Goal: Information Seeking & Learning: Check status

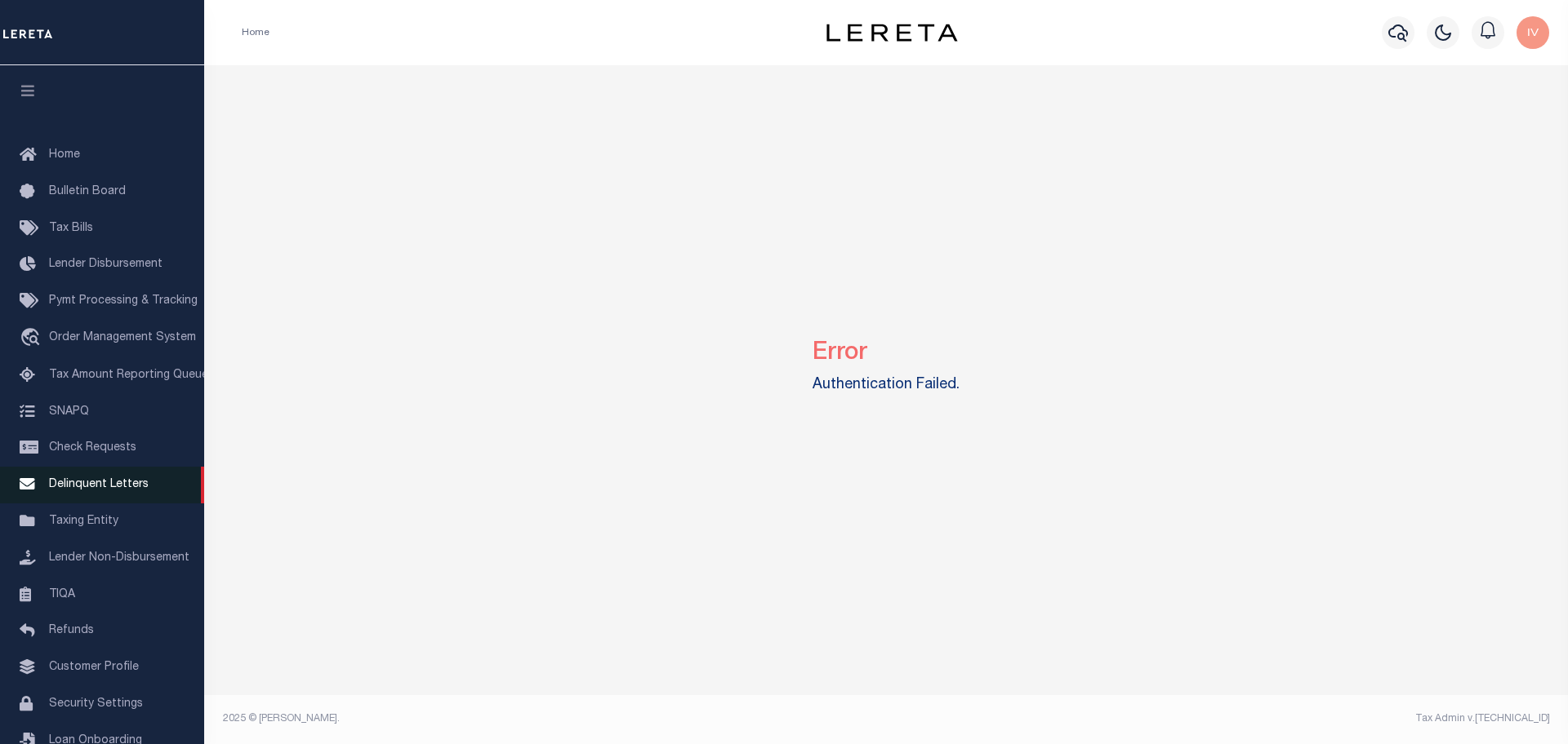
click at [83, 485] on span "Delinquent Letters" at bounding box center [99, 484] width 99 height 11
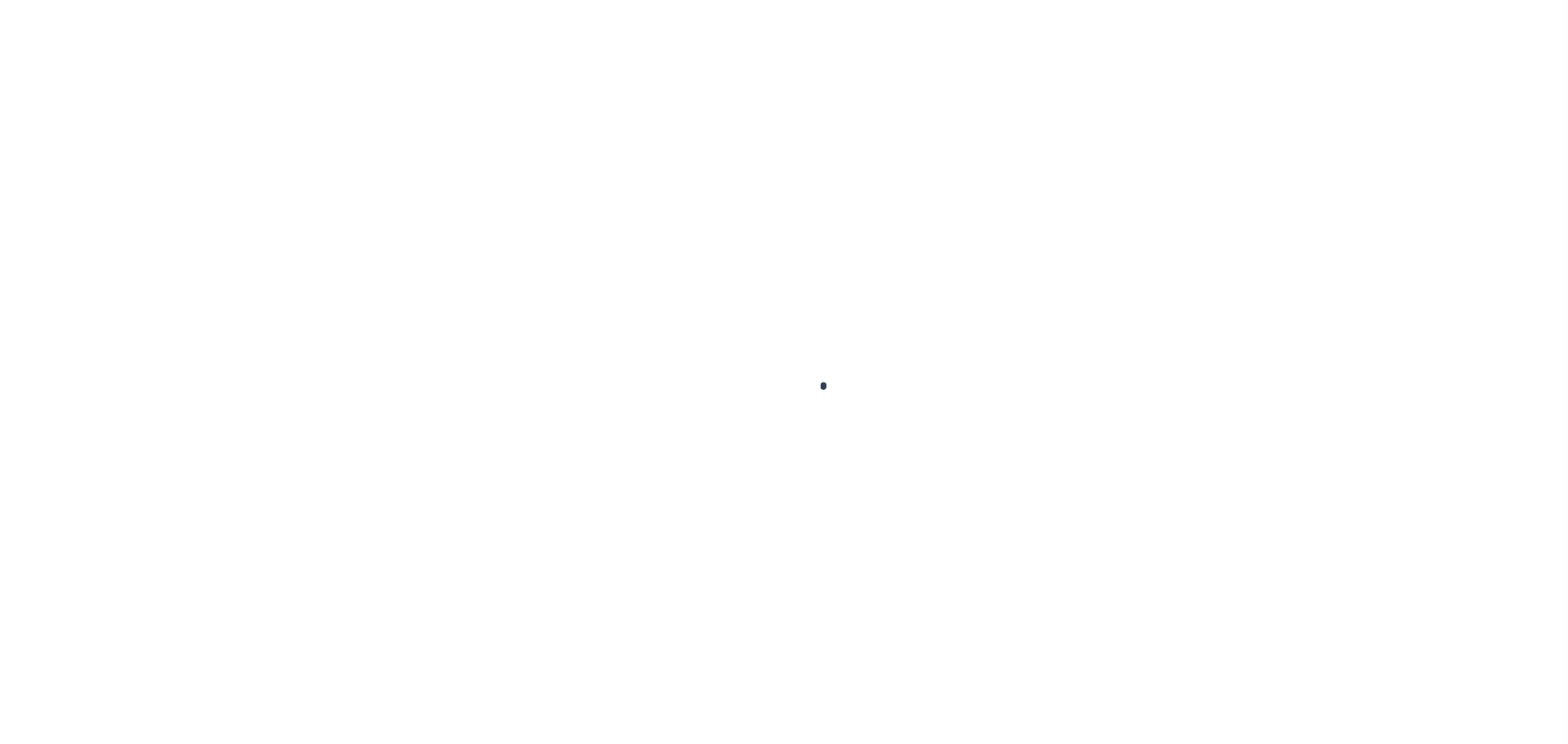
scroll to position [51, 0]
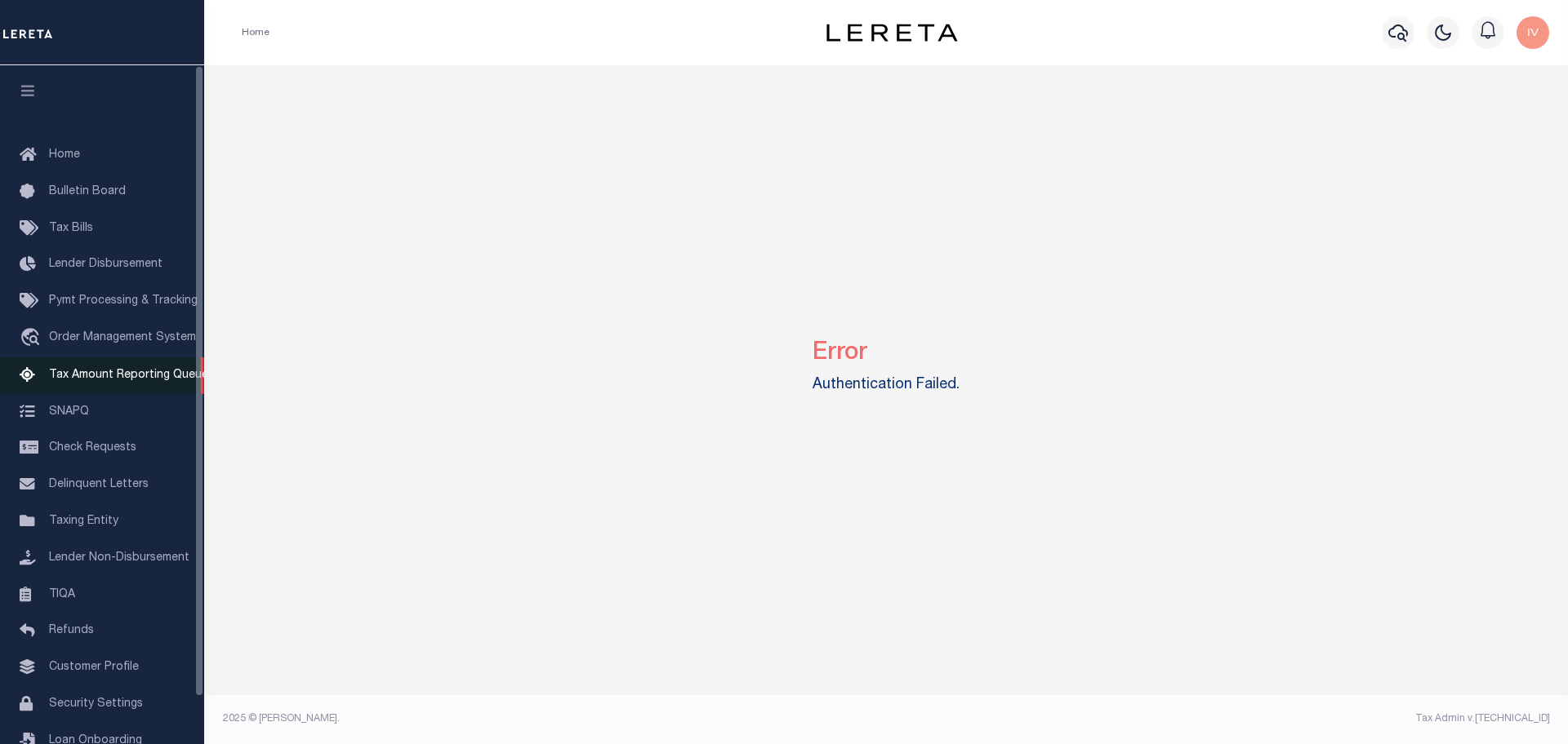
click at [99, 381] on span "Tax Amount Reporting Queue" at bounding box center [128, 375] width 159 height 11
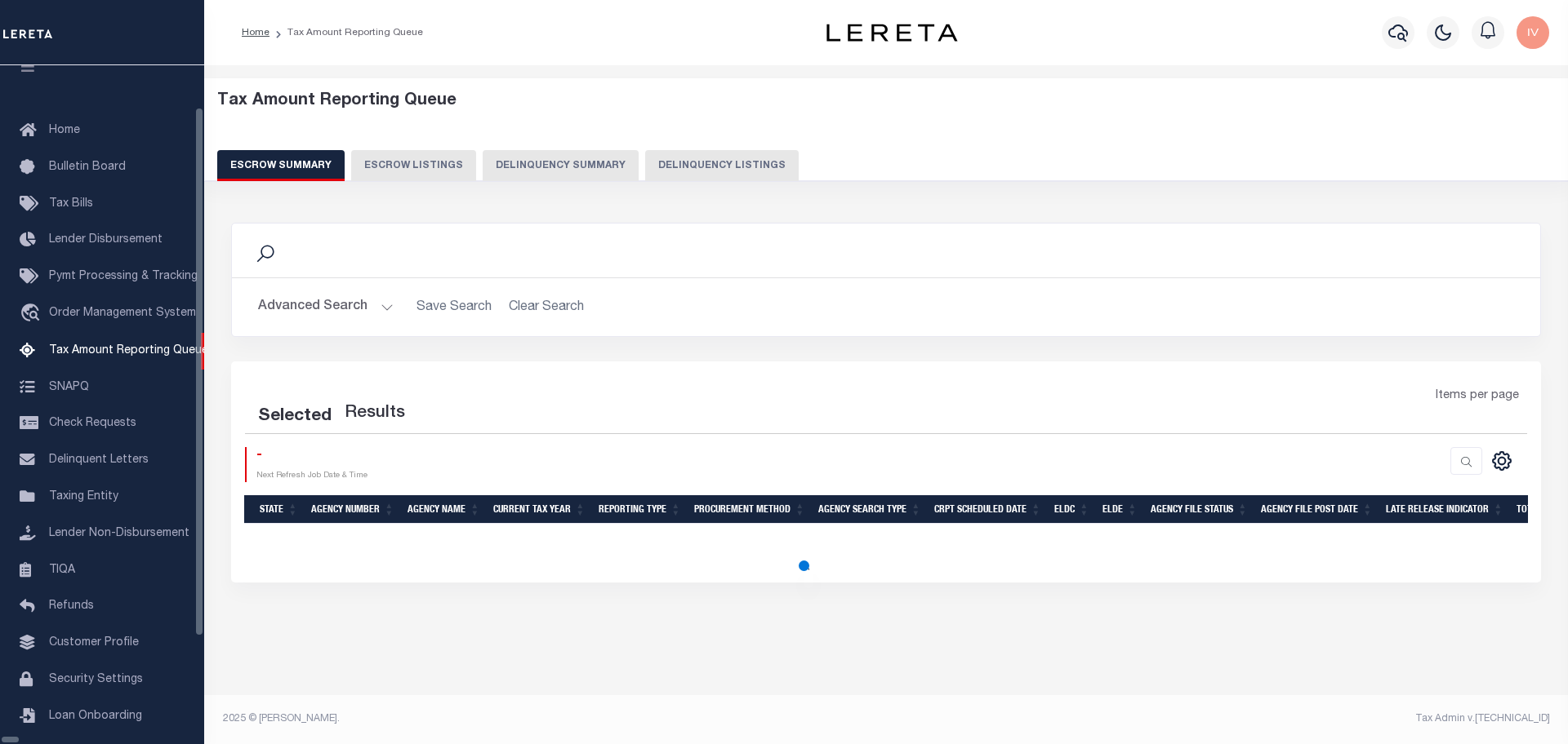
select select "100"
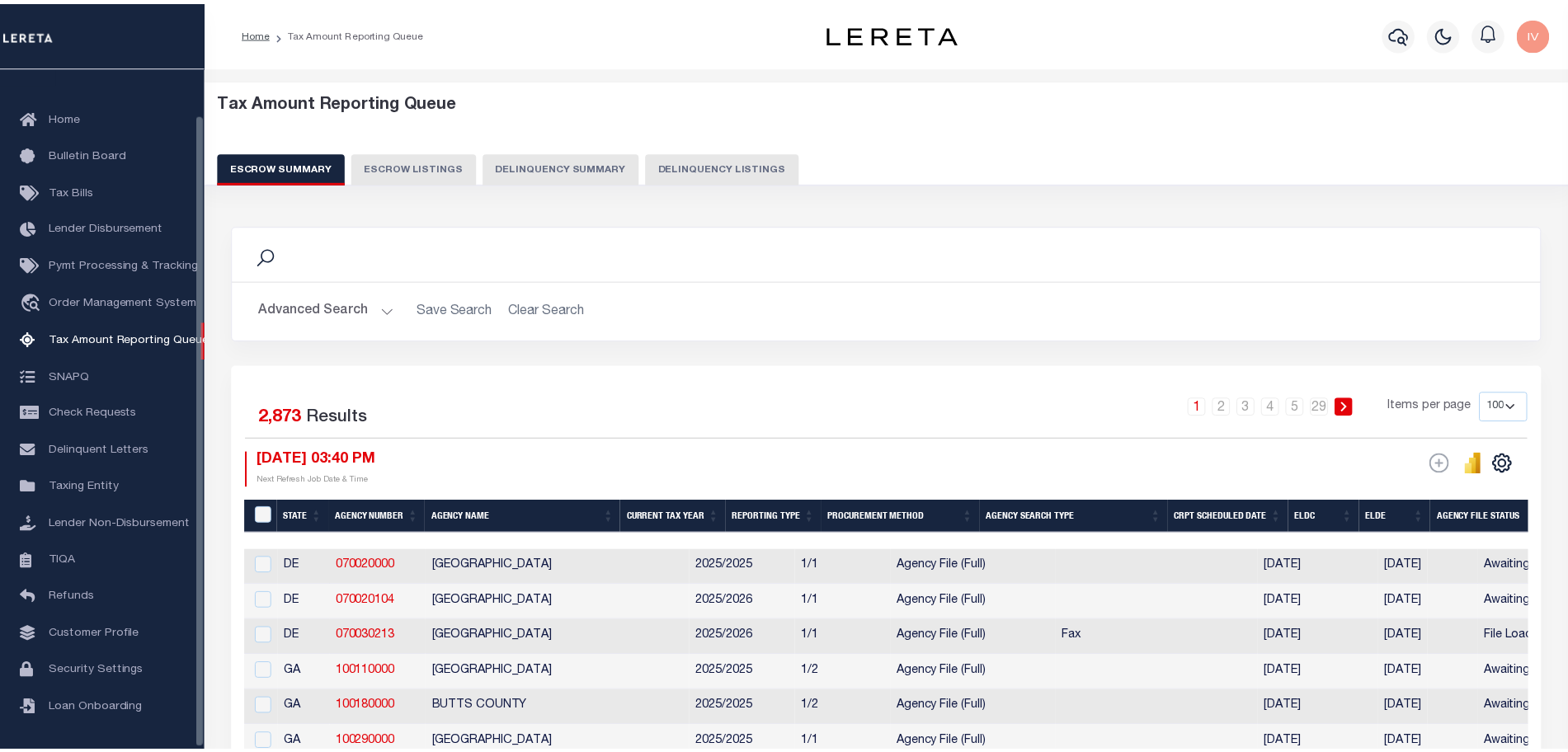
scroll to position [49, 0]
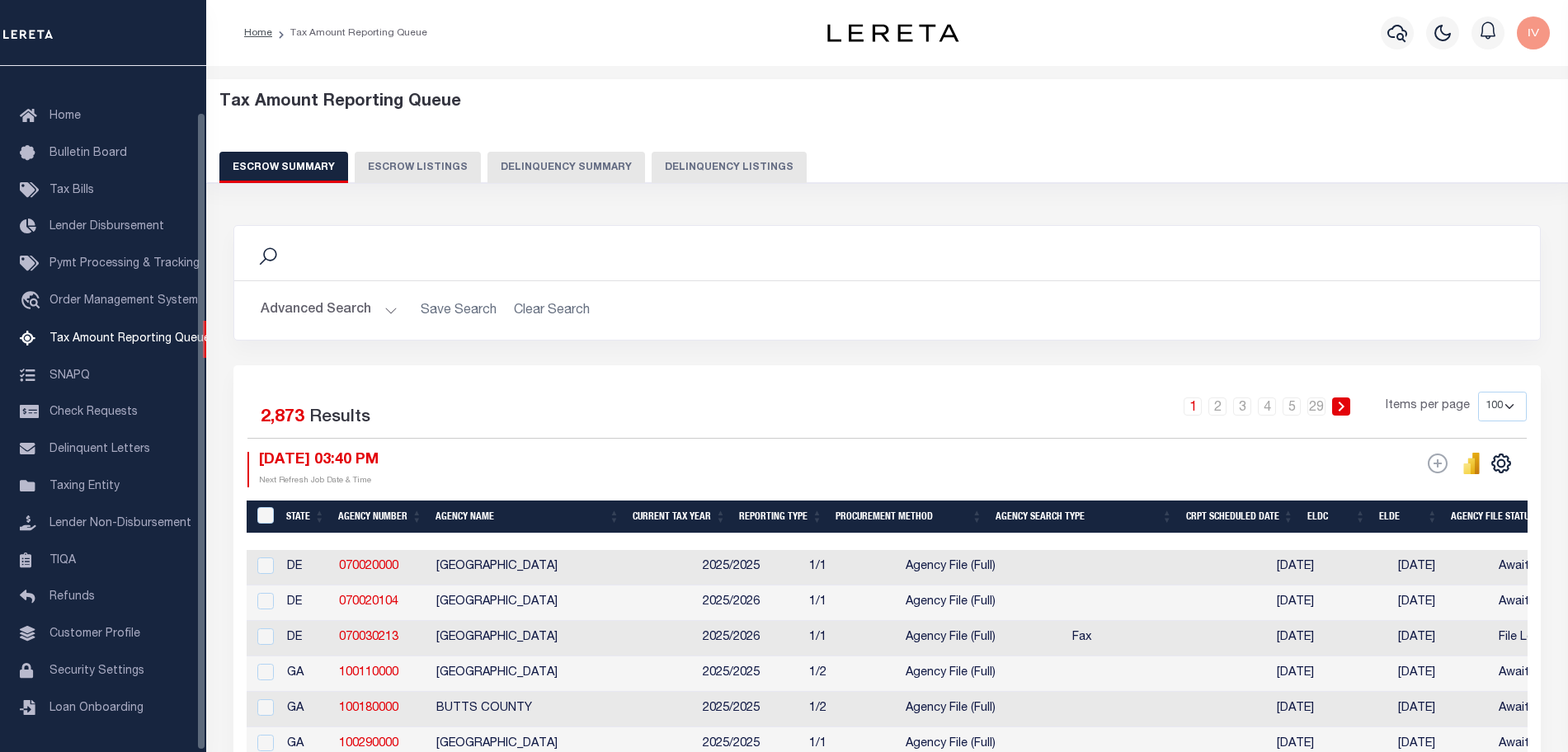
click at [576, 170] on button "Delinquency Summary" at bounding box center [566, 168] width 157 height 32
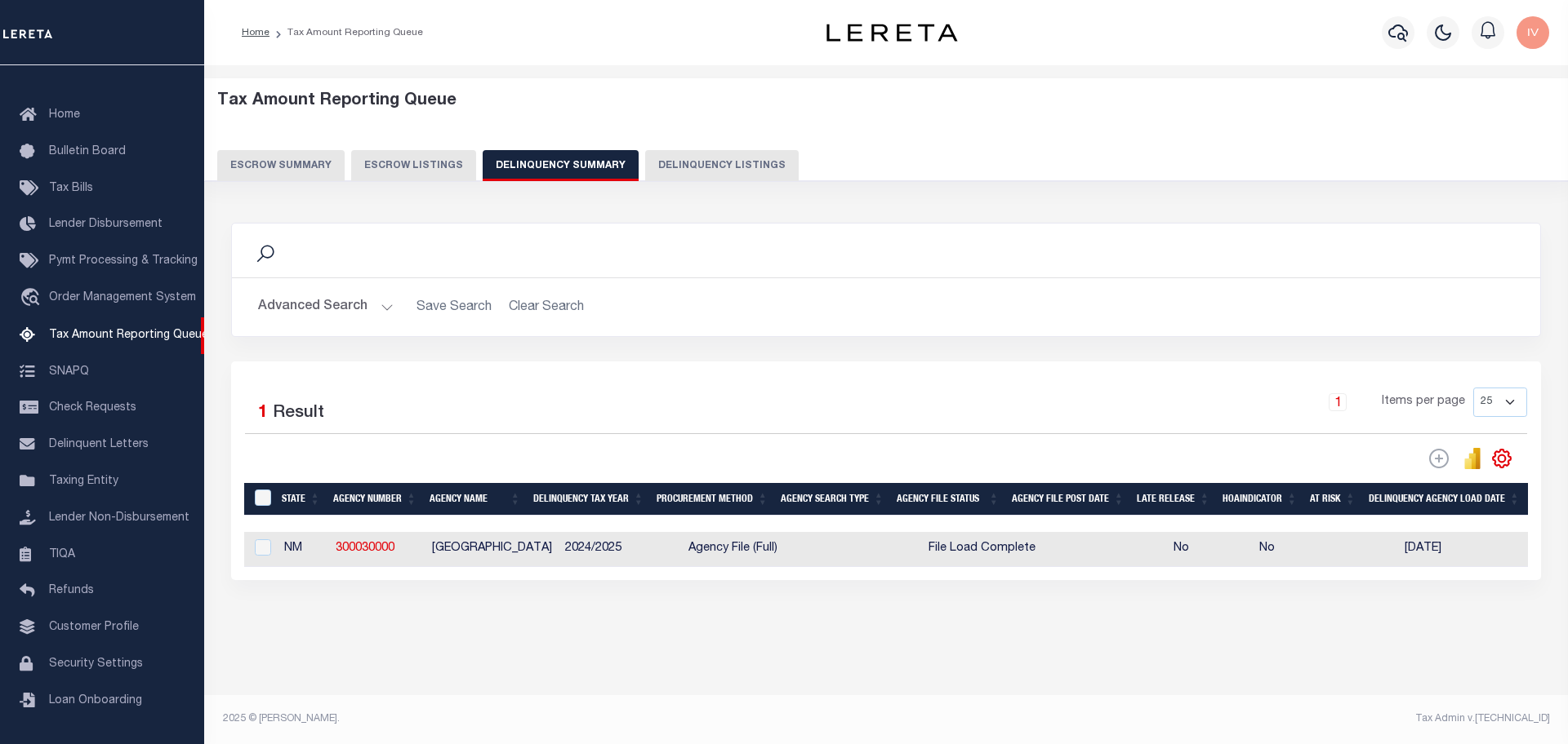
click at [371, 304] on button "Advanced Search" at bounding box center [325, 307] width 135 height 32
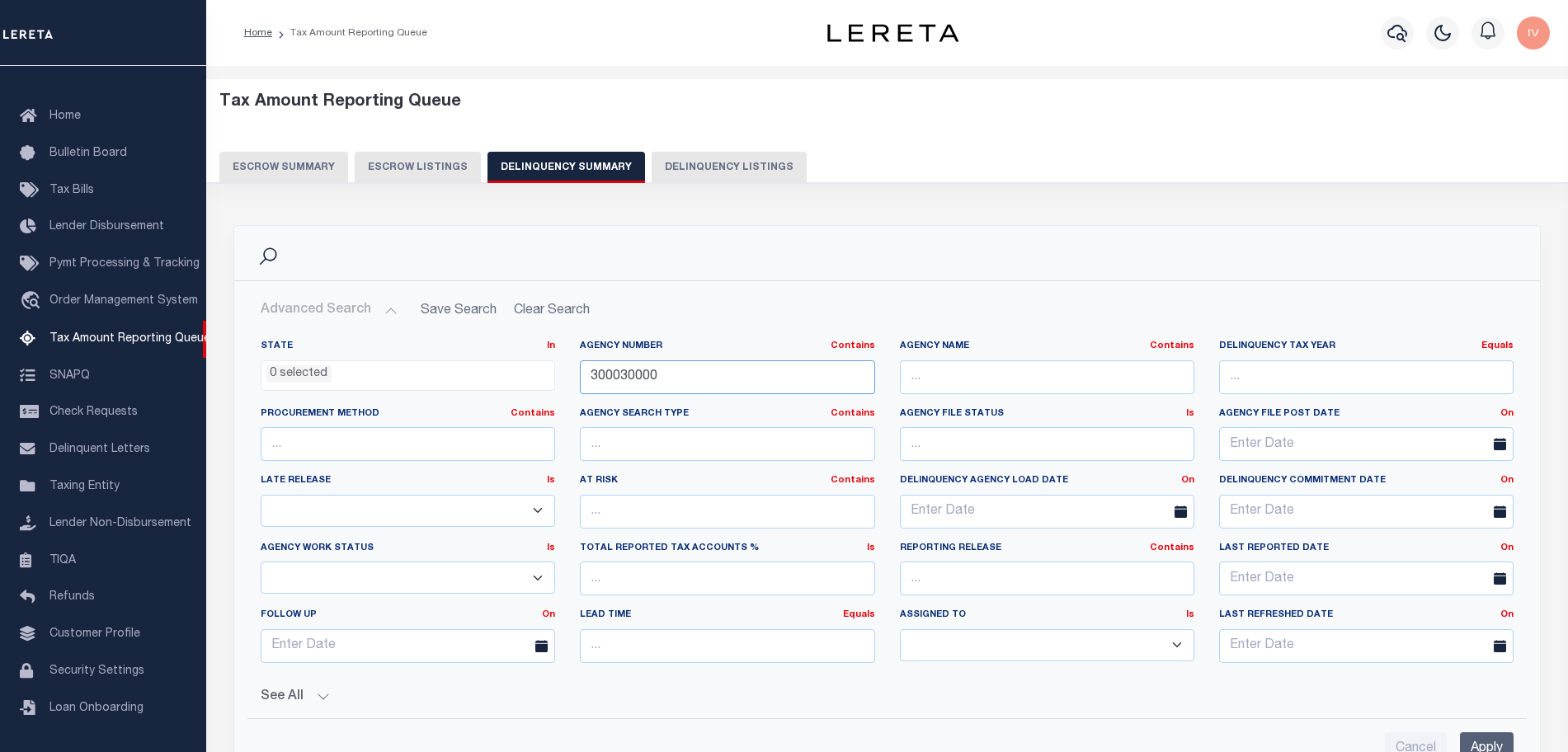
click at [664, 381] on input "300030000" at bounding box center [727, 377] width 294 height 34
paste input "10350405"
type input "310350405"
click at [1496, 750] on input "Apply" at bounding box center [1487, 749] width 54 height 34
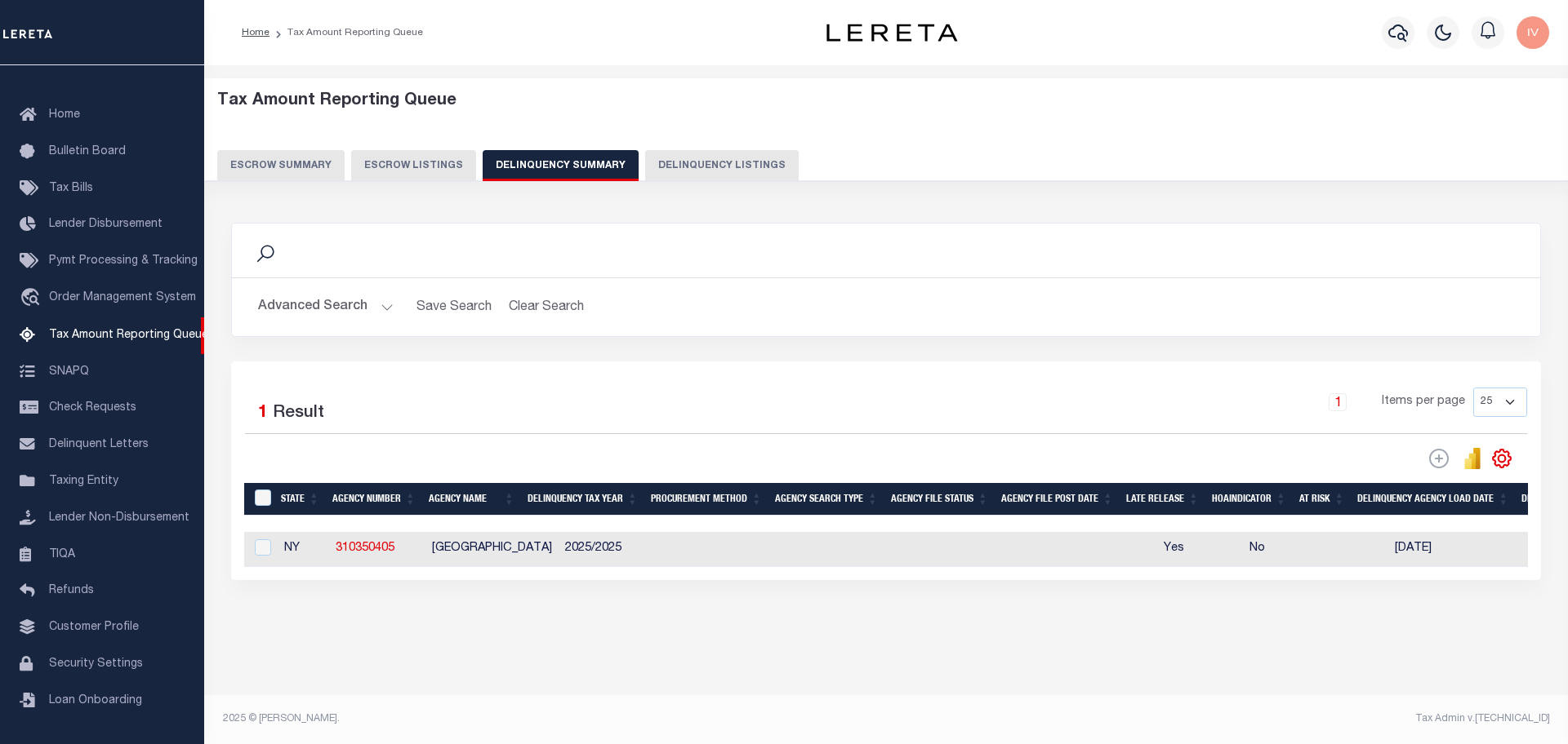
click at [1160, 541] on td "Yes" at bounding box center [1199, 550] width 86 height 35
checkbox input "true"
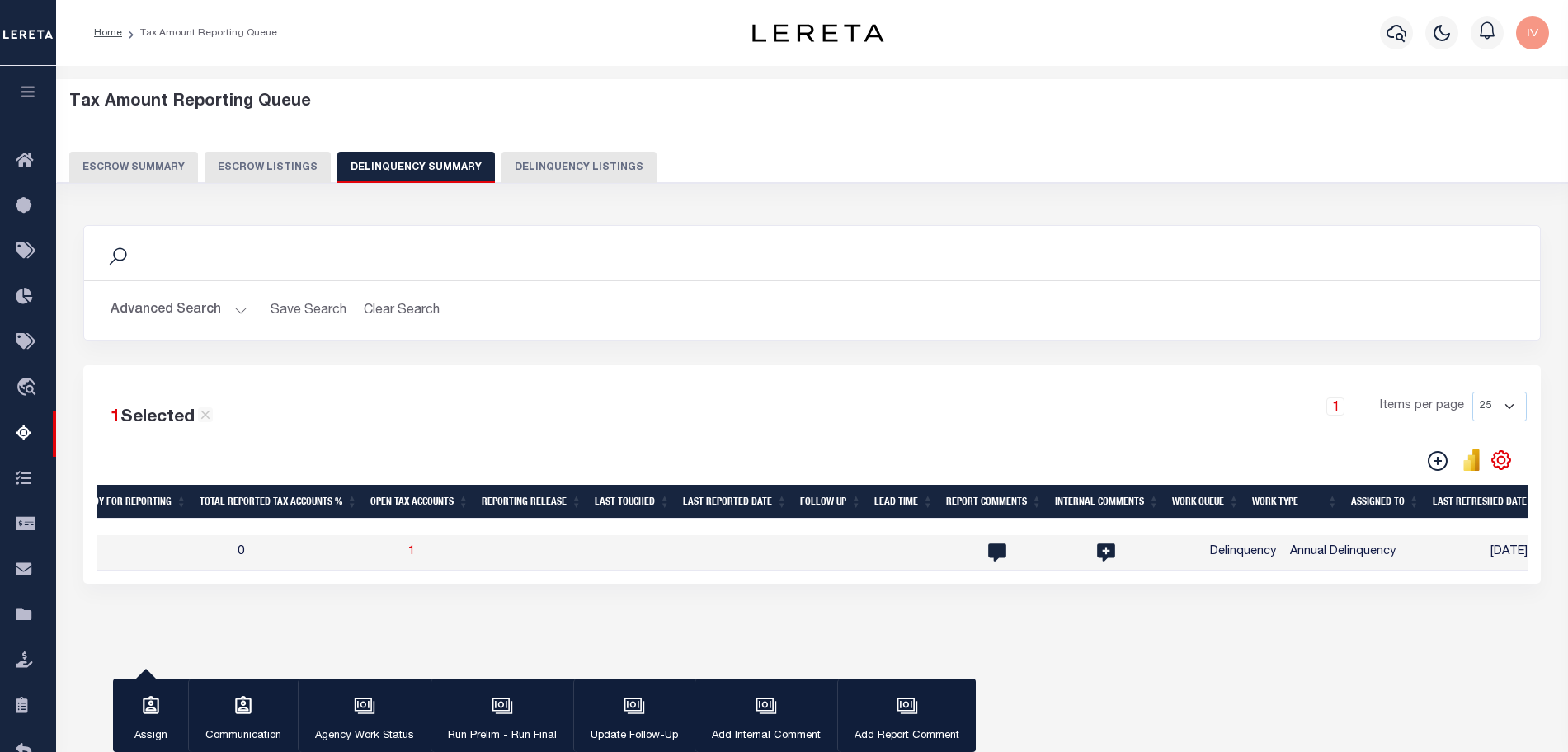
scroll to position [0, 1979]
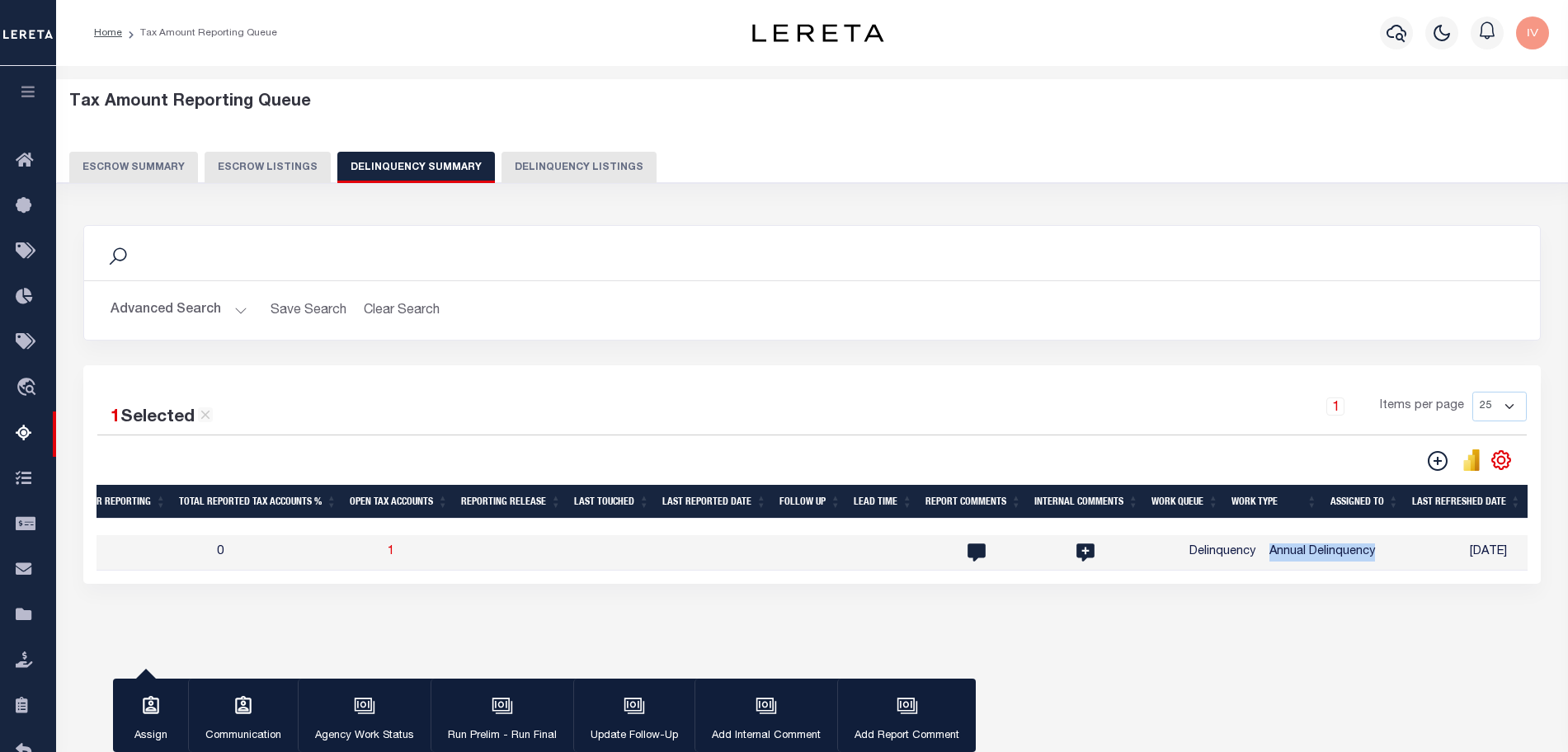
drag, startPoint x: 1210, startPoint y: 553, endPoint x: 1323, endPoint y: 549, distance: 113.1
click at [1323, 549] on td "Annual Delinquency" at bounding box center [1322, 553] width 119 height 35
checkbox input "false"
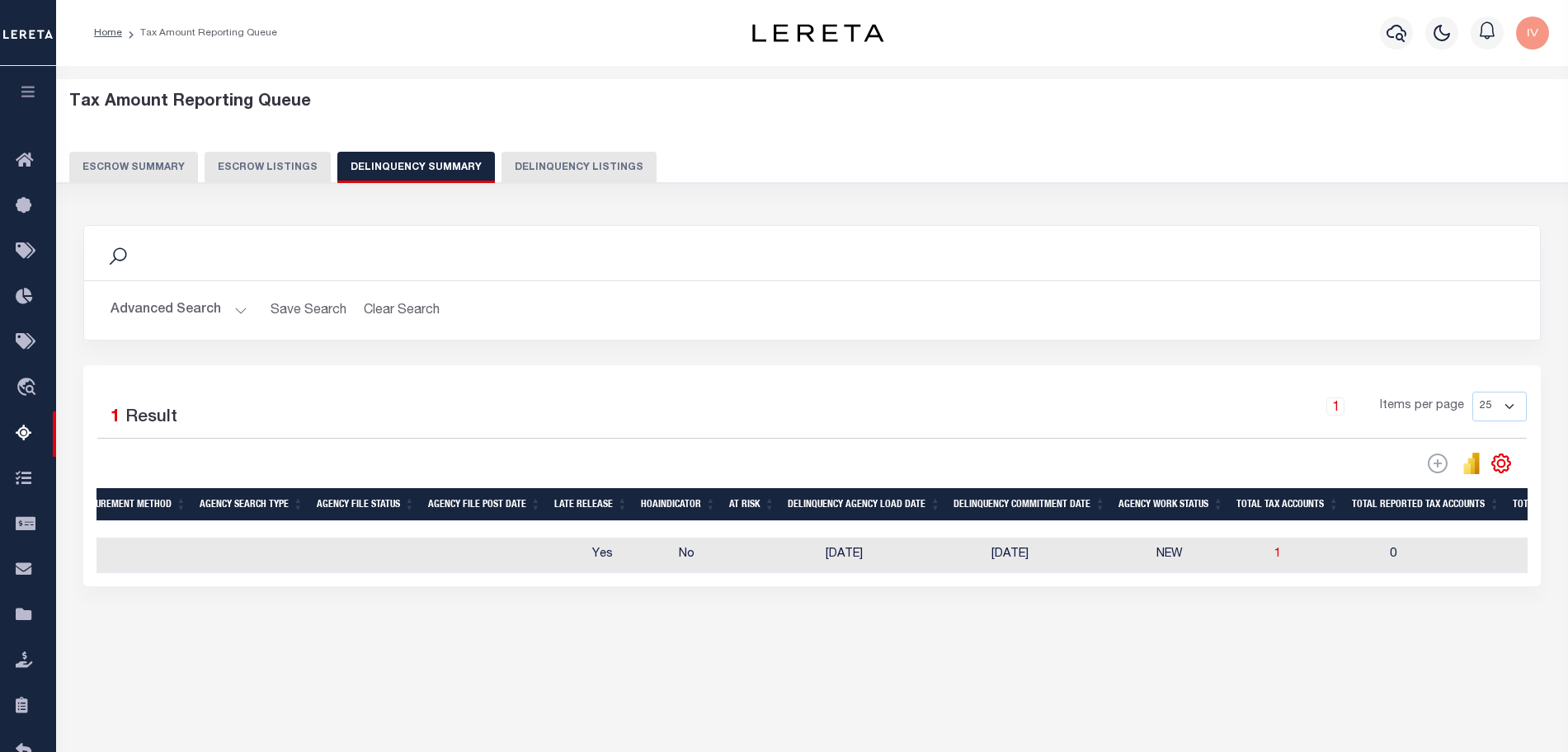
scroll to position [0, 0]
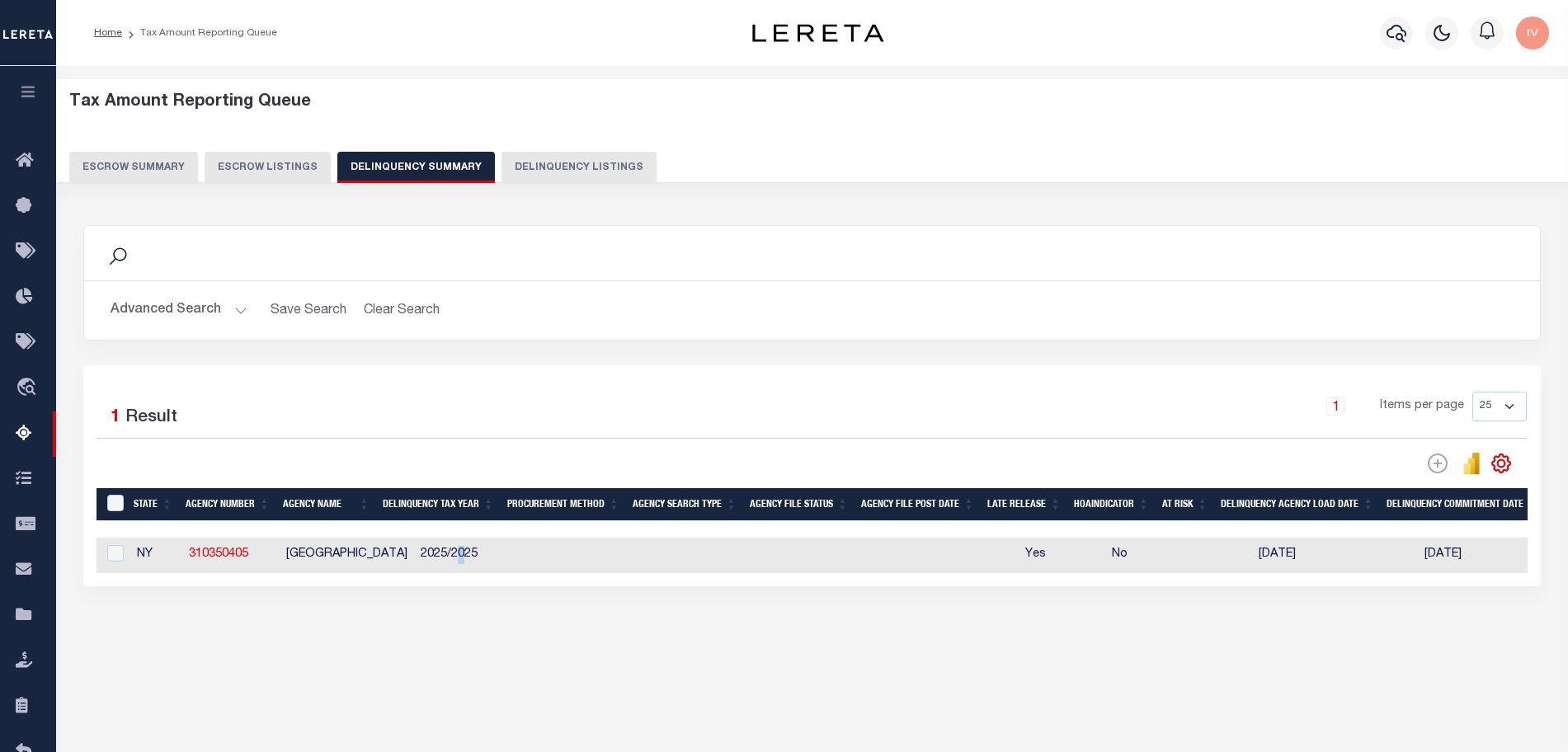
click at [443, 556] on td "2025/2025" at bounding box center [476, 556] width 125 height 35
checkbox input "true"
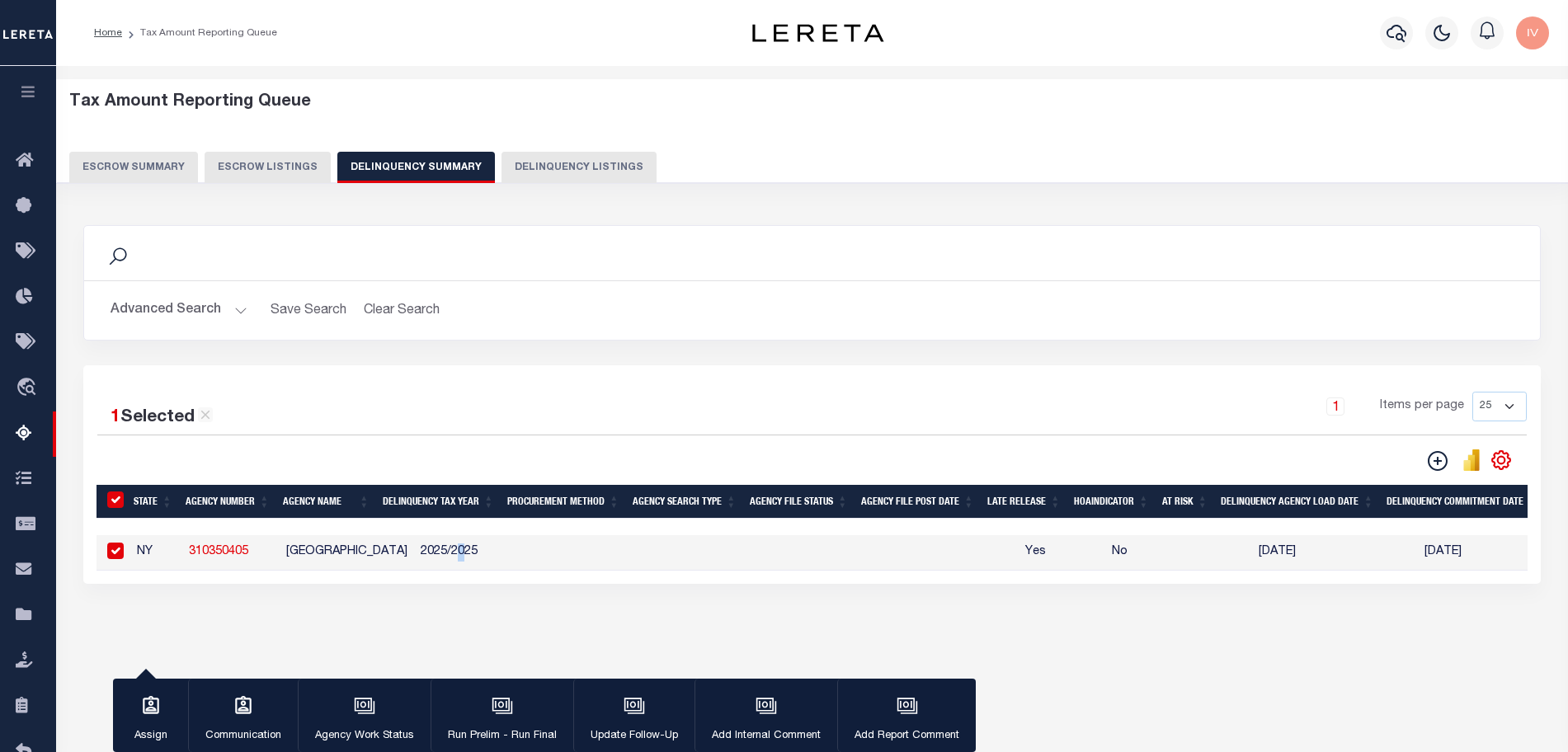
click at [442, 569] on td "2025/2025" at bounding box center [476, 553] width 125 height 35
checkbox input "false"
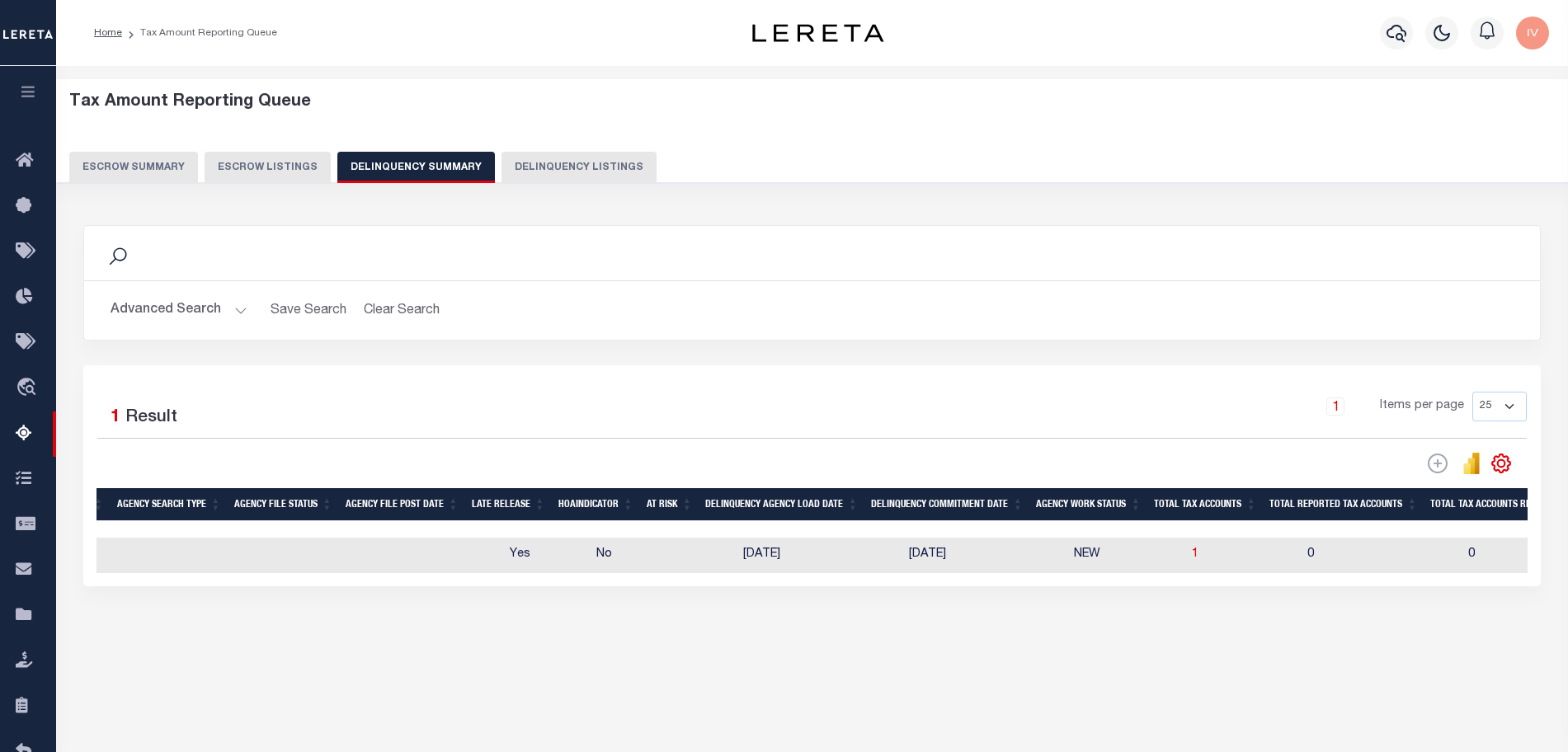
scroll to position [0, 619]
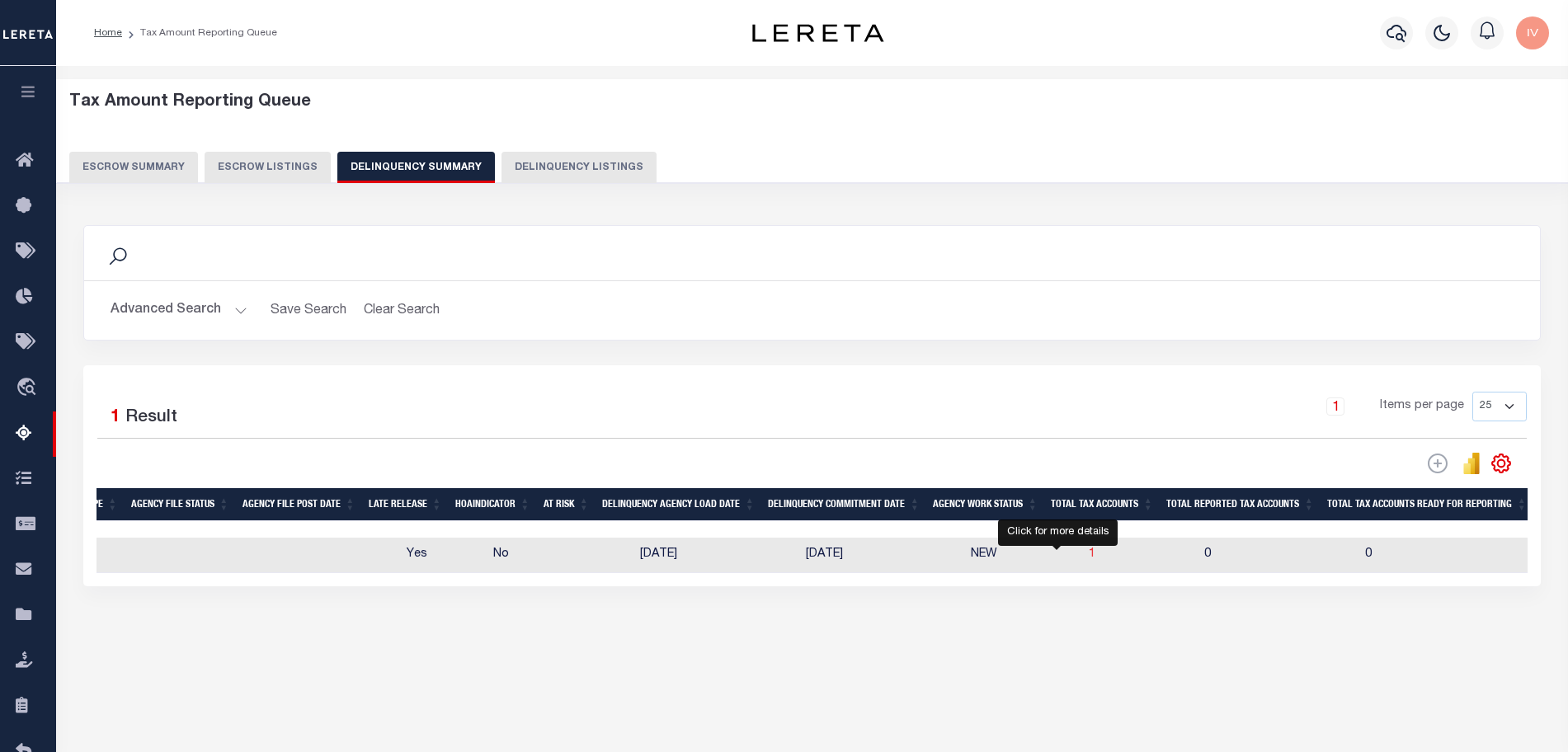
click at [1089, 557] on span "1" at bounding box center [1092, 554] width 7 height 11
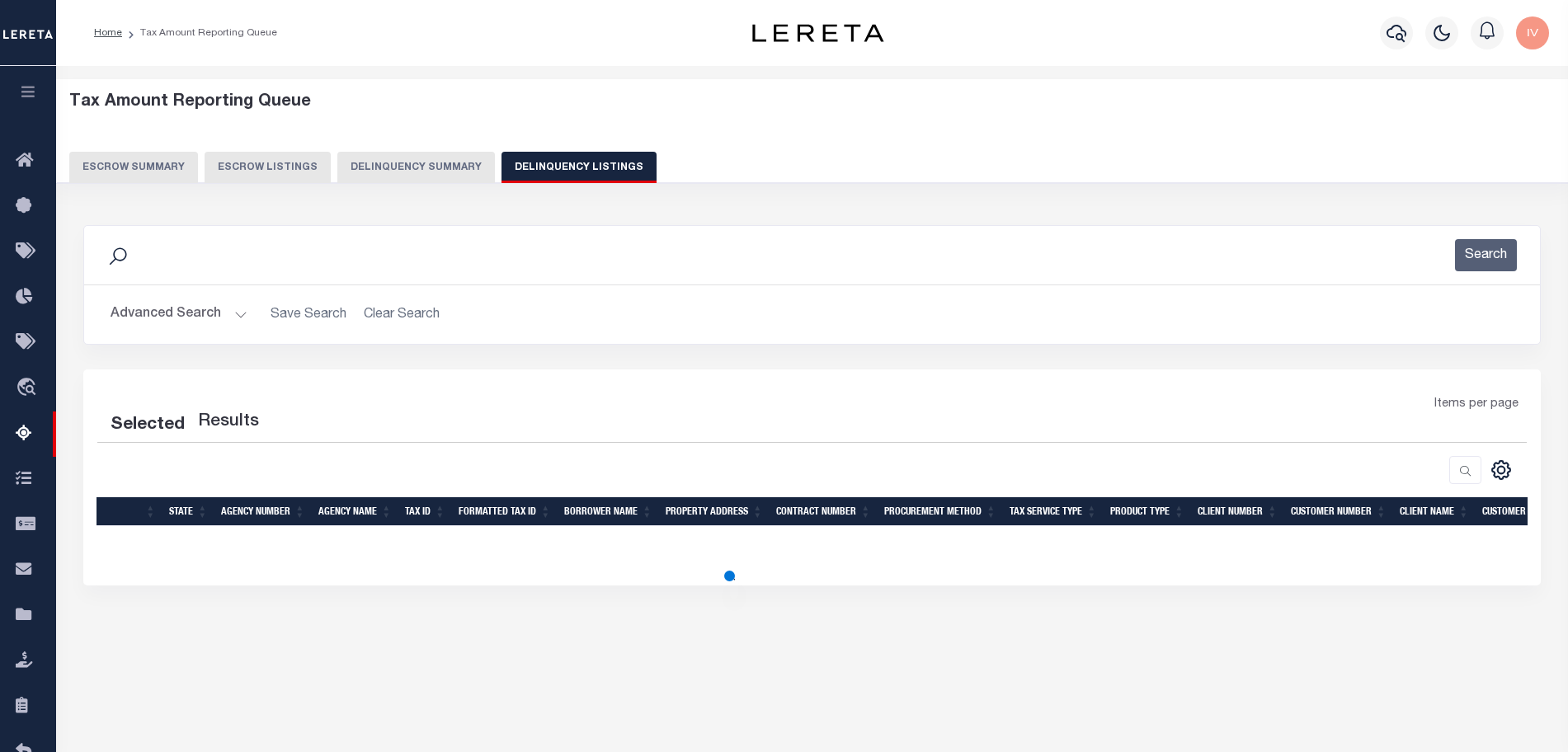
click at [392, 160] on button "Delinquency Summary" at bounding box center [415, 168] width 157 height 32
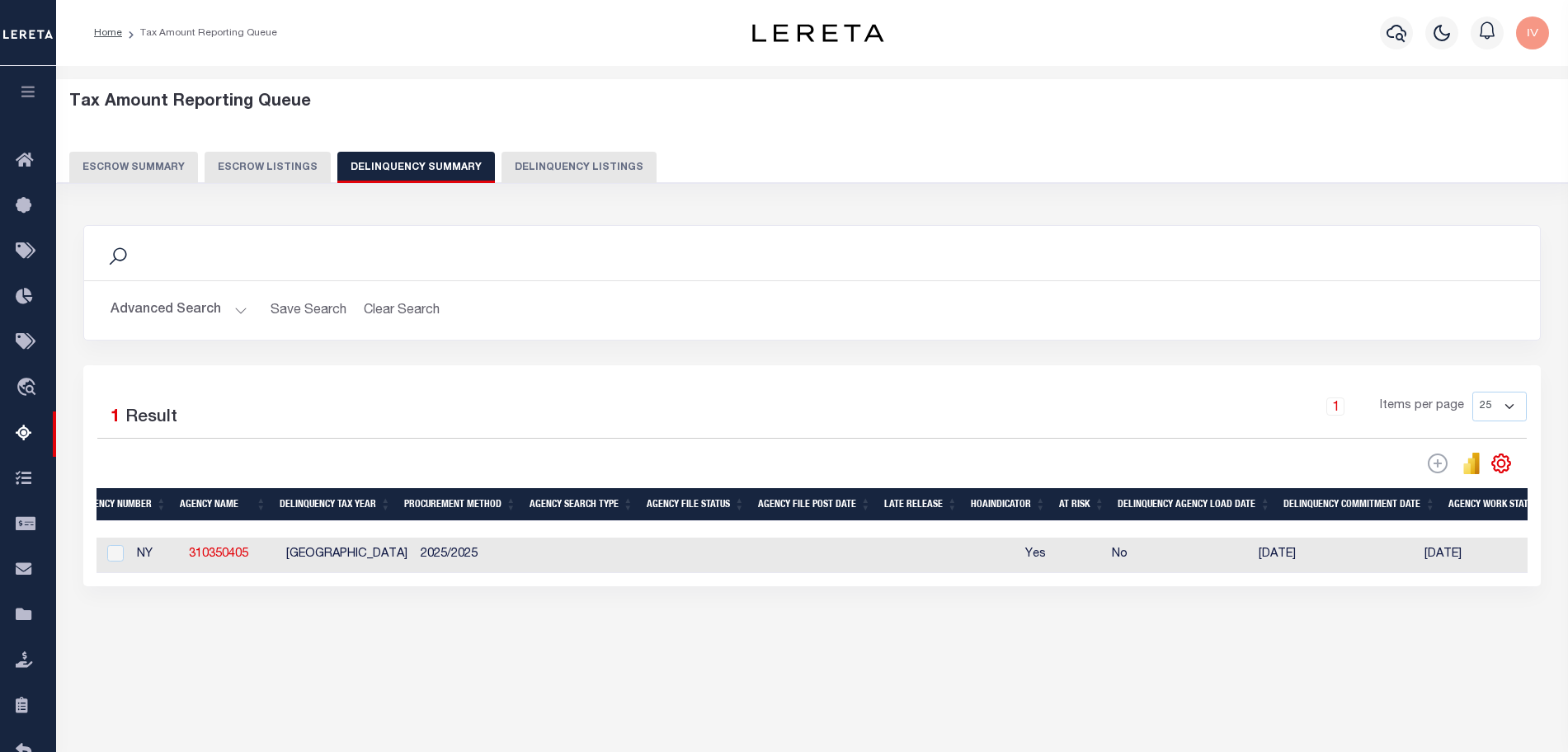
scroll to position [0, 0]
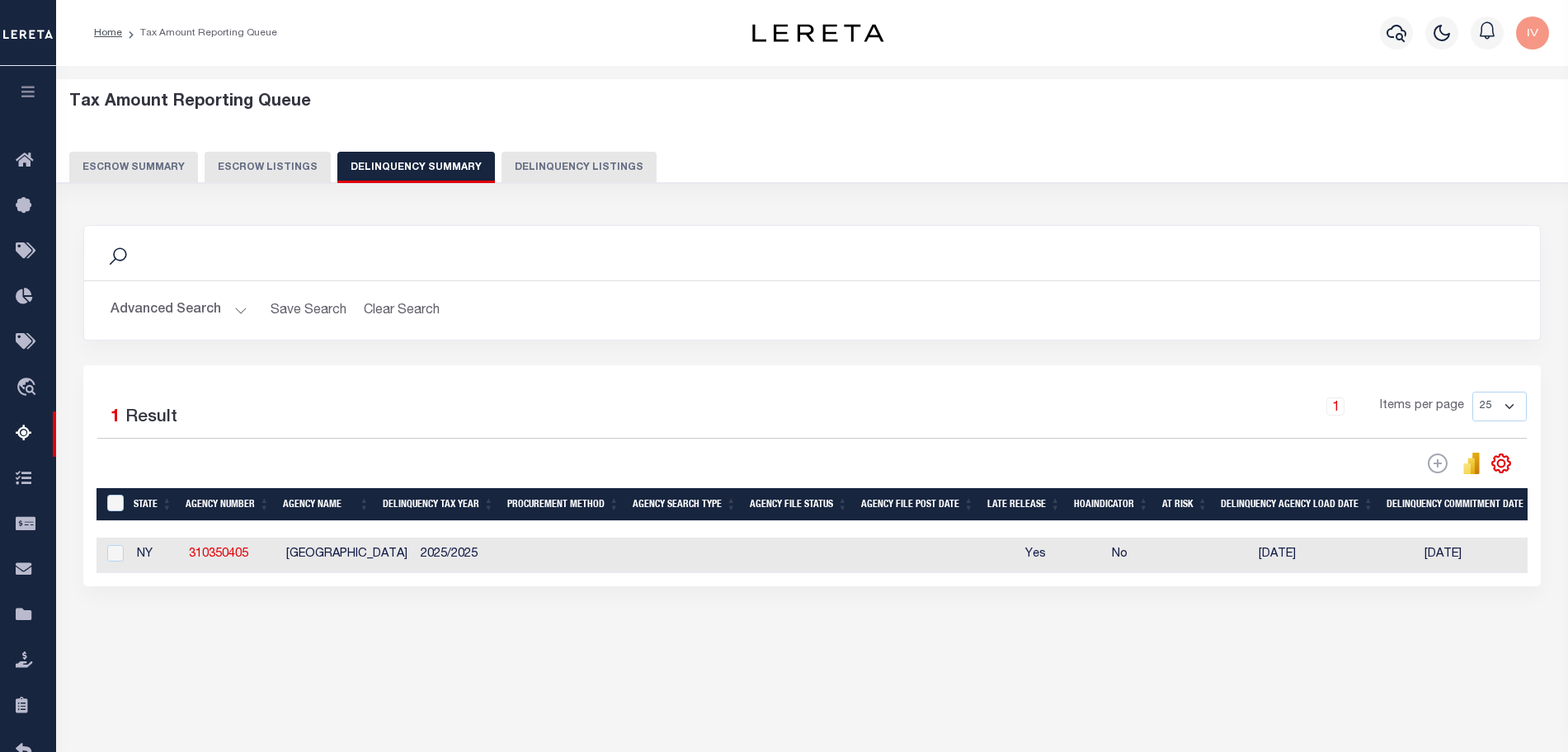
click at [231, 306] on button "Advanced Search" at bounding box center [179, 310] width 137 height 33
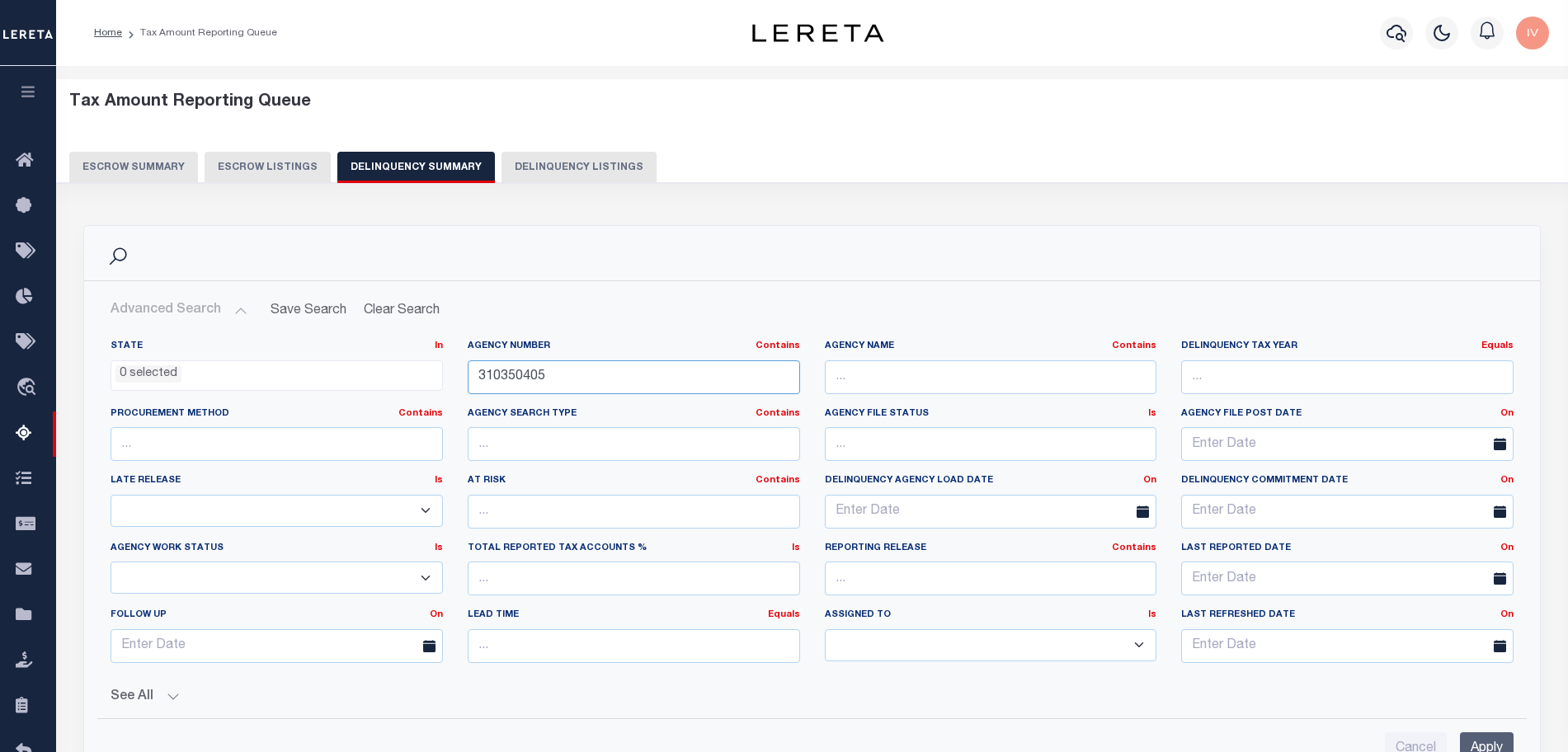
click at [494, 371] on input "310350405" at bounding box center [634, 377] width 332 height 34
paste input "050360000"
type input "050360000"
click at [1485, 748] on input "Apply" at bounding box center [1487, 749] width 54 height 34
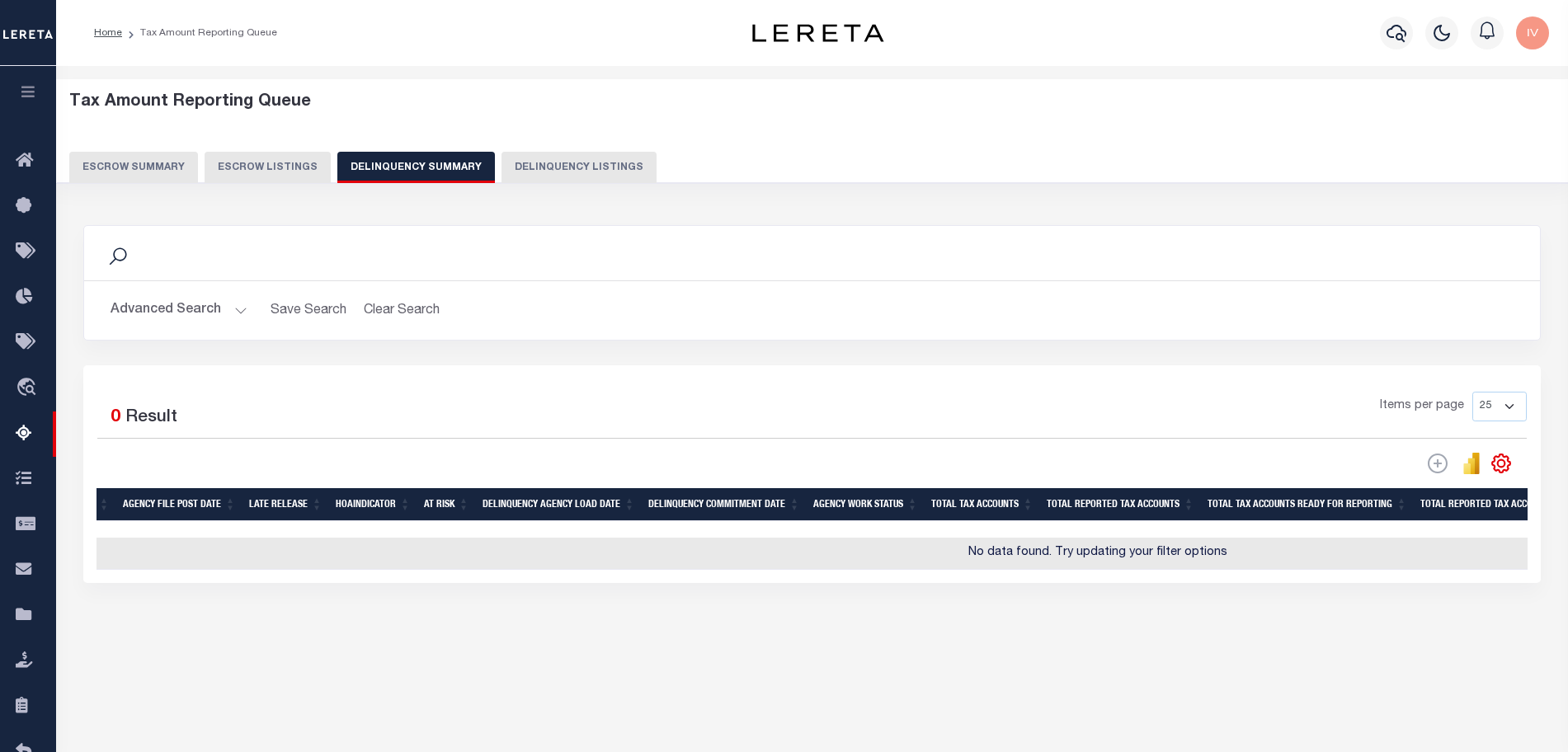
scroll to position [0, 1237]
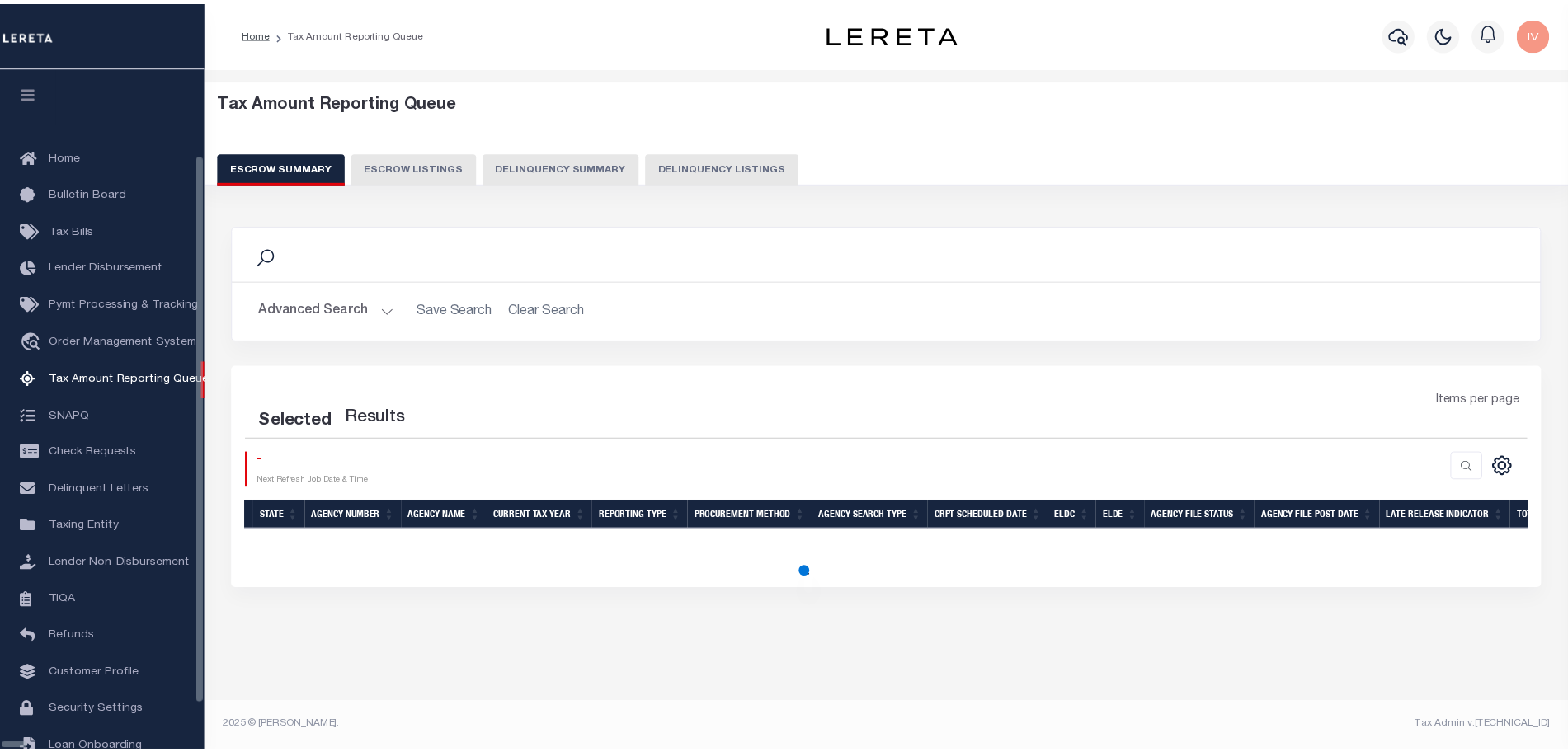
scroll to position [49, 0]
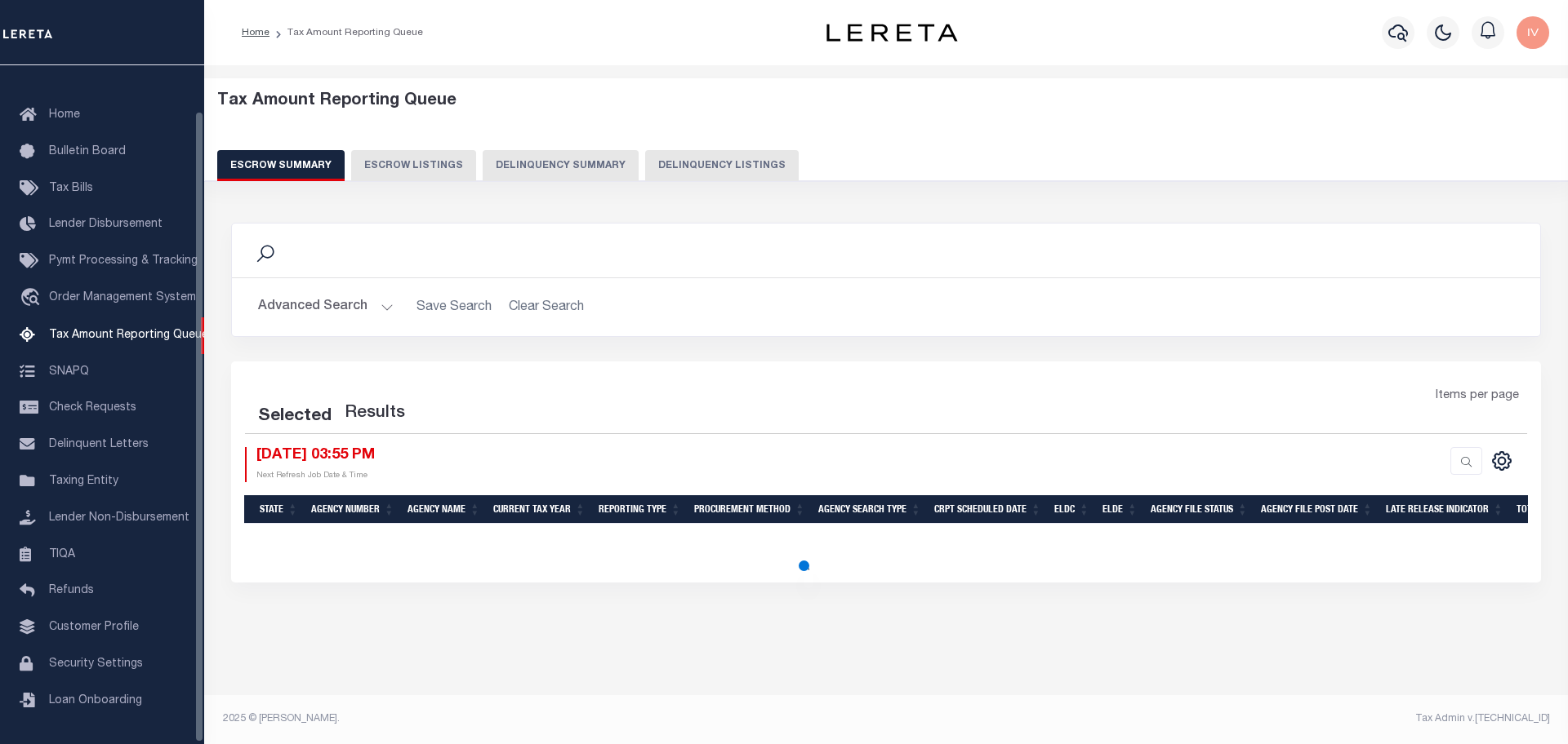
select select "100"
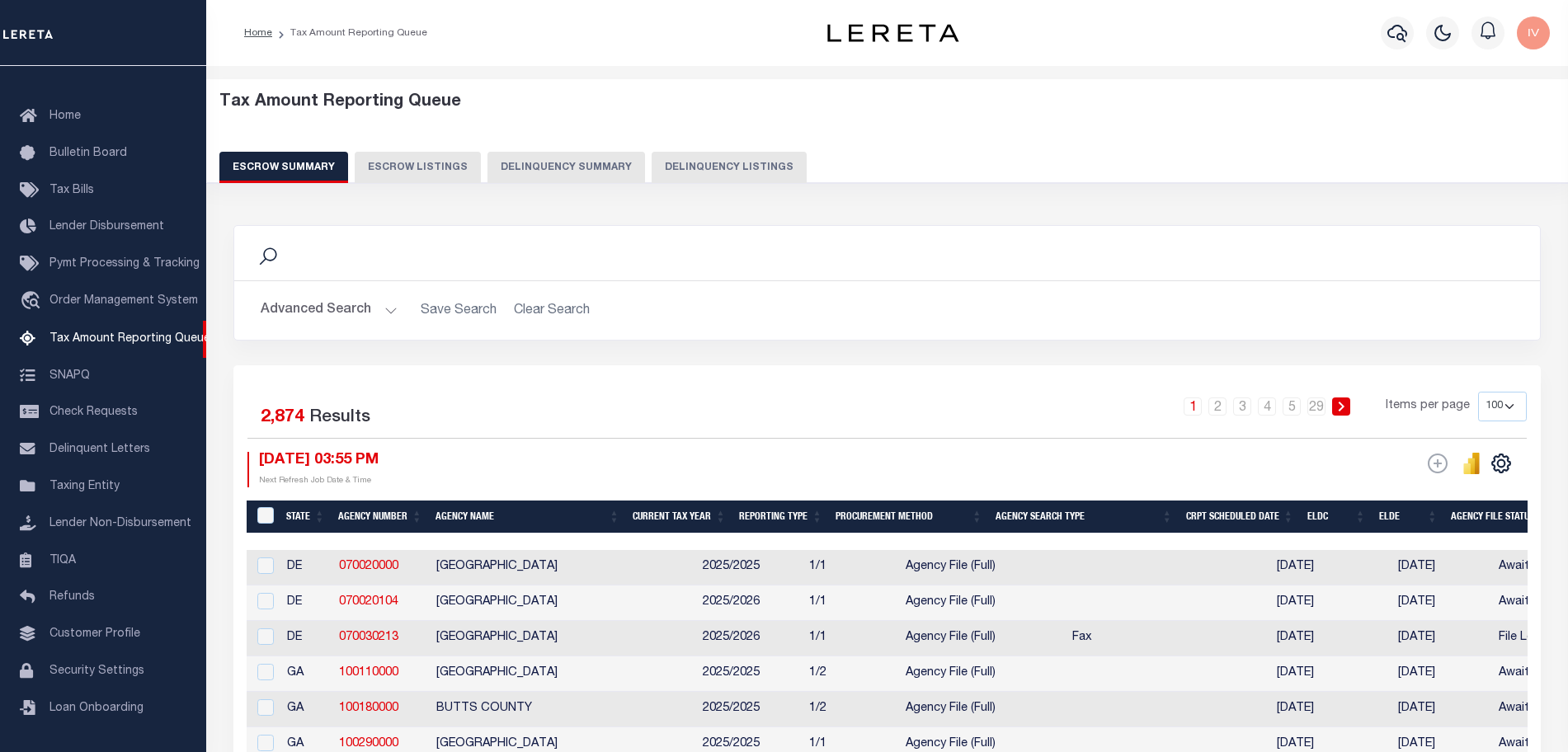
click at [518, 163] on button "Delinquency Summary" at bounding box center [566, 168] width 157 height 32
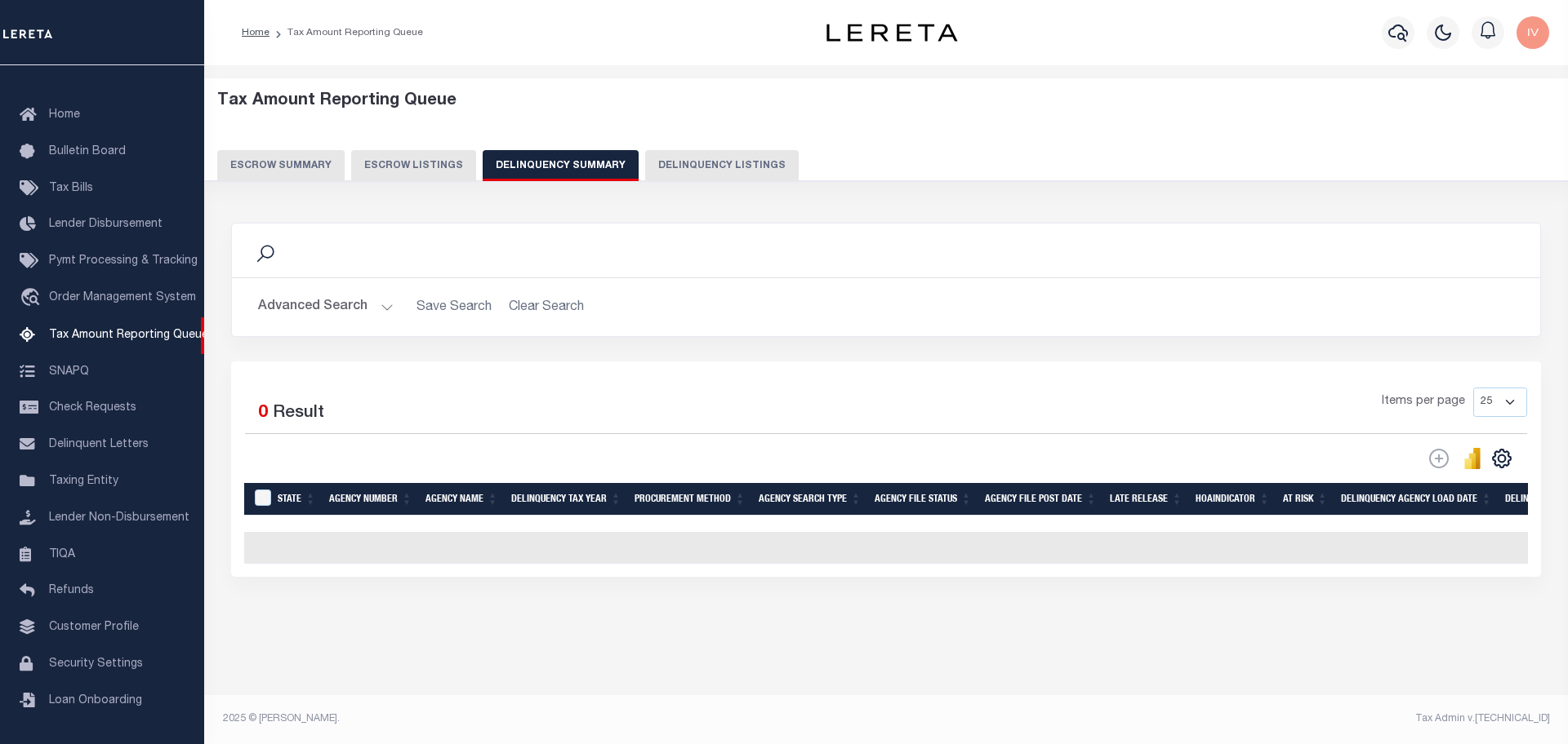
click at [368, 298] on button "Advanced Search" at bounding box center [325, 307] width 135 height 32
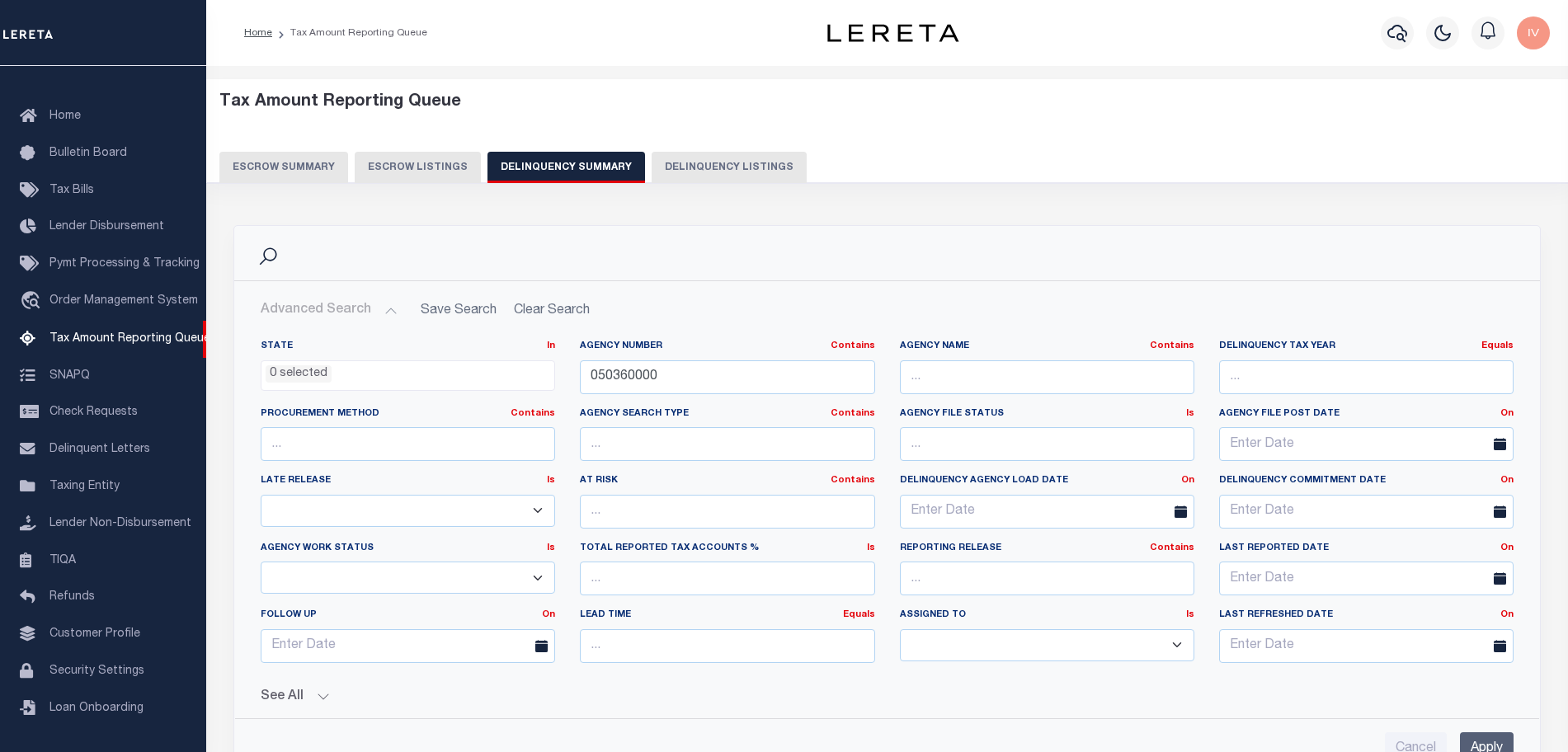
scroll to position [309, 0]
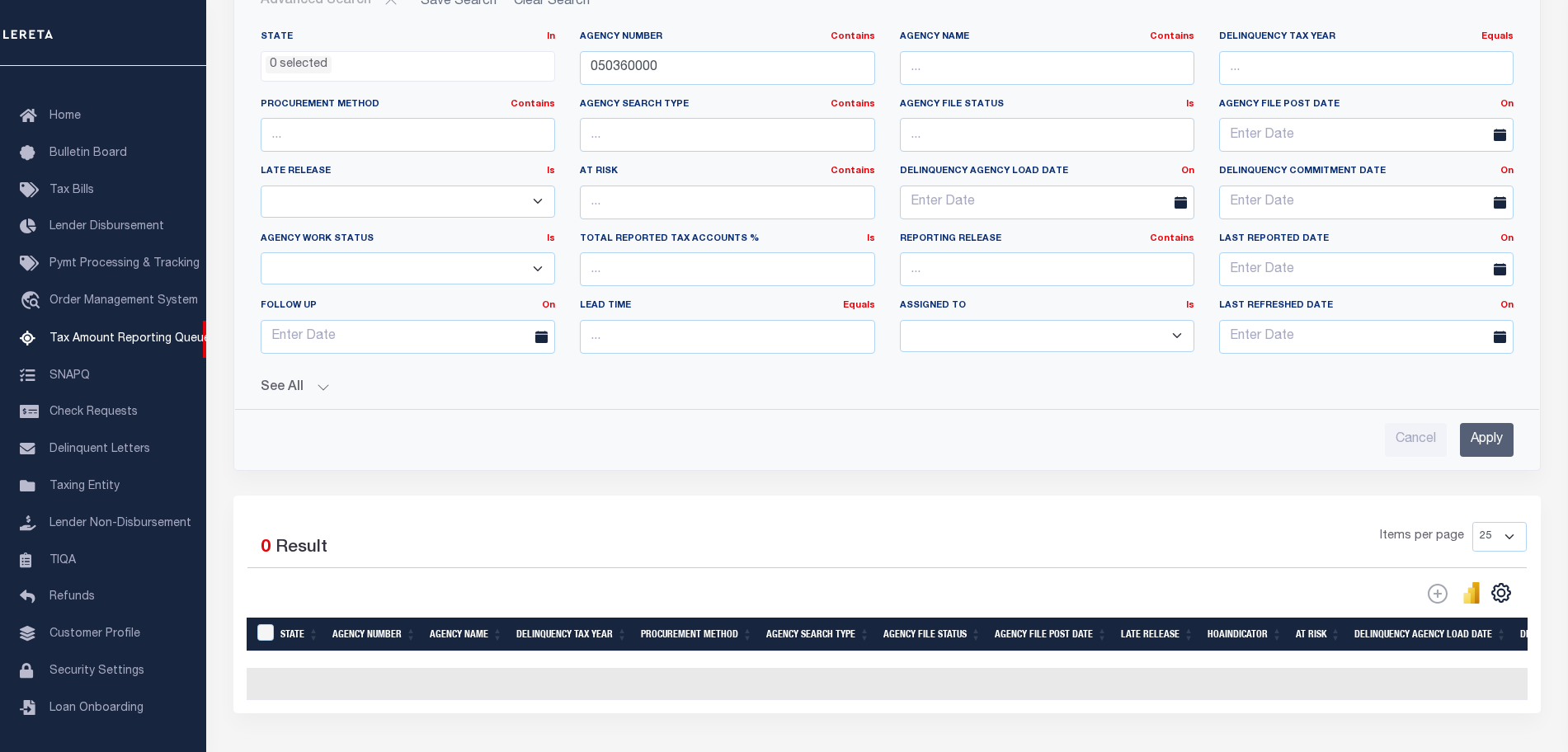
click at [328, 386] on button "See All" at bounding box center [887, 388] width 1253 height 16
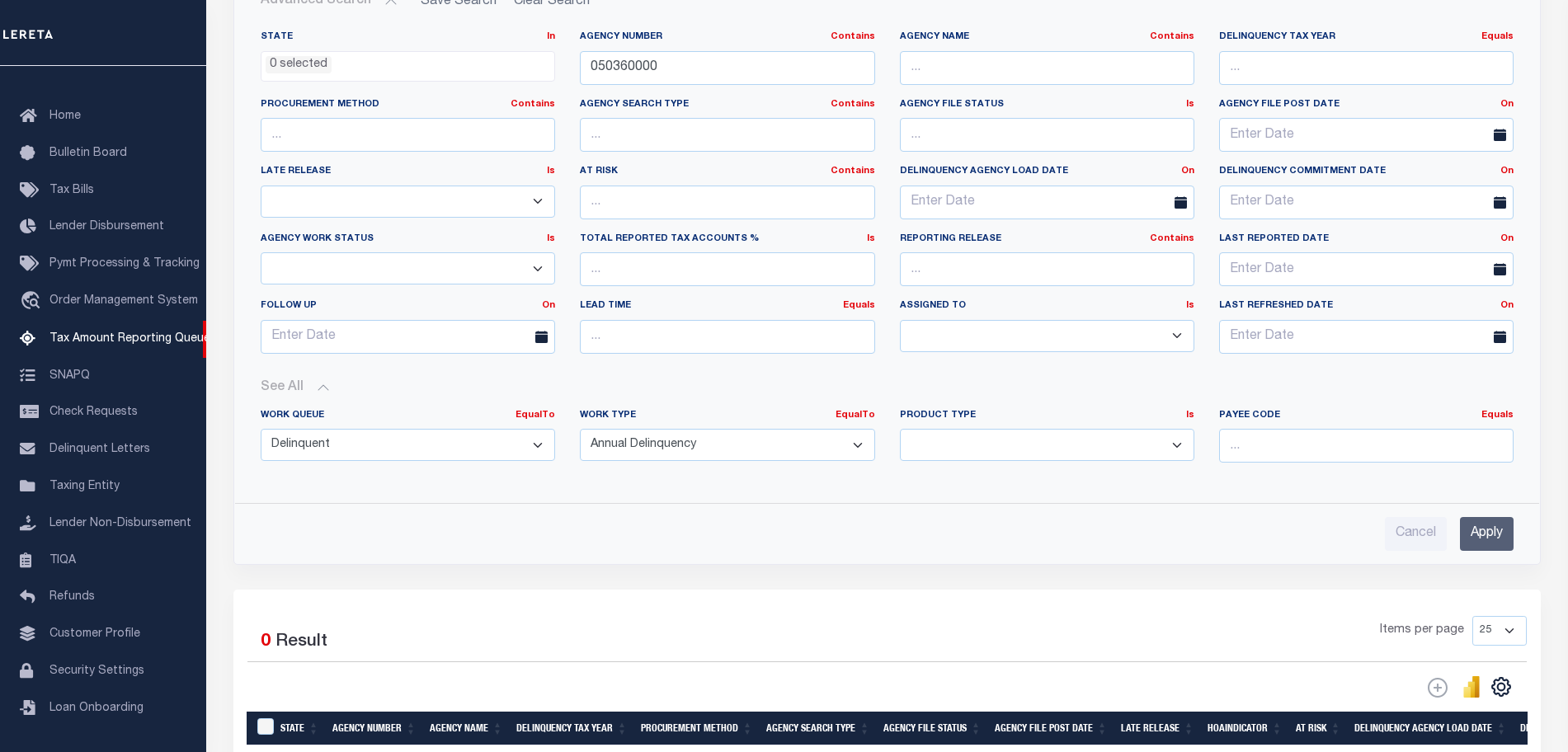
scroll to position [412, 0]
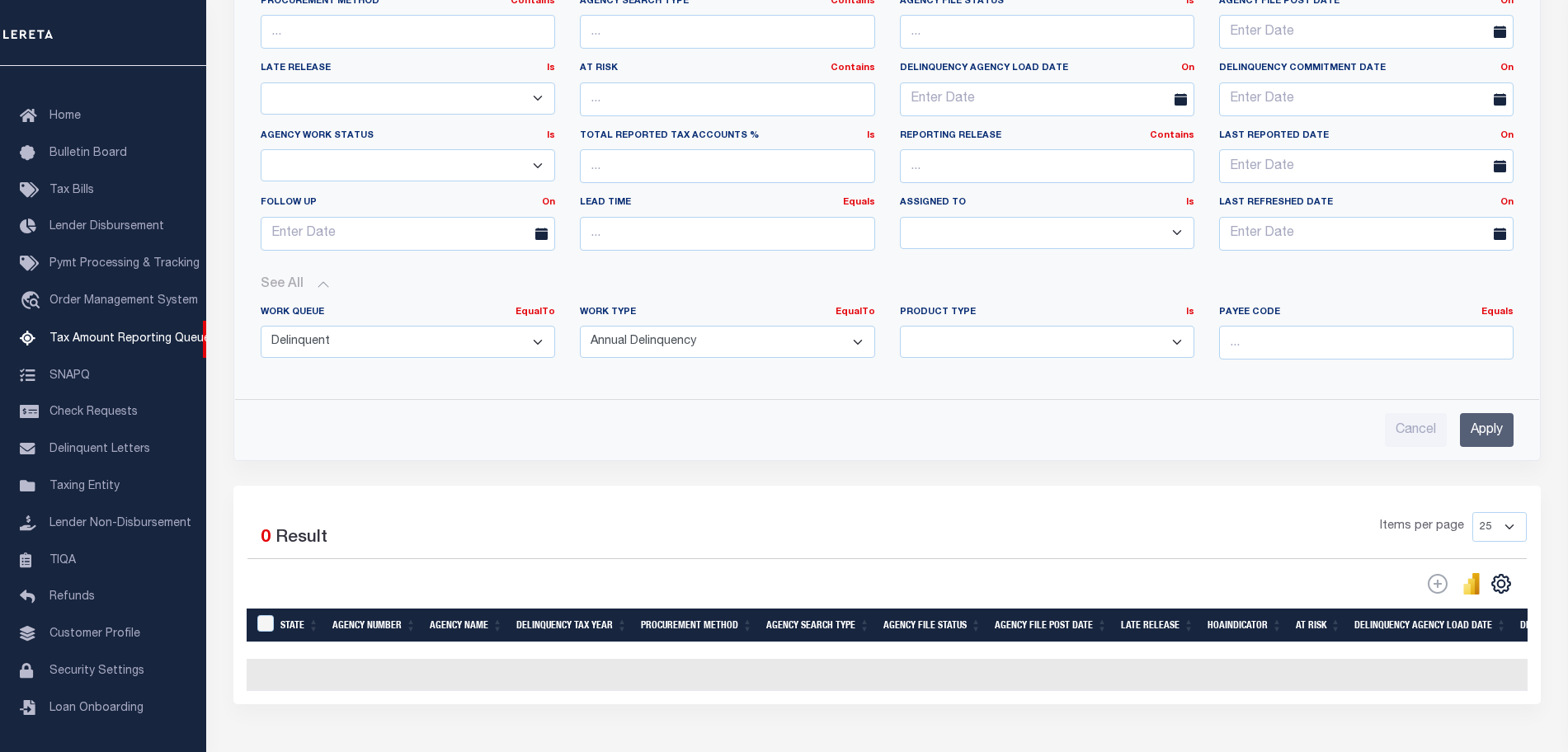
click at [705, 345] on select "Annual Delinquency Back Search Payment Status Check DTRACK" at bounding box center [727, 342] width 294 height 33
select select
click at [580, 326] on select "Annual Delinquency Back Search Payment Status Check DTRACK" at bounding box center [727, 342] width 294 height 33
click at [1468, 418] on input "Apply" at bounding box center [1487, 430] width 54 height 34
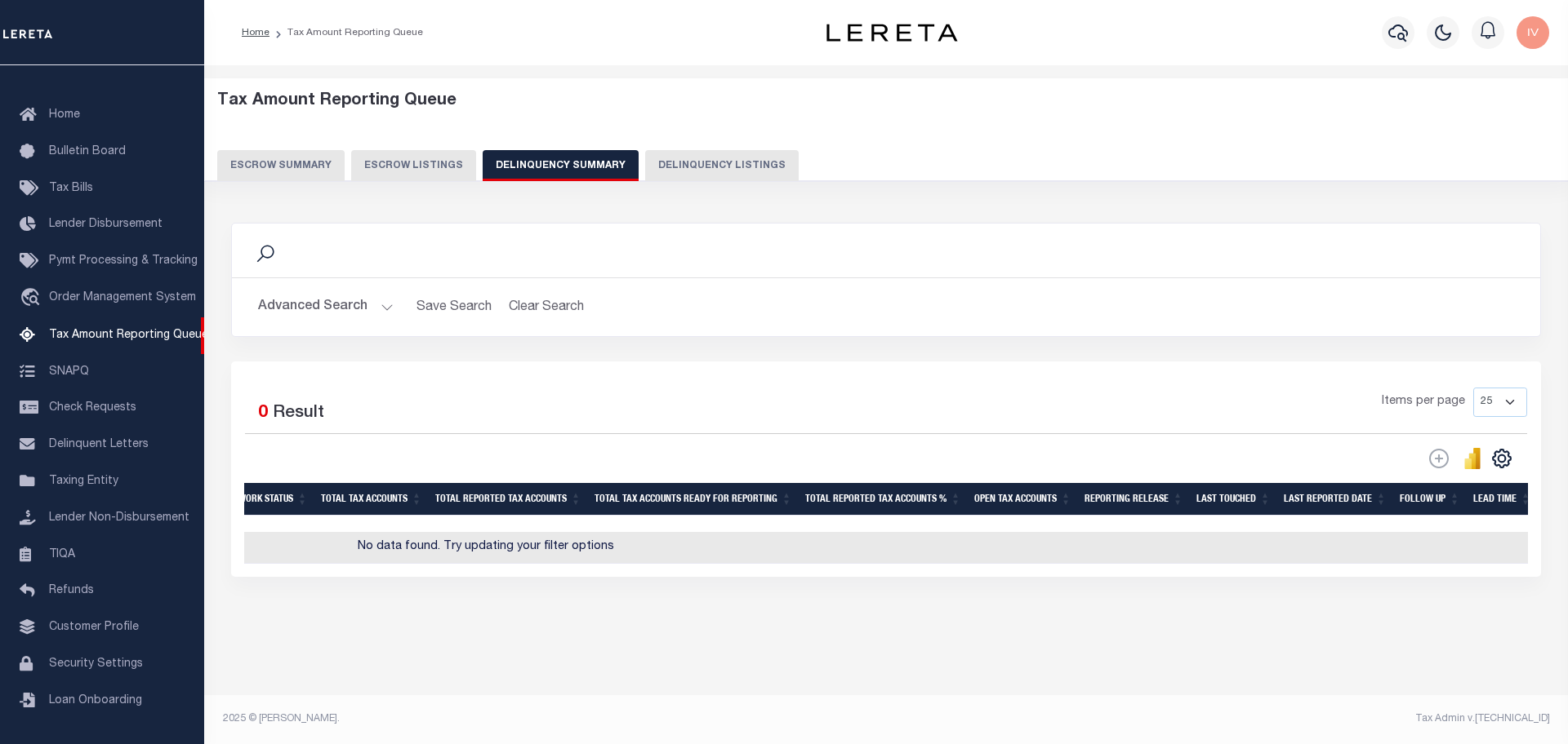
scroll to position [0, 0]
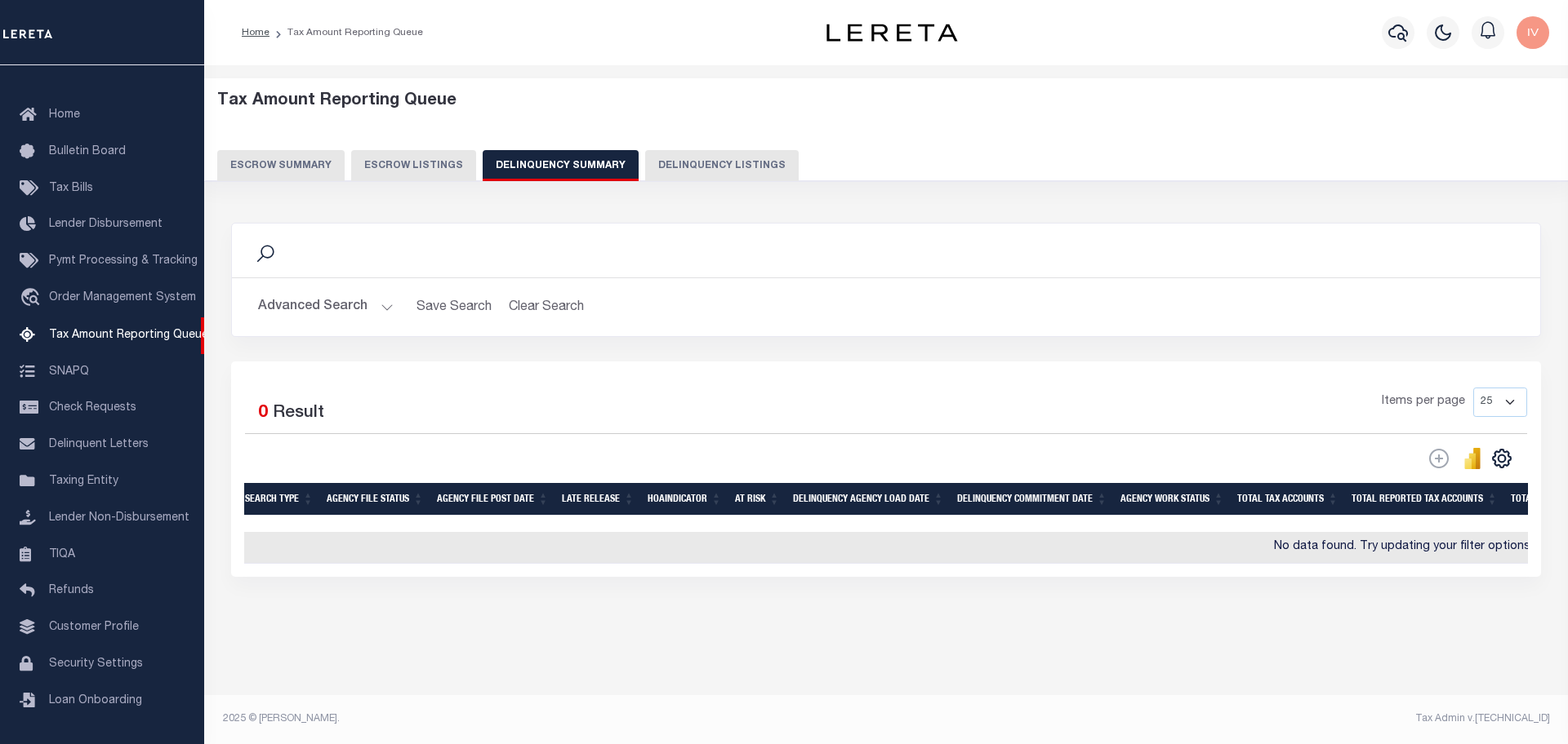
click at [385, 303] on button "Advanced Search" at bounding box center [325, 307] width 135 height 32
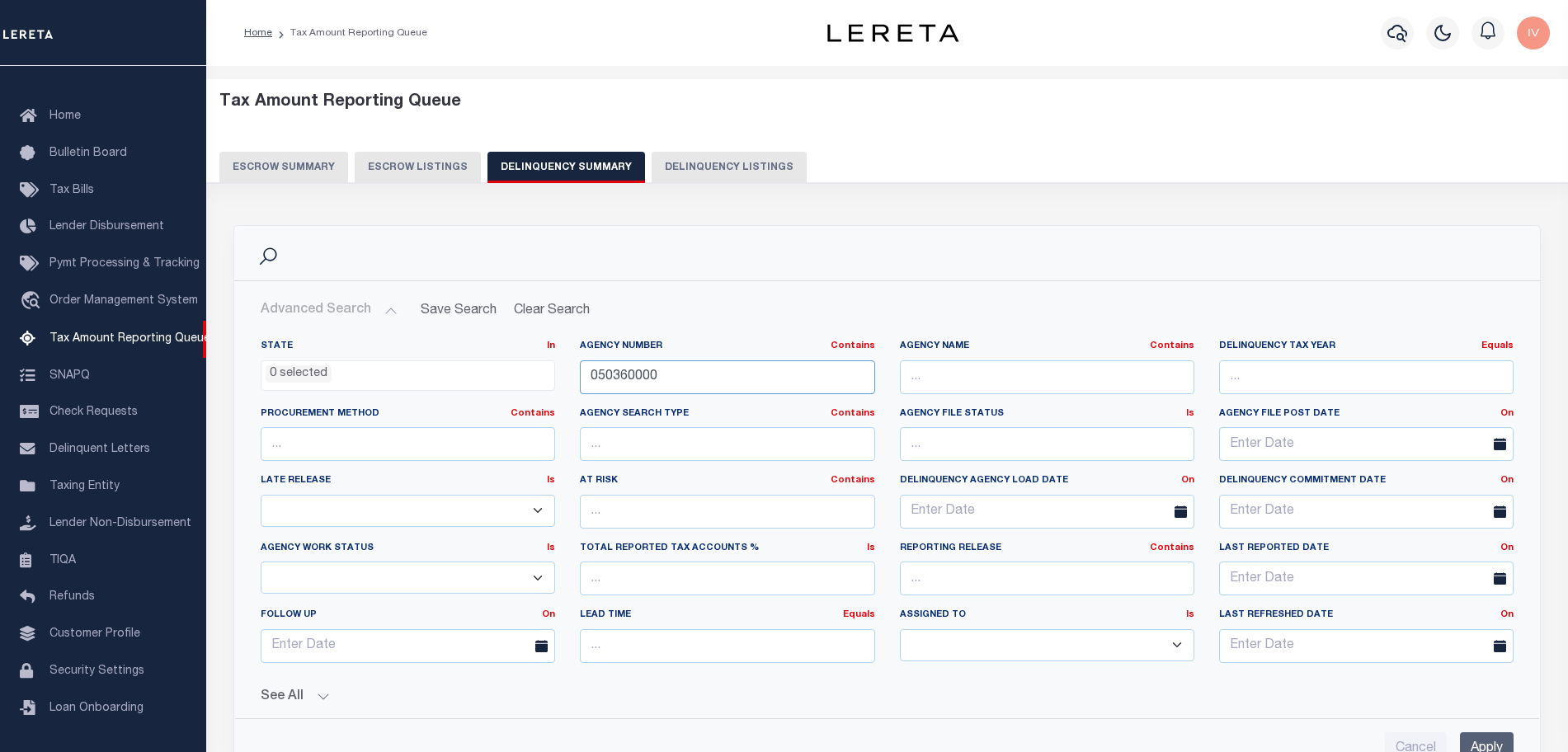
click at [636, 374] on input "050360000" at bounding box center [727, 377] width 294 height 34
click at [561, 317] on button "Clear Search" at bounding box center [551, 310] width 90 height 33
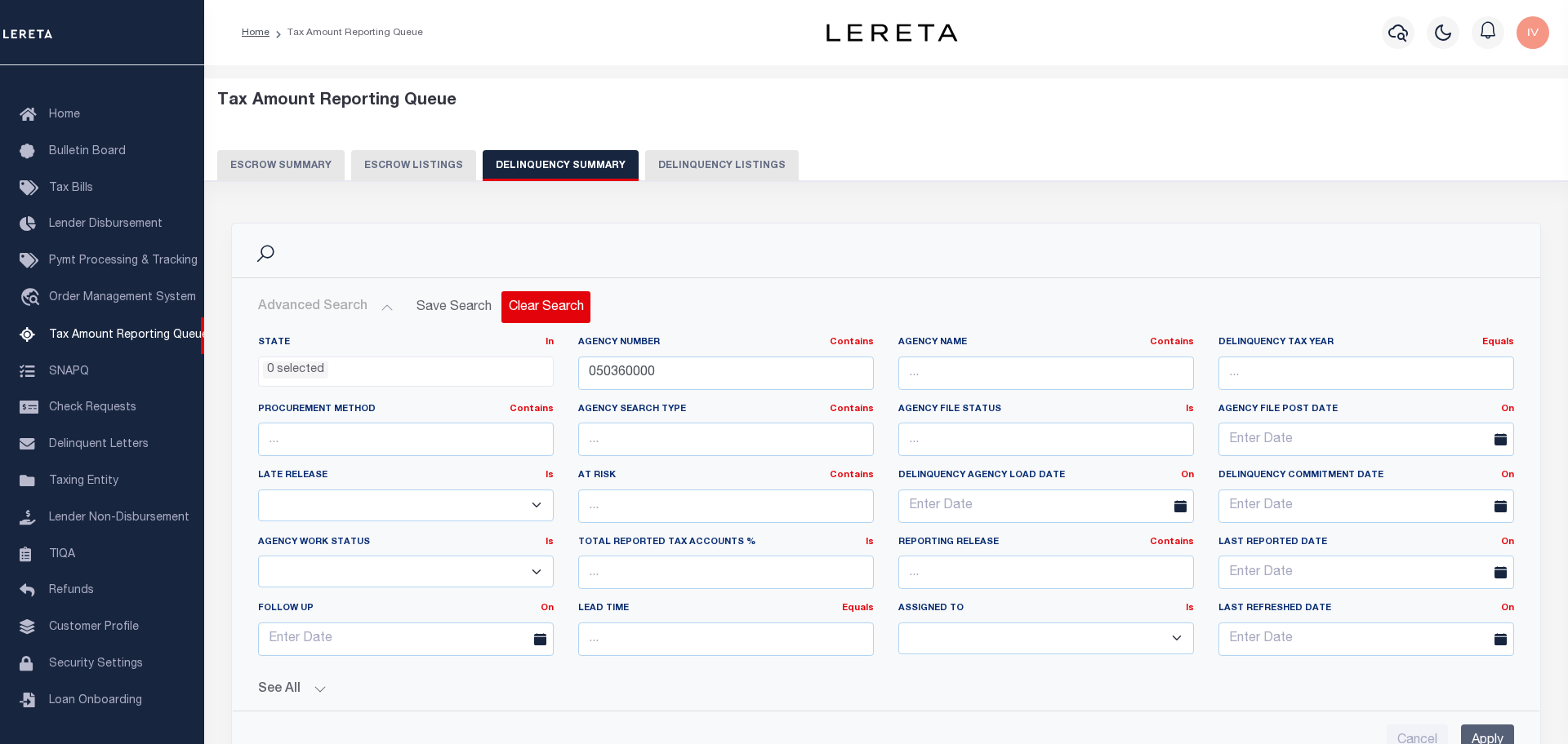
select select
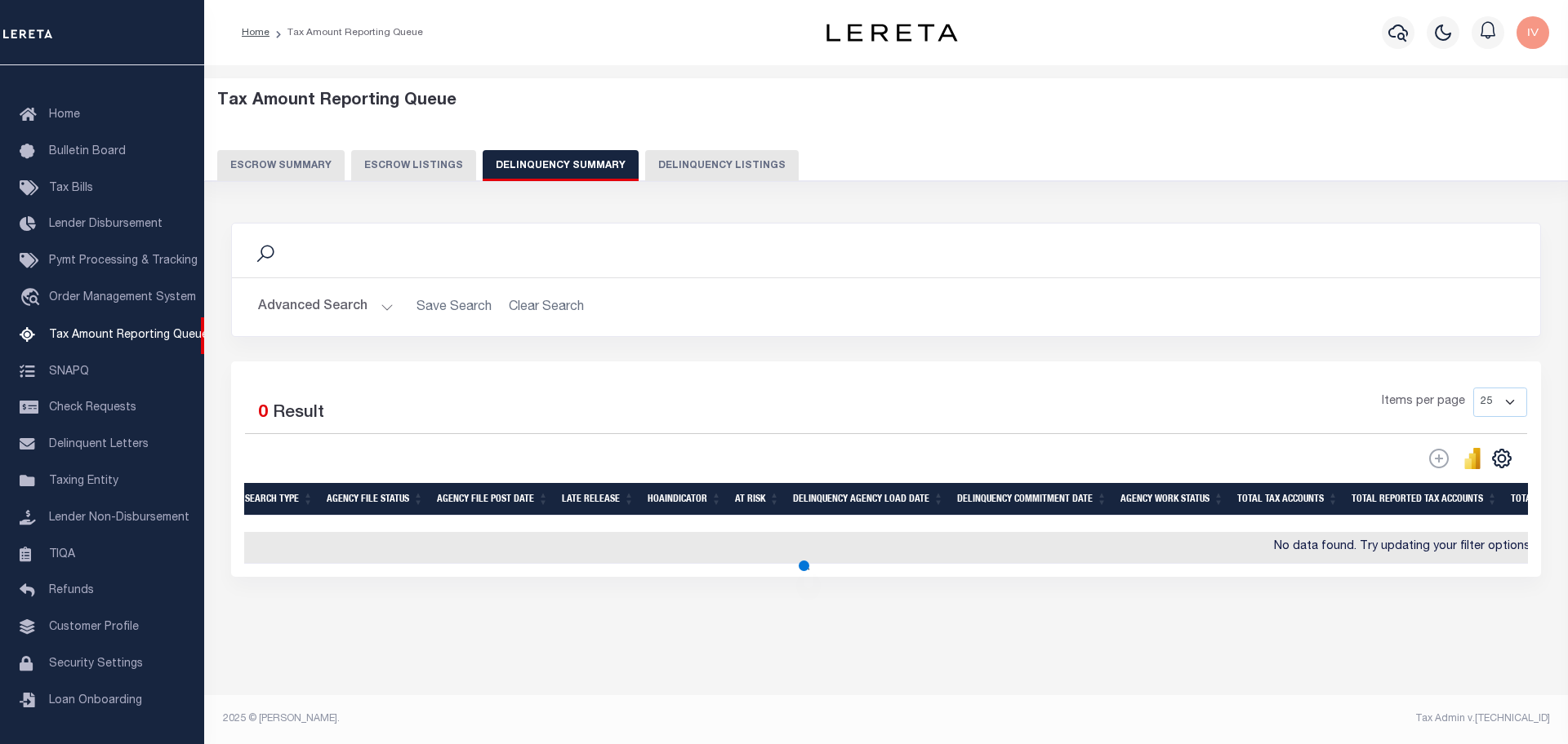
click at [374, 306] on button "Advanced Search" at bounding box center [325, 307] width 135 height 32
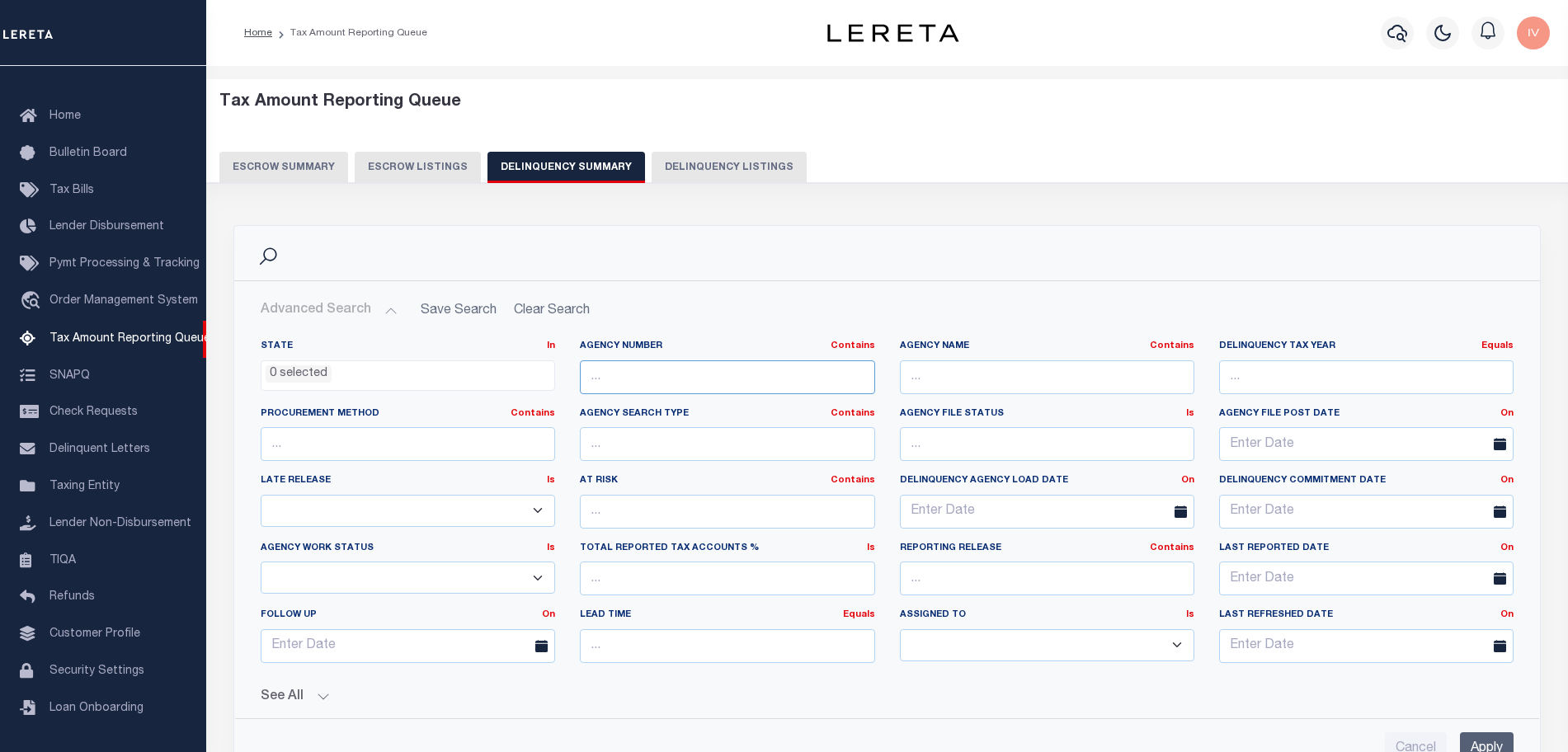
click at [630, 377] on input "text" at bounding box center [727, 377] width 294 height 34
paste input "050360000"
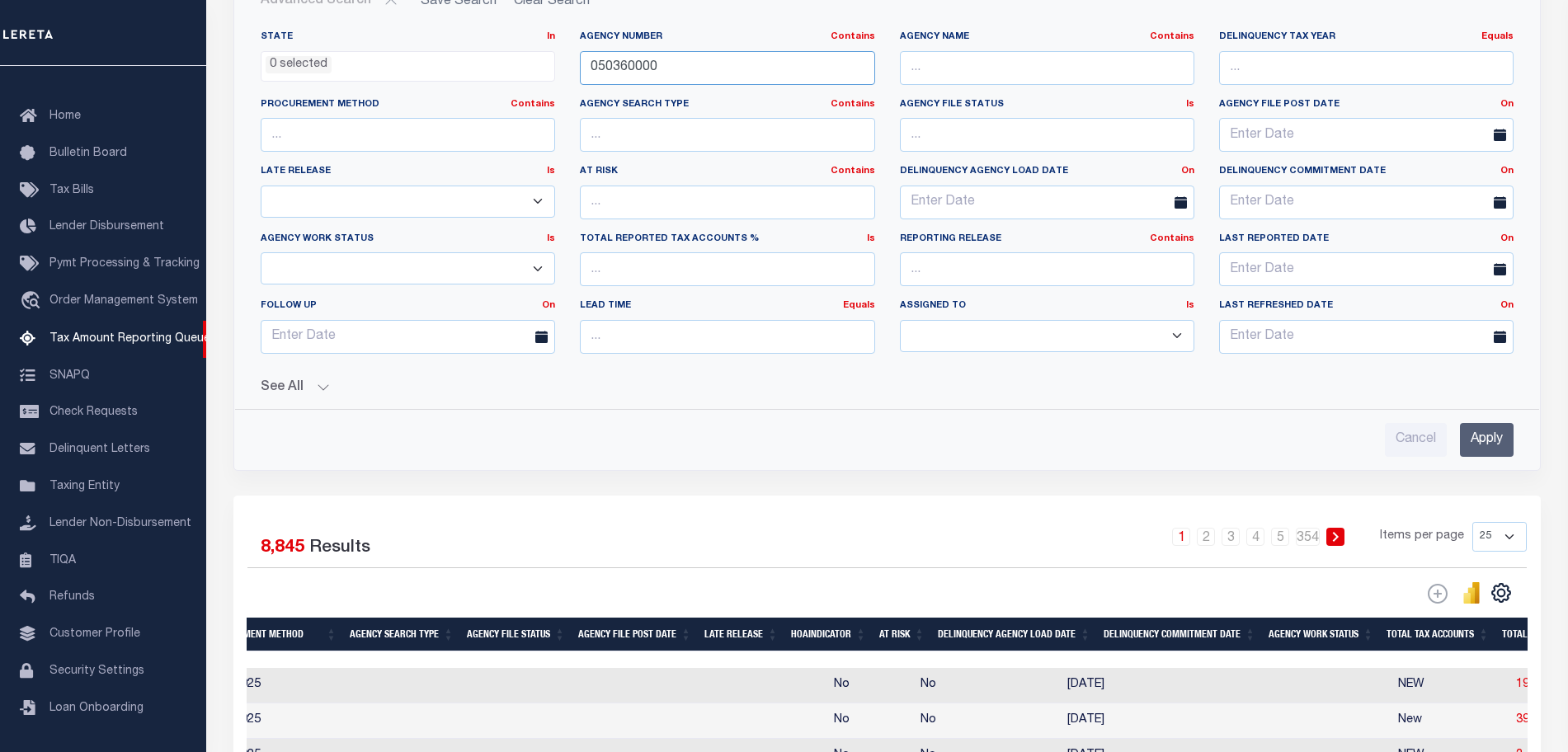
type input "050360000"
click at [1467, 442] on input "Apply" at bounding box center [1487, 440] width 54 height 34
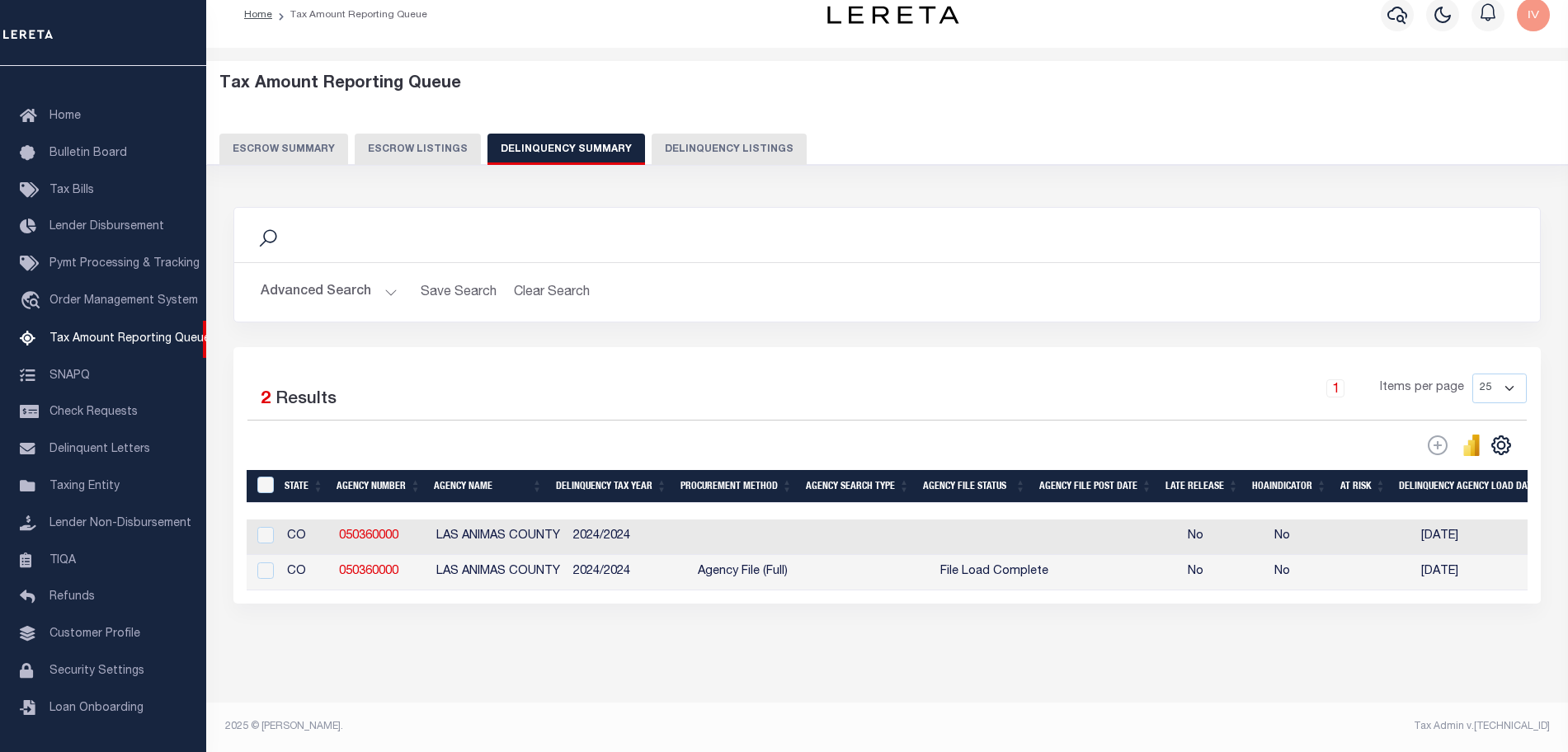
click at [392, 276] on button "Advanced Search" at bounding box center [328, 292] width 137 height 33
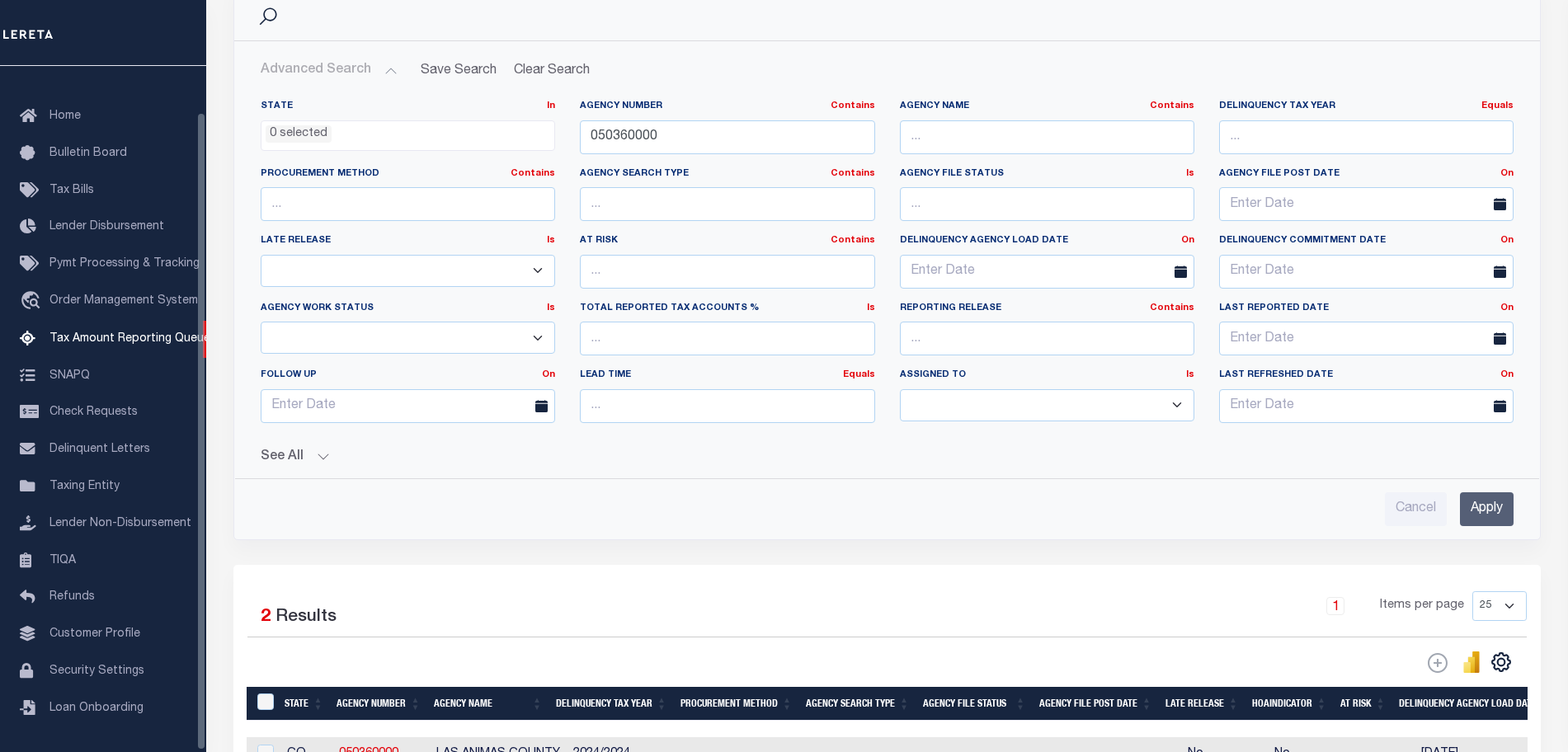
click at [318, 459] on button "See All" at bounding box center [887, 457] width 1253 height 16
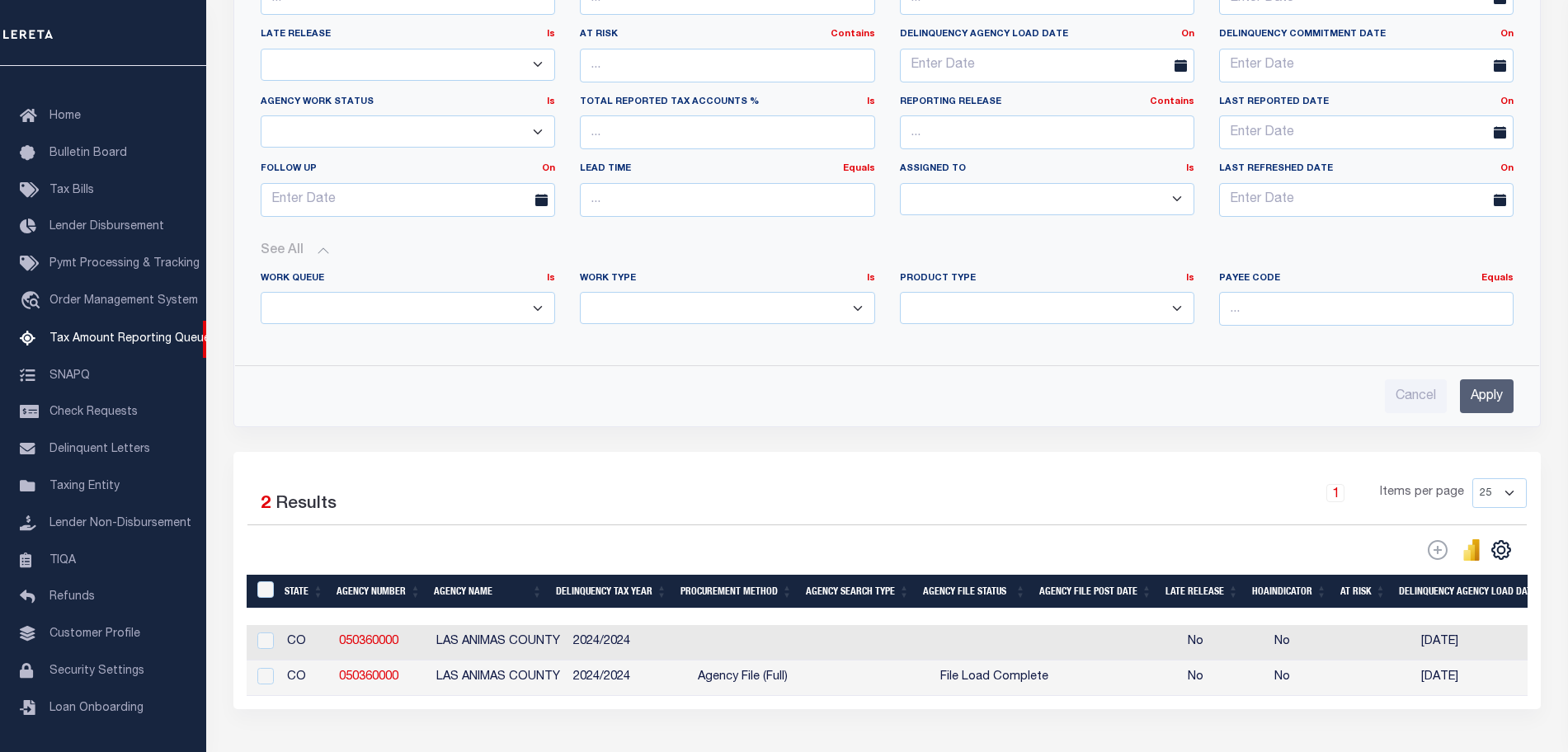
click at [738, 302] on select "Annual Delinquency Back Search Payment Status Check DTRACK" at bounding box center [727, 308] width 294 height 33
select select "AnnualDelinquency"
click at [580, 292] on select "Annual Delinquency Back Search Payment Status Check DTRACK" at bounding box center [727, 308] width 294 height 33
click at [1490, 395] on input "Apply" at bounding box center [1487, 396] width 54 height 34
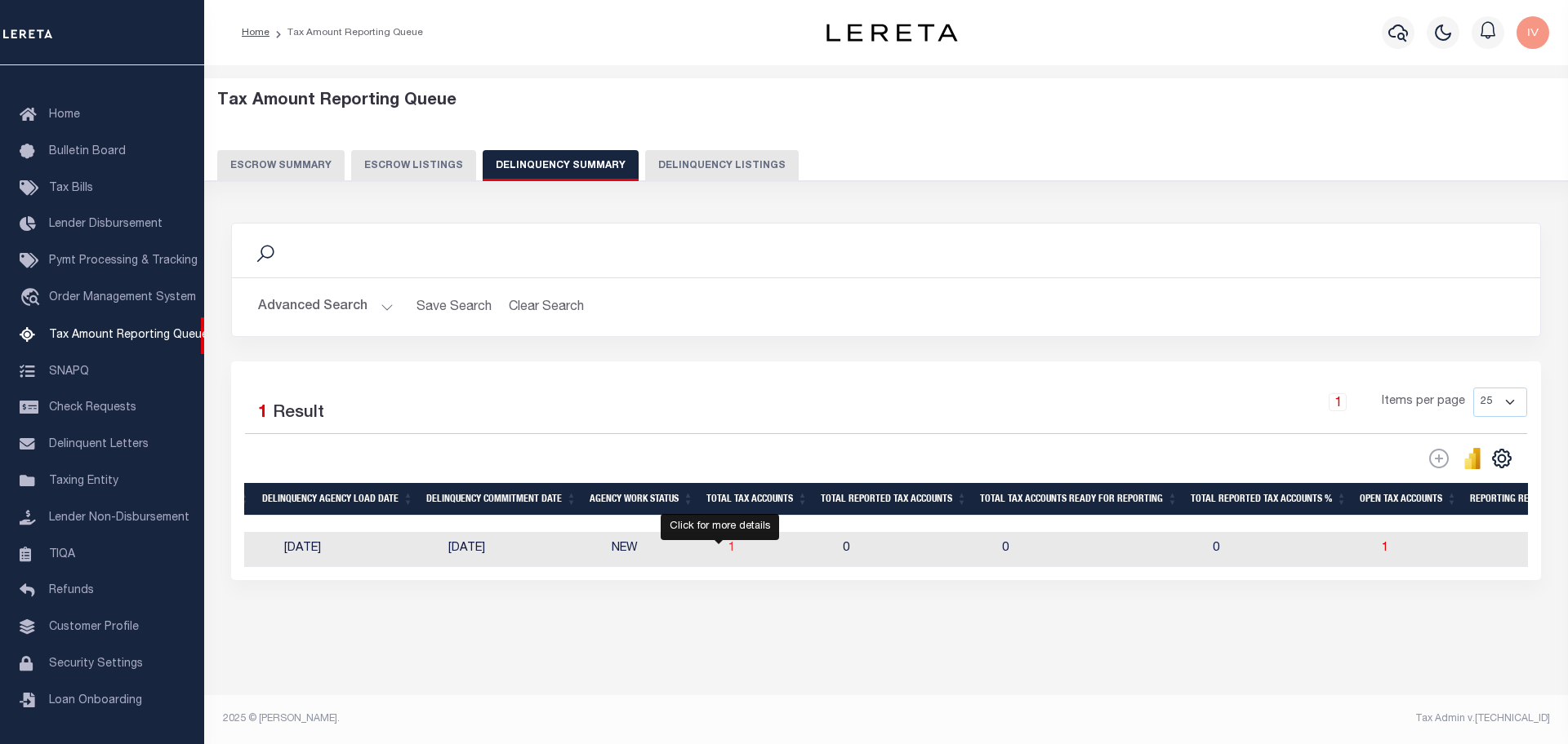
click at [729, 552] on span "1" at bounding box center [731, 548] width 6 height 11
select select "100"
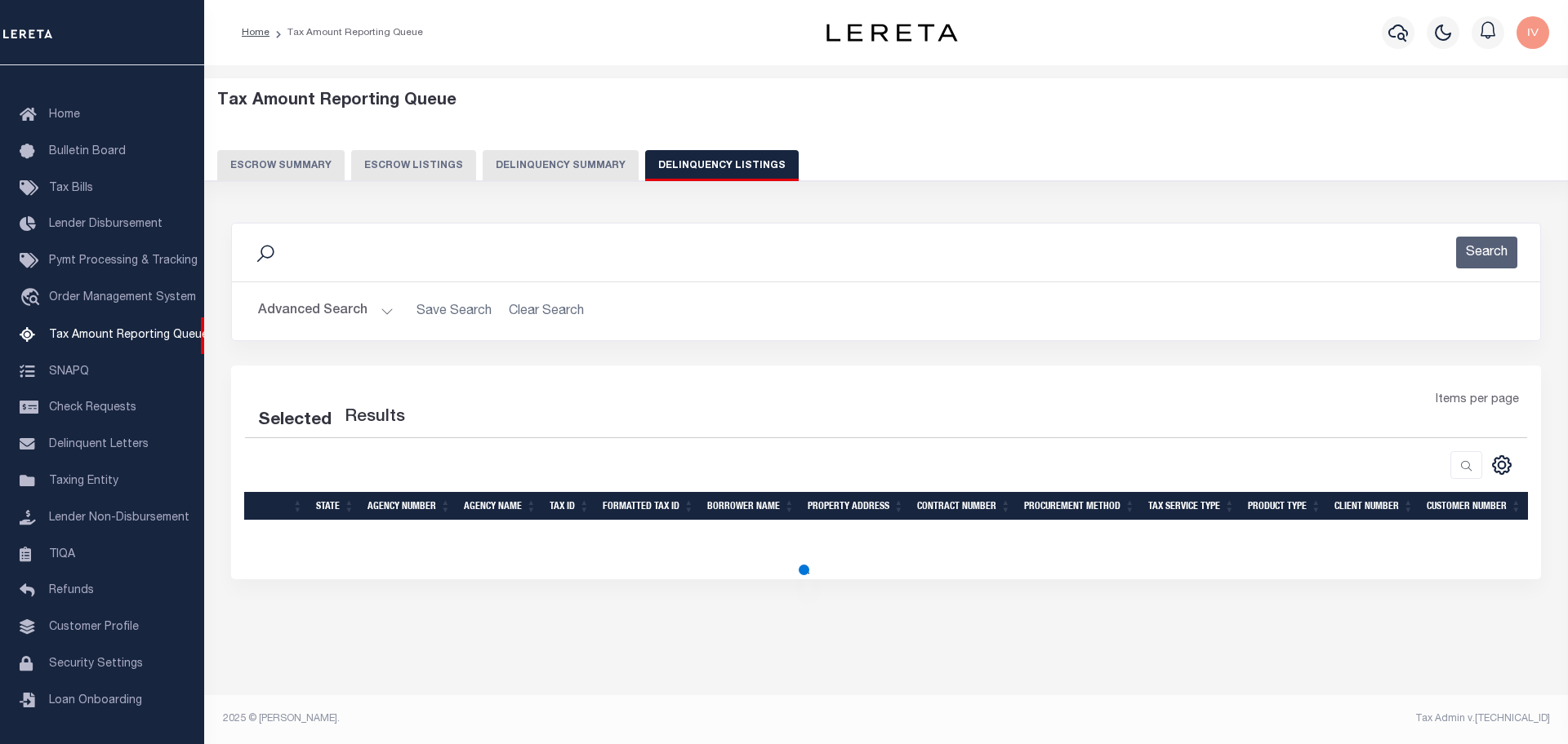
select select "100"
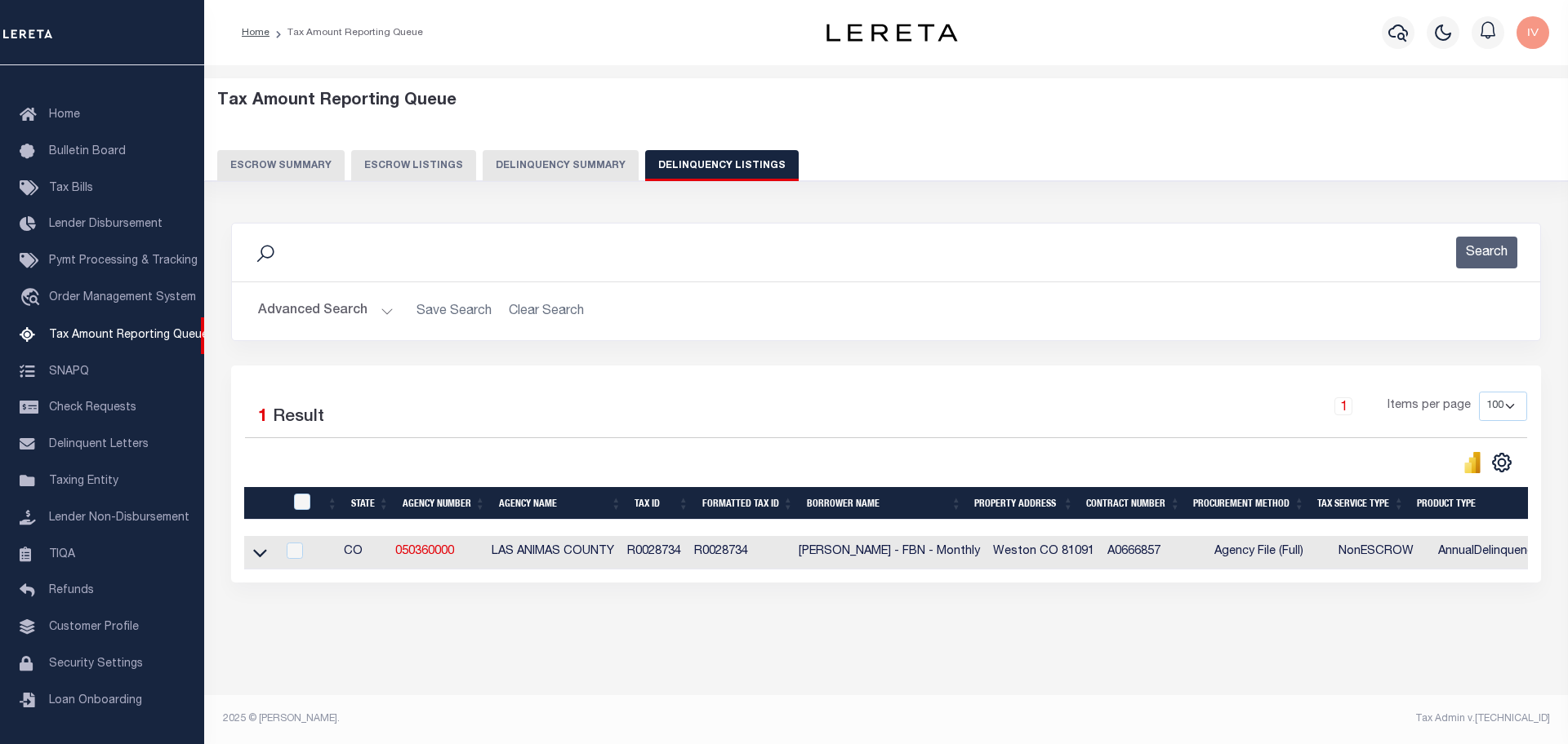
click at [644, 559] on td "R0028734" at bounding box center [654, 552] width 67 height 33
checkbox input "true"
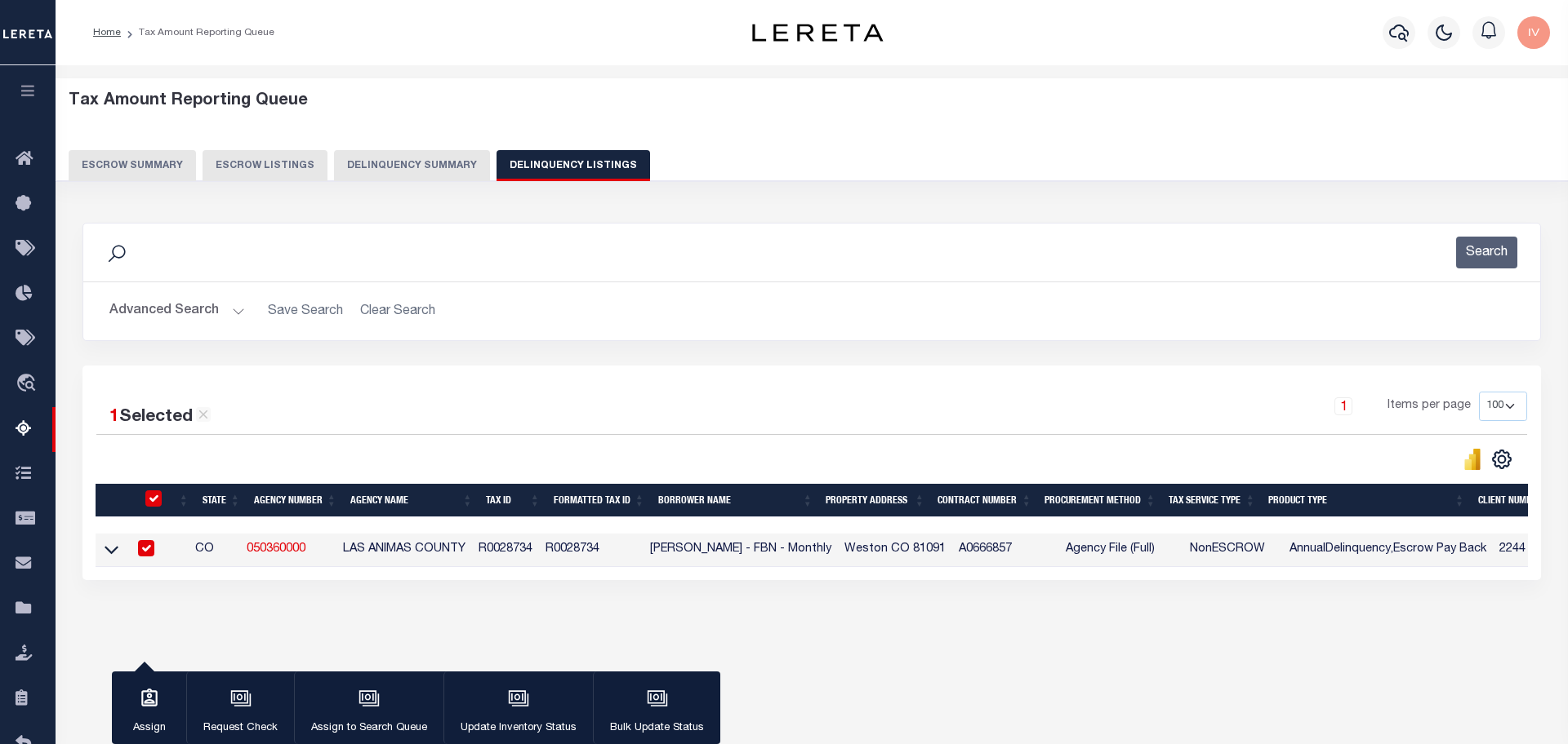
click at [539, 559] on td "R0028734" at bounding box center [505, 551] width 67 height 33
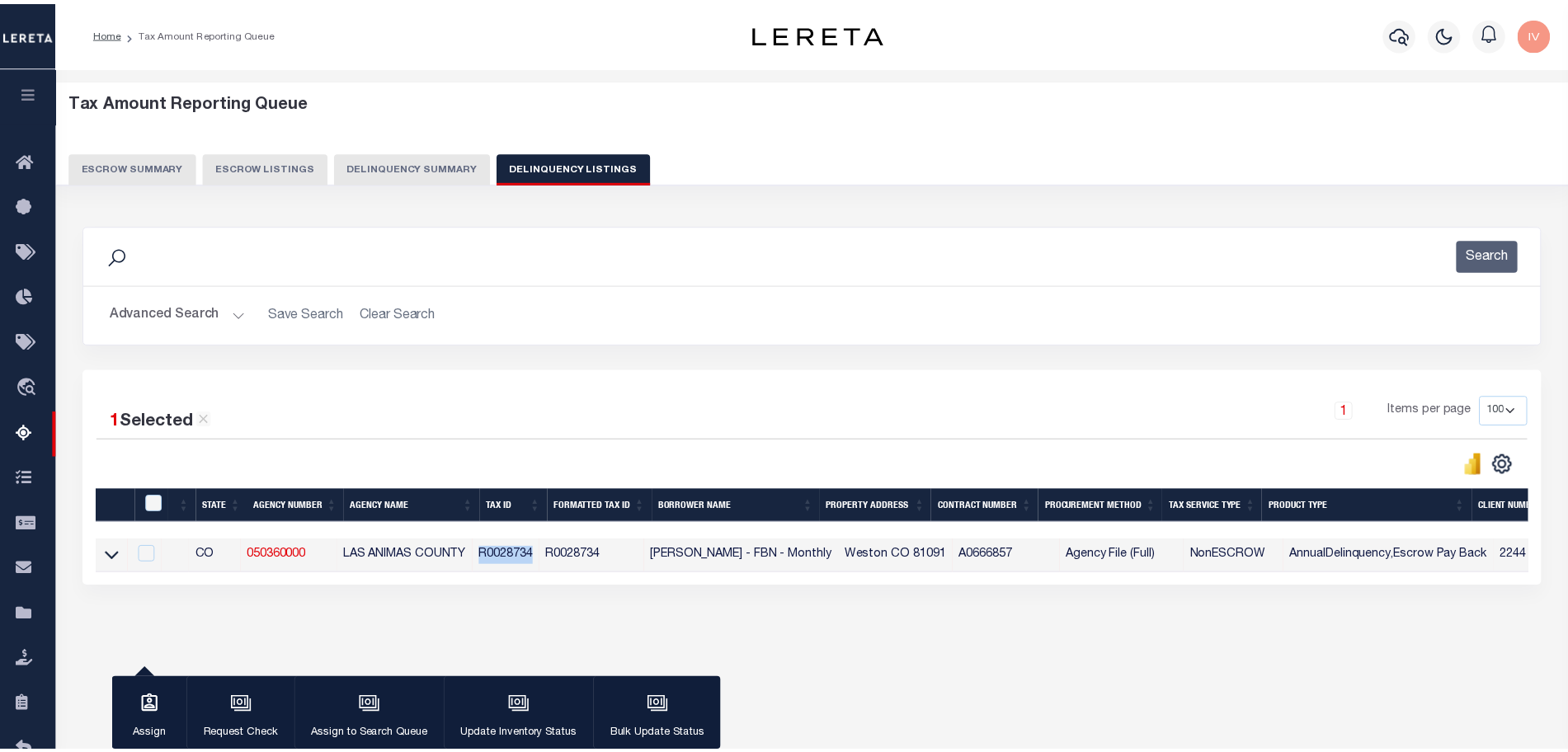
checkbox input "false"
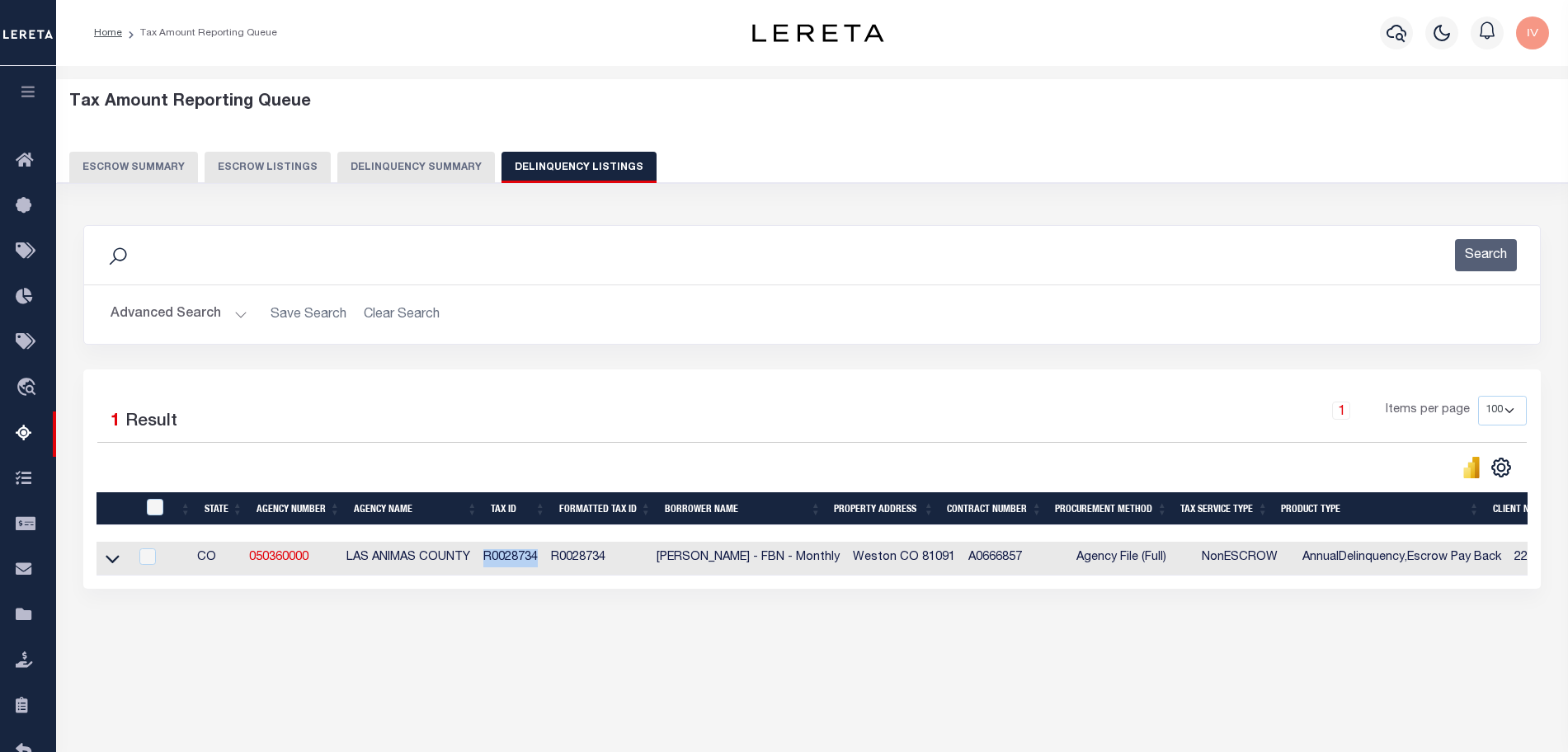
copy td "R0028734"
click at [116, 563] on icon at bounding box center [112, 559] width 14 height 8
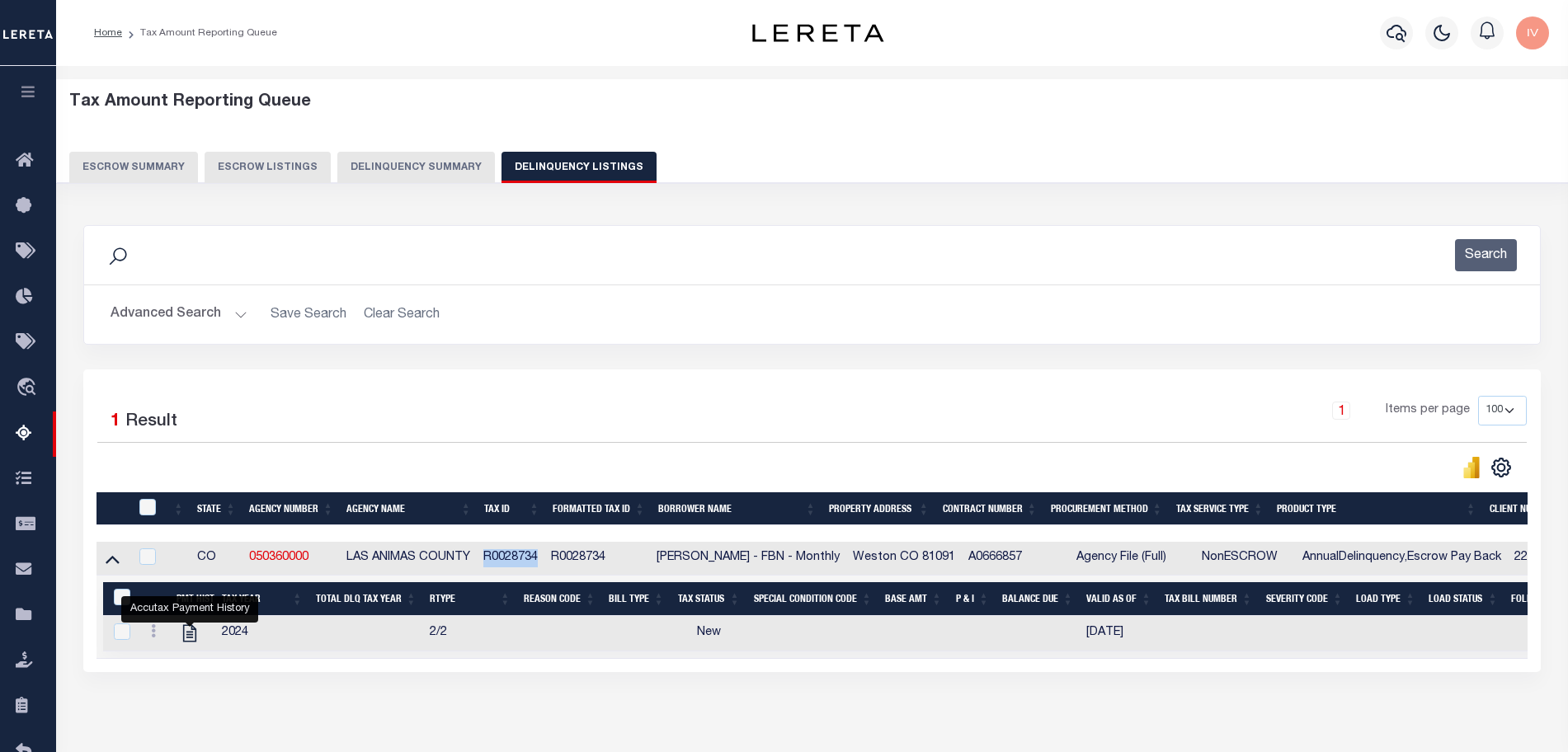
copy td "R0028734"
click at [397, 165] on button "Delinquency Summary" at bounding box center [415, 168] width 157 height 32
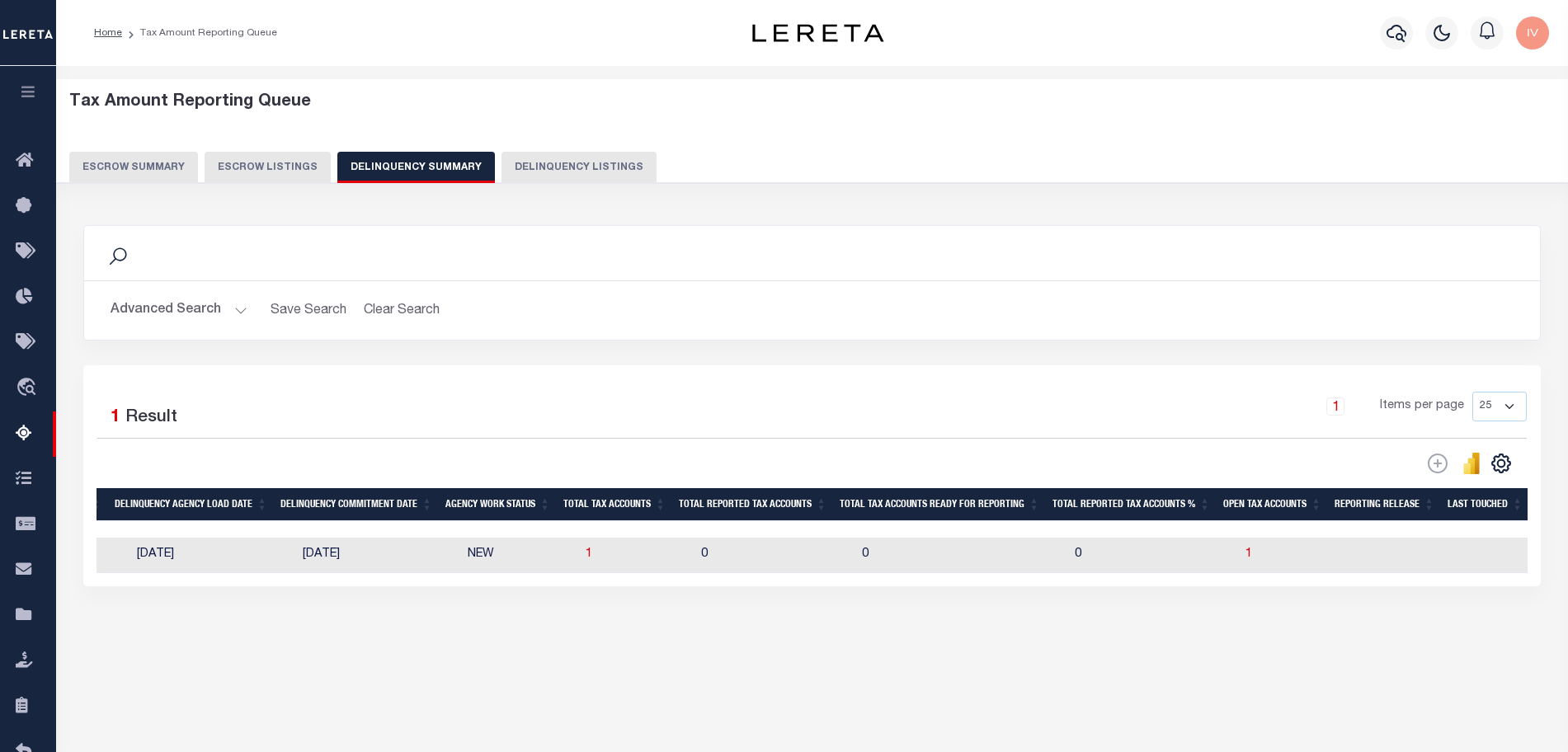
click at [244, 308] on button "Advanced Search" at bounding box center [179, 310] width 137 height 33
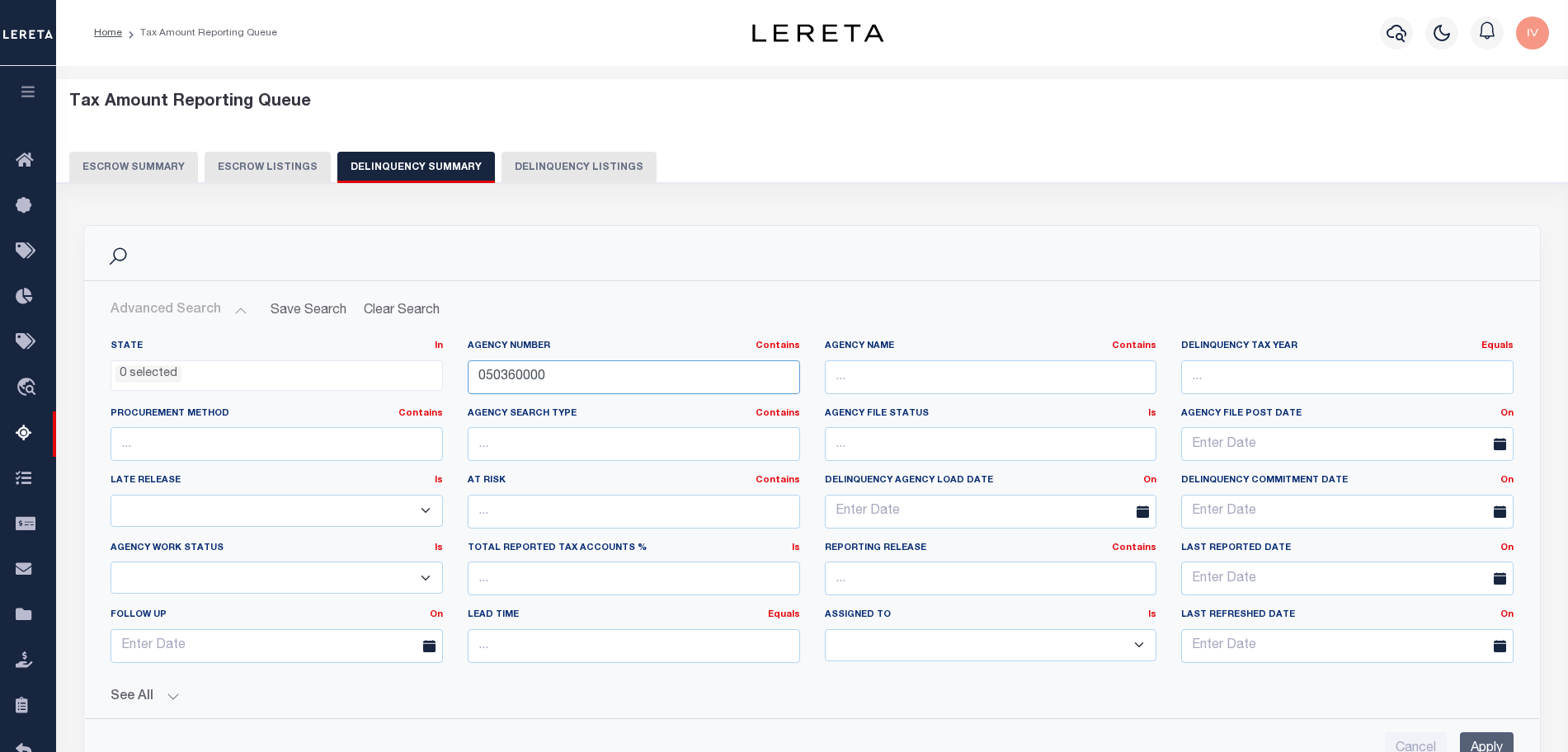
click at [537, 388] on input "050360000" at bounding box center [634, 377] width 332 height 34
paste input "62"
type input "050620000"
click at [1491, 744] on input "Apply" at bounding box center [1487, 749] width 54 height 34
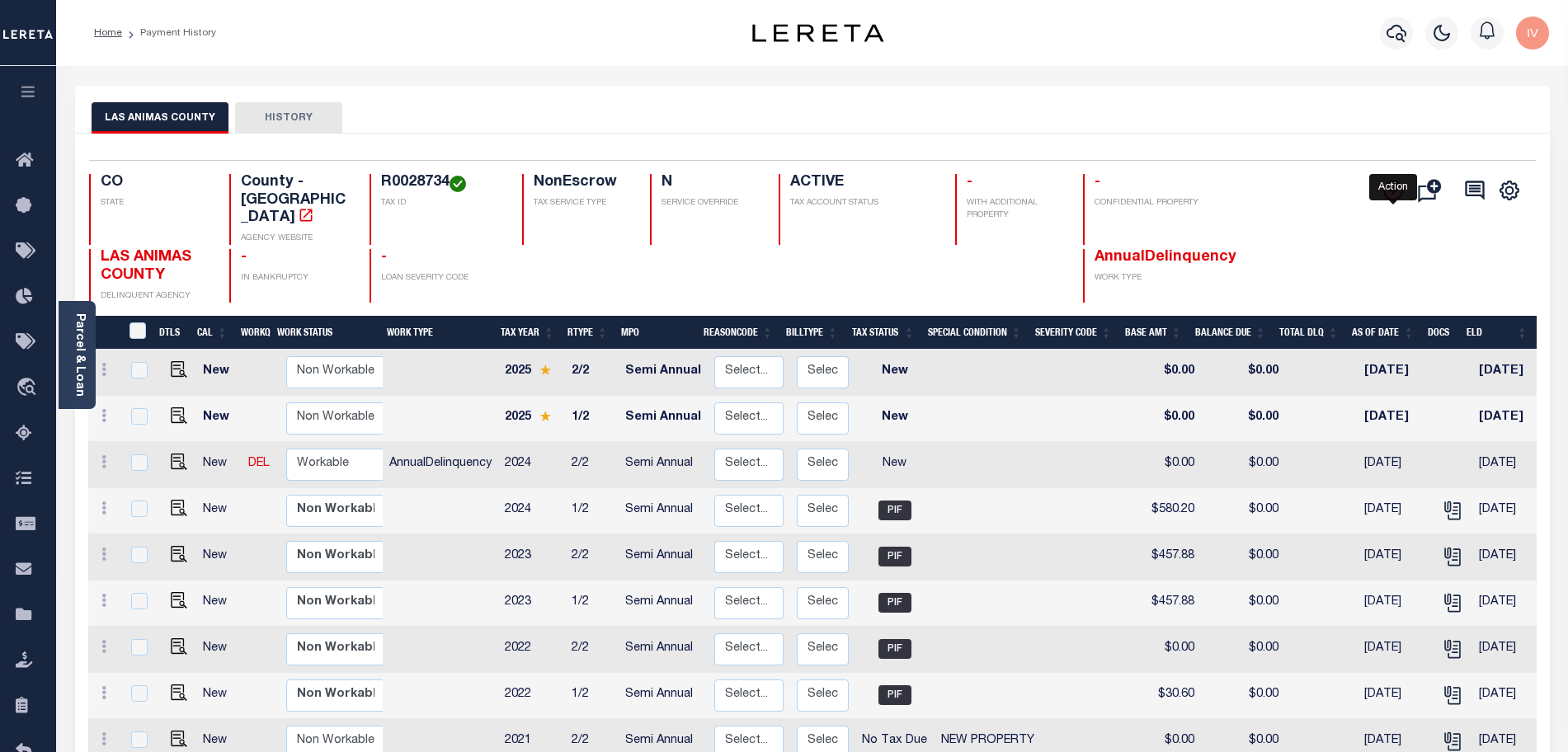
click at [1398, 185] on icon "" at bounding box center [1392, 190] width 20 height 20
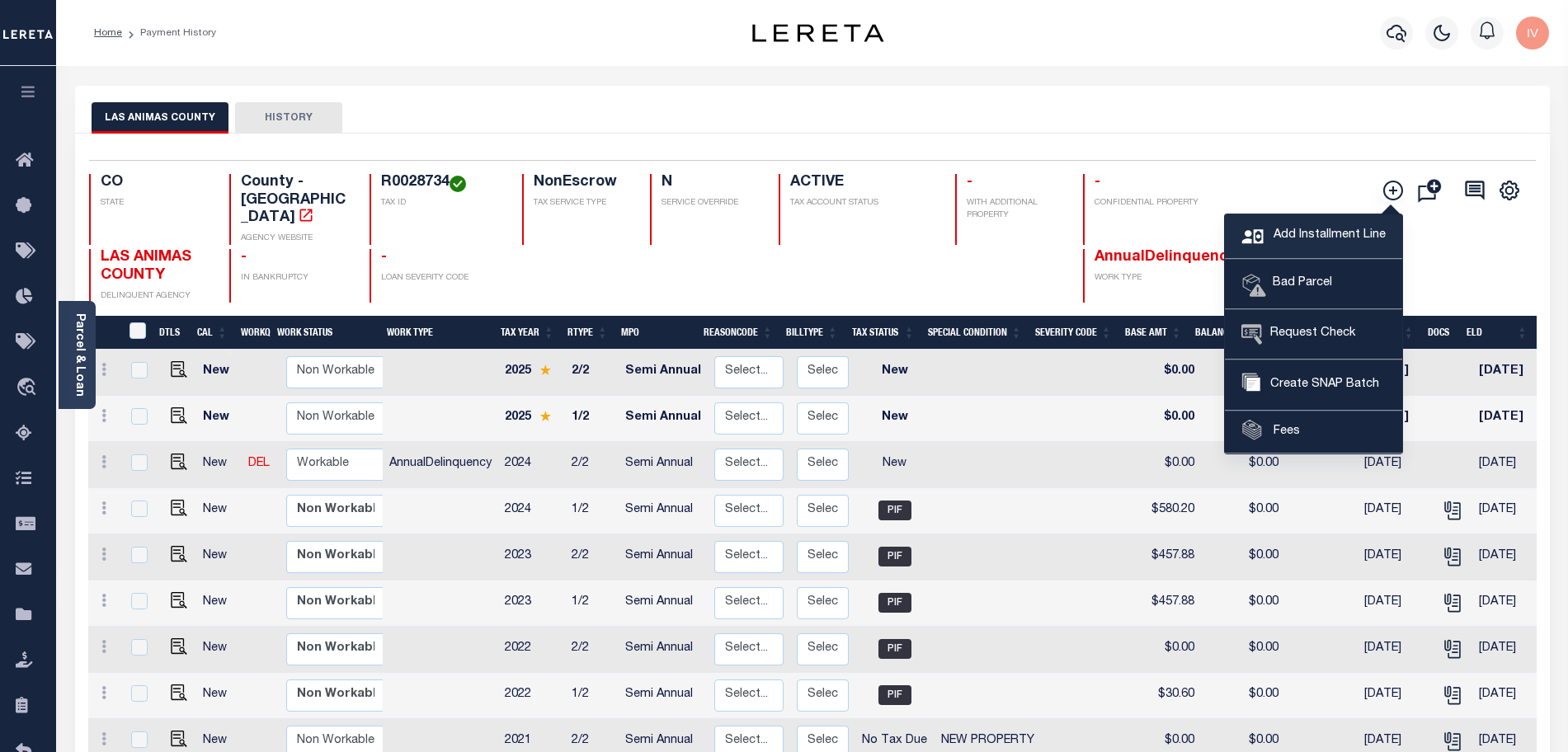
click at [1279, 238] on span "Add Installment Line" at bounding box center [1327, 235] width 116 height 18
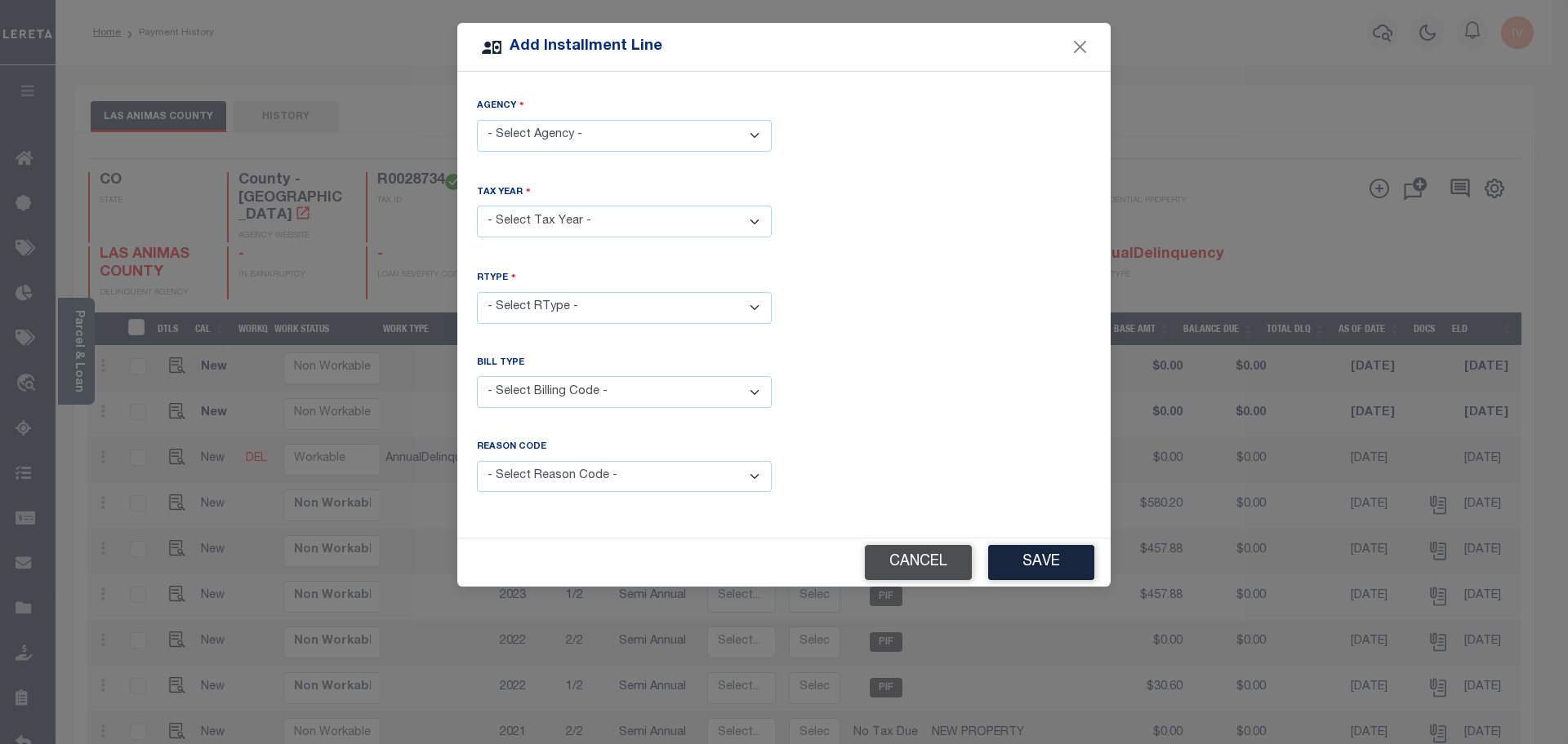
click at [889, 563] on button "Cancel" at bounding box center [919, 563] width 107 height 35
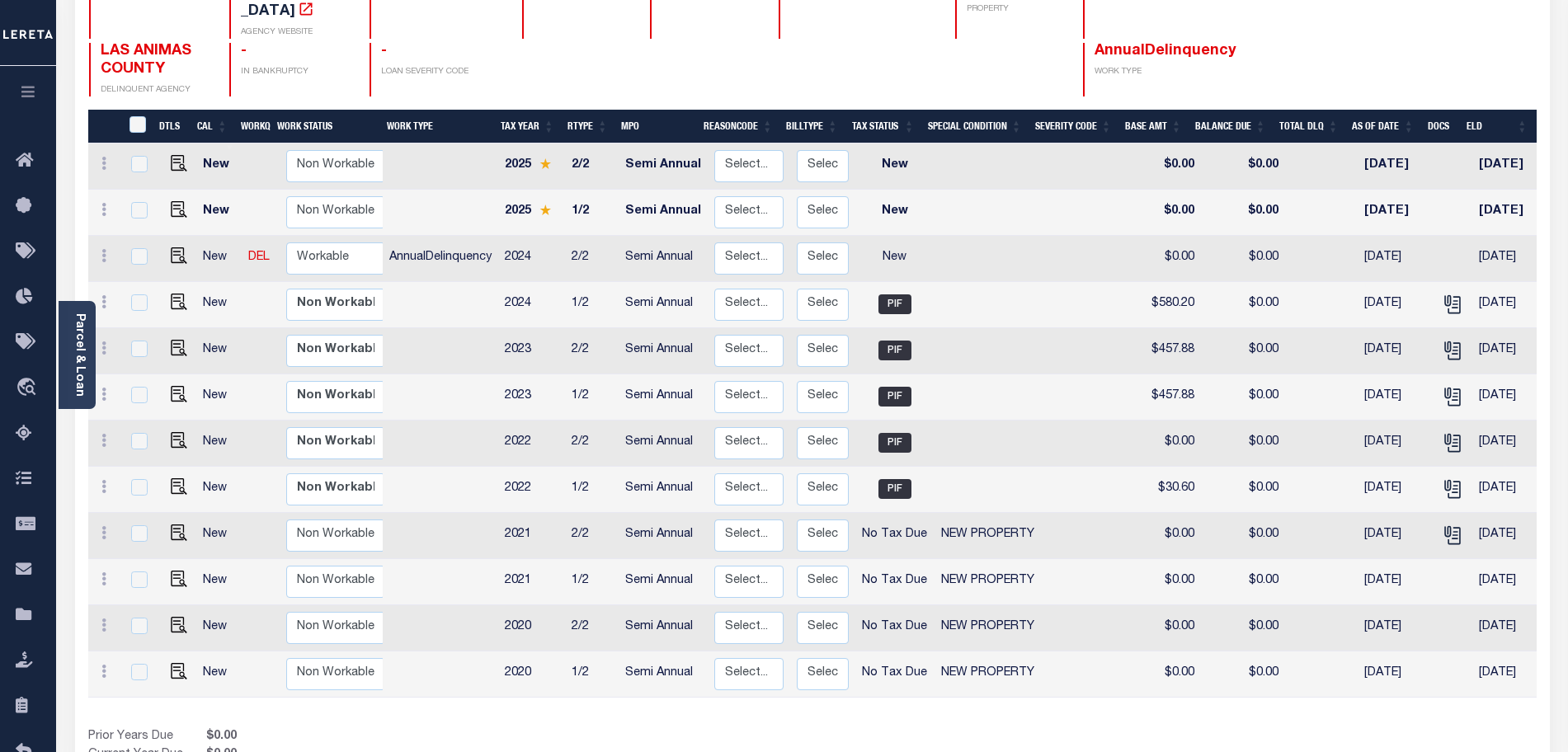
scroll to position [272, 0]
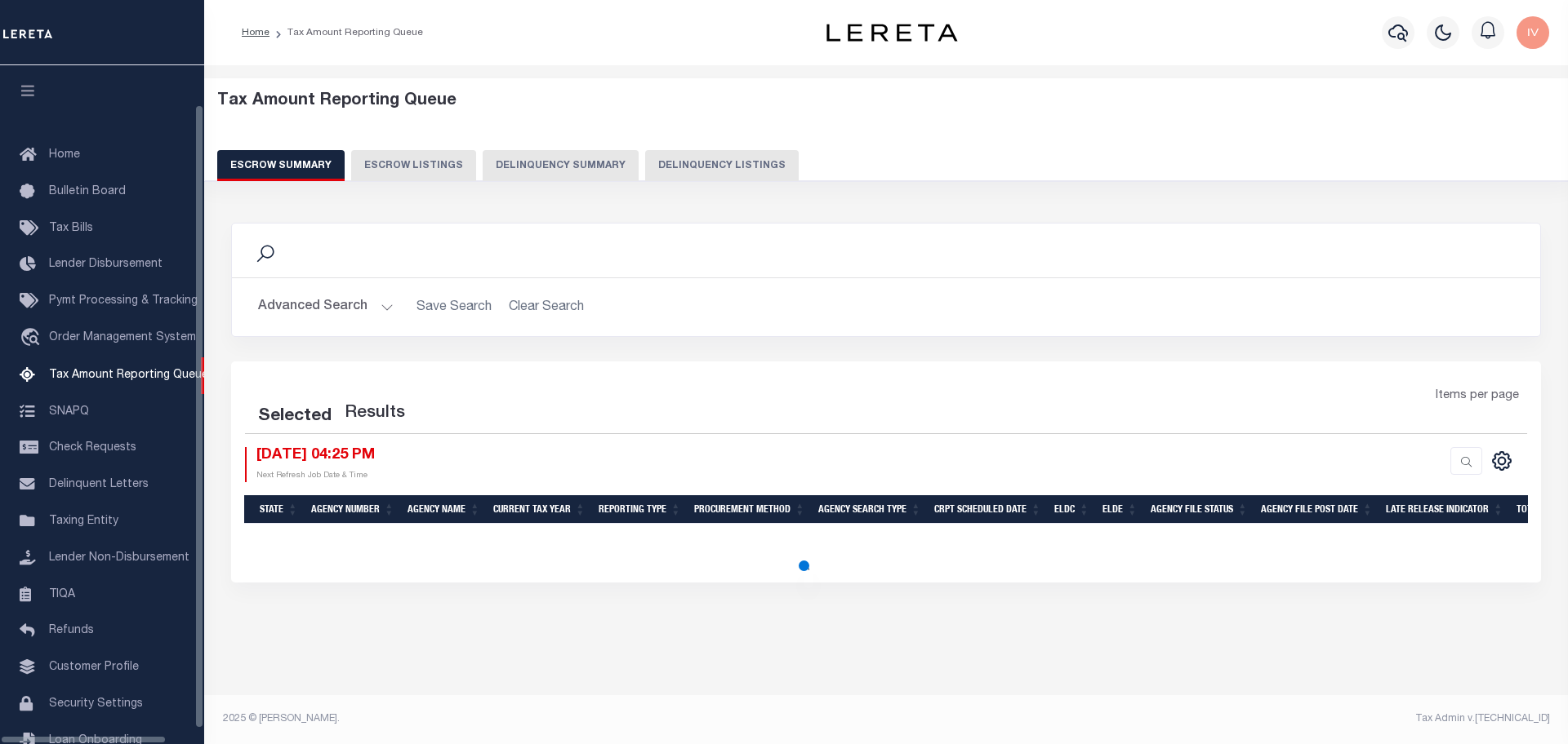
click at [568, 151] on button "Delinquency Summary" at bounding box center [560, 166] width 156 height 31
click at [568, 161] on button "Delinquency Summary" at bounding box center [560, 166] width 156 height 31
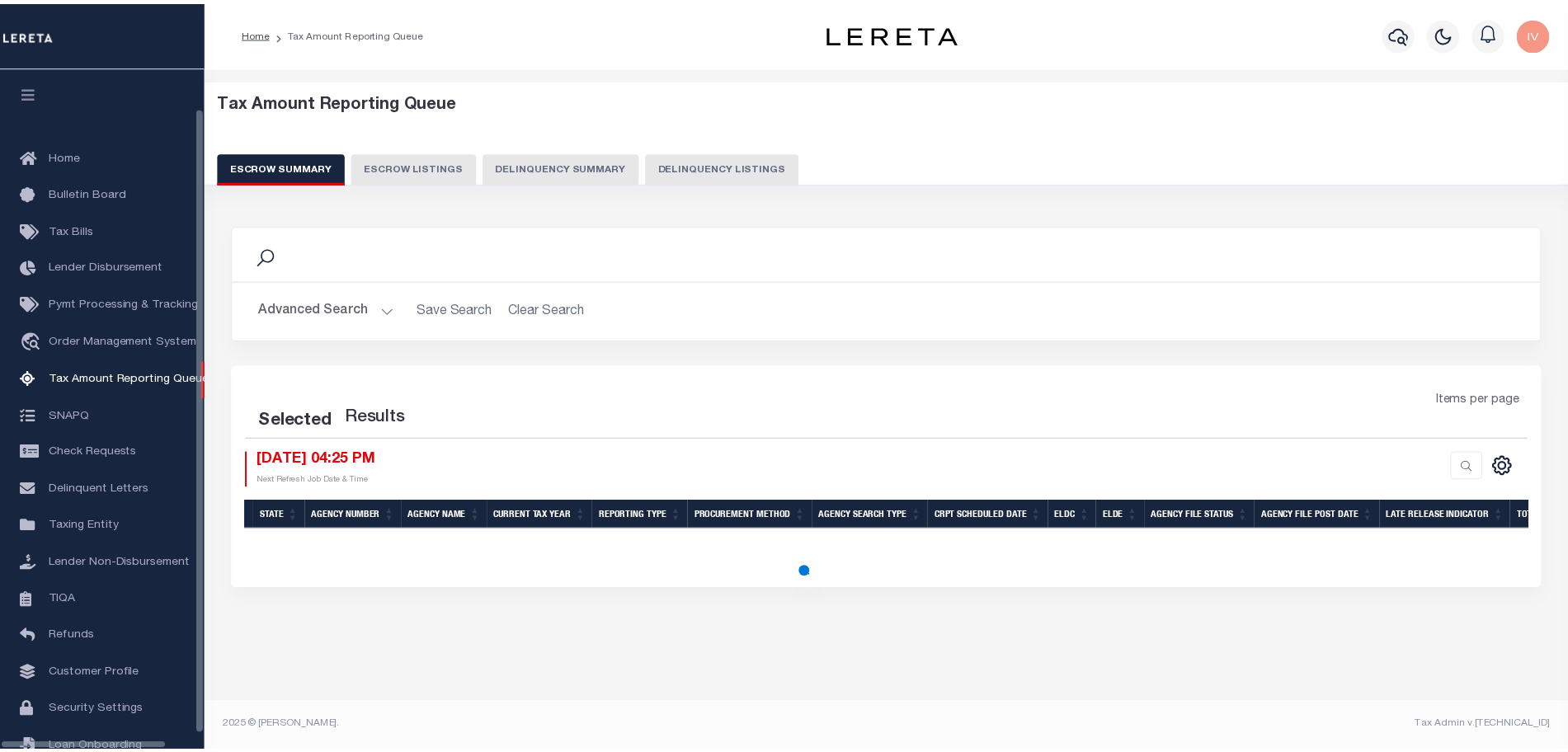
scroll to position [51, 0]
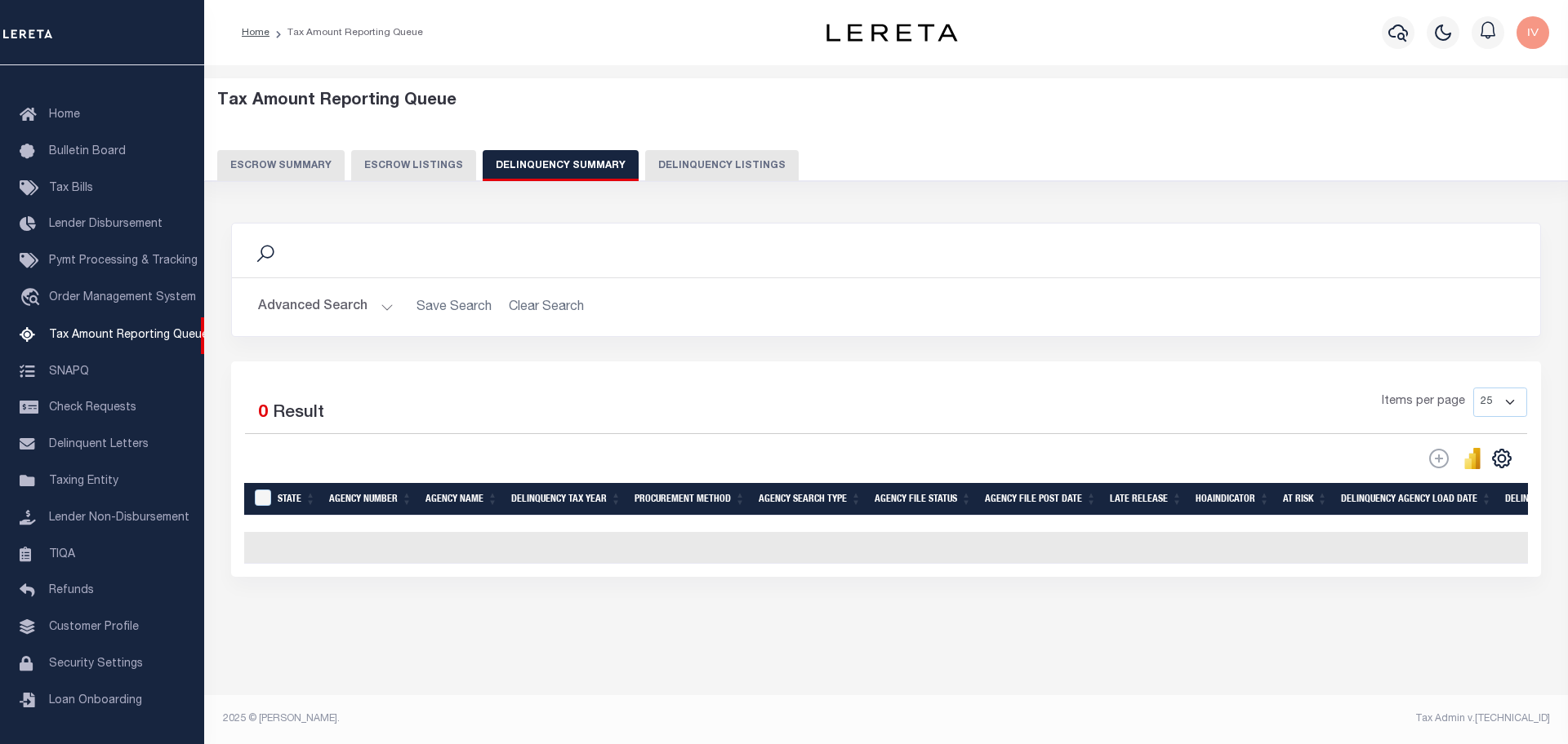
click at [527, 299] on h2 "Advanced Search Save Search Clear Search SummaryGridWrapper_dynamictable_____De…" at bounding box center [885, 307] width 1281 height 32
click at [366, 306] on button "Advanced Search" at bounding box center [325, 307] width 135 height 32
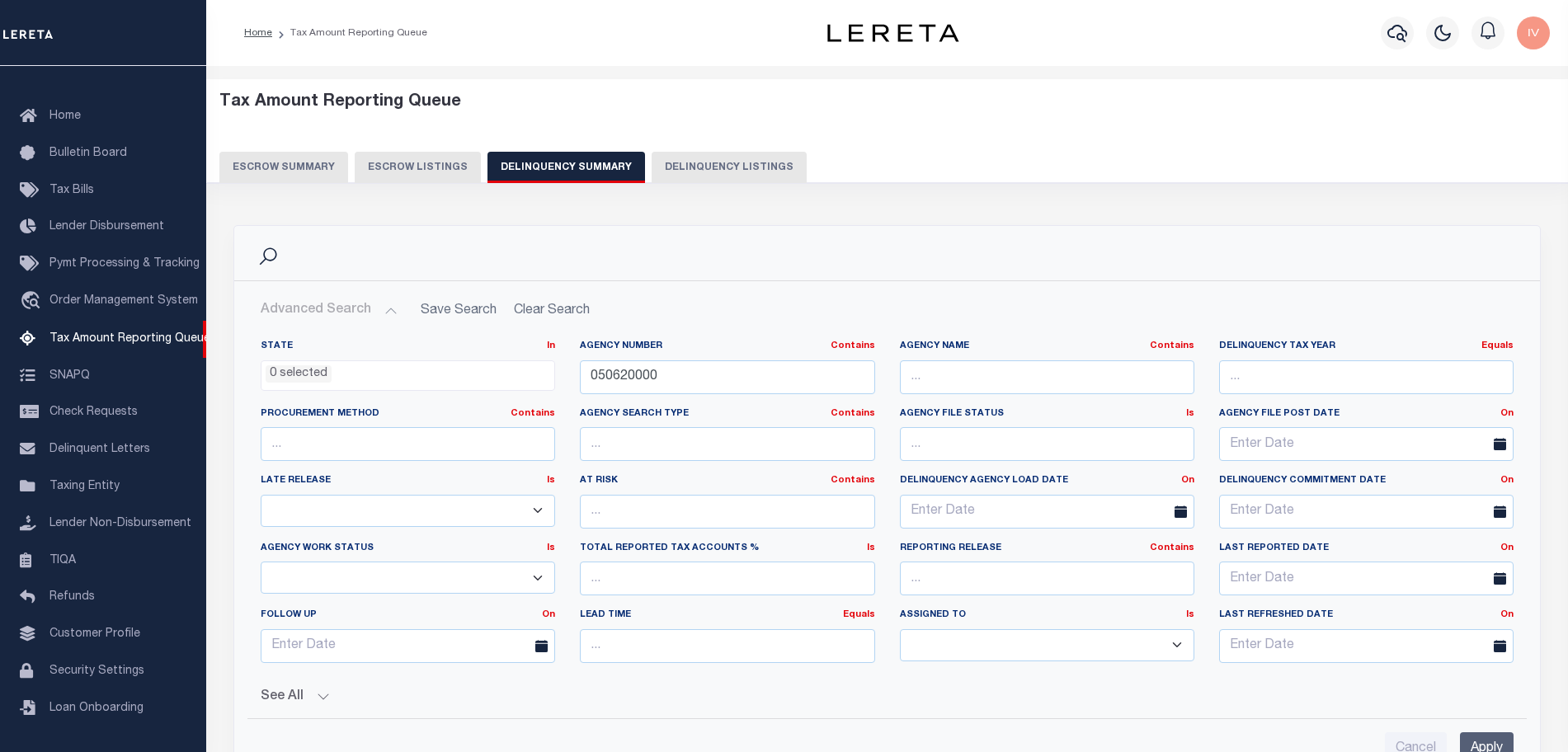
scroll to position [412, 0]
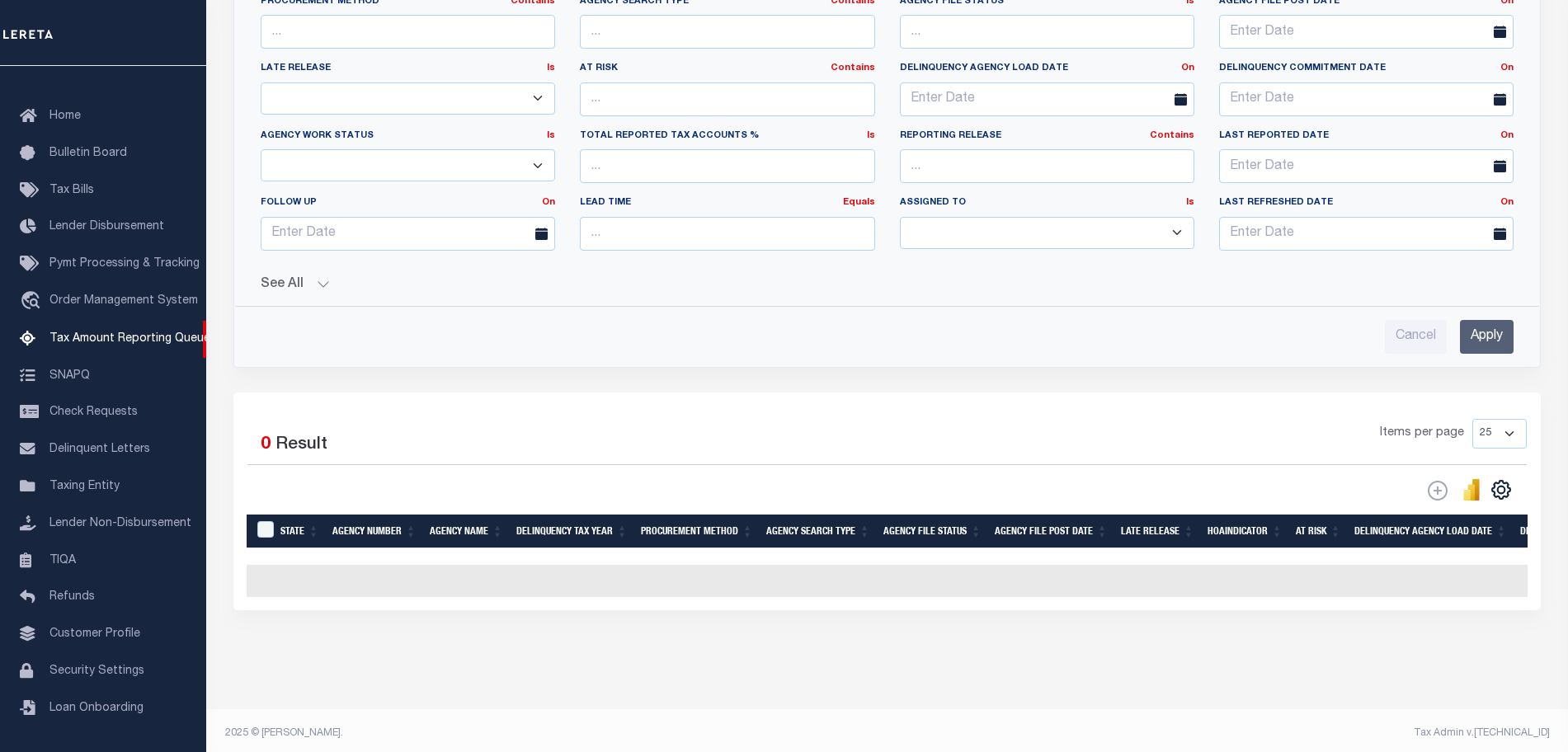
click at [305, 273] on div "See All Work Queue EqualTo Is Contains --ALL-- Escrow Is" at bounding box center [887, 278] width 1253 height 29
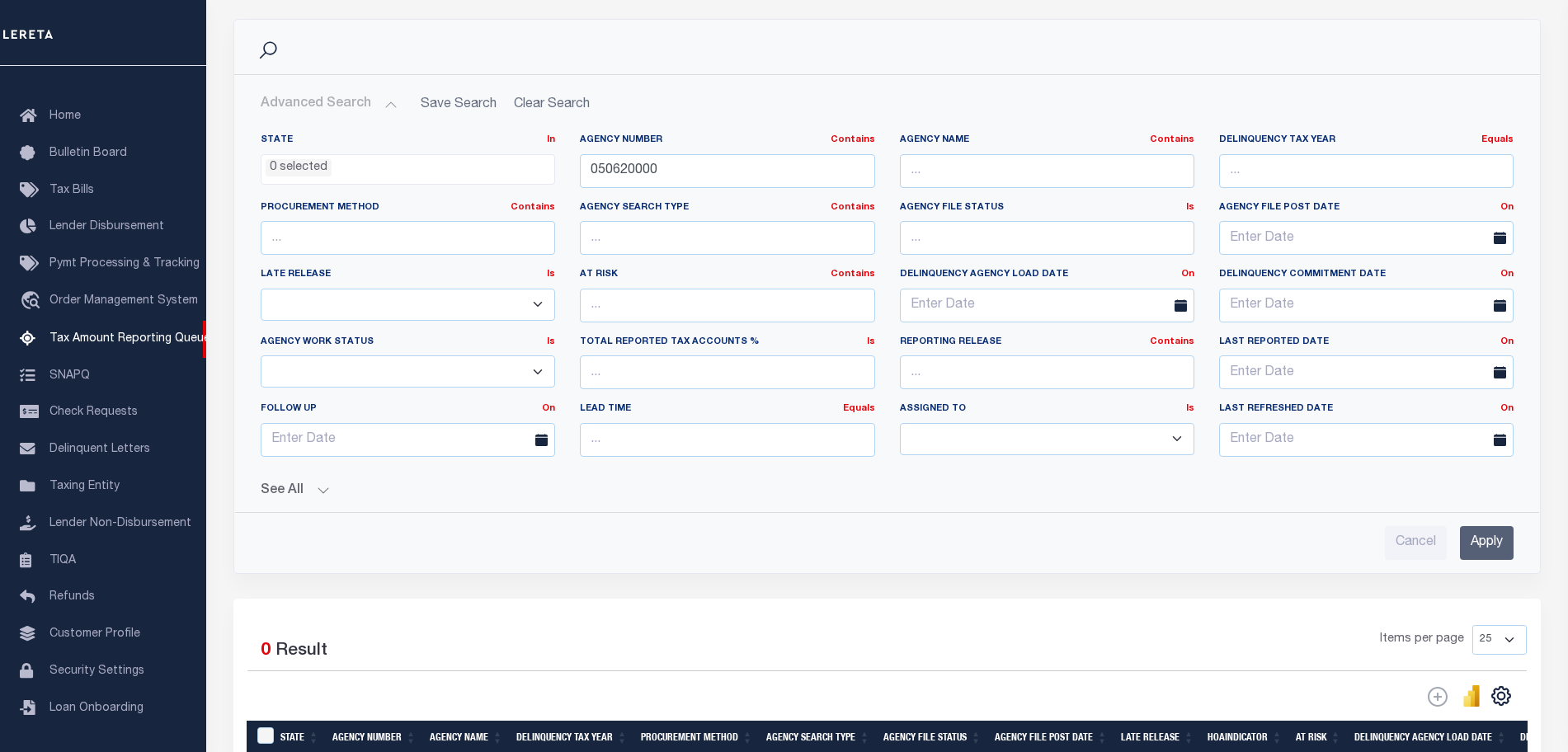
click at [323, 490] on button "See All" at bounding box center [887, 490] width 1253 height 16
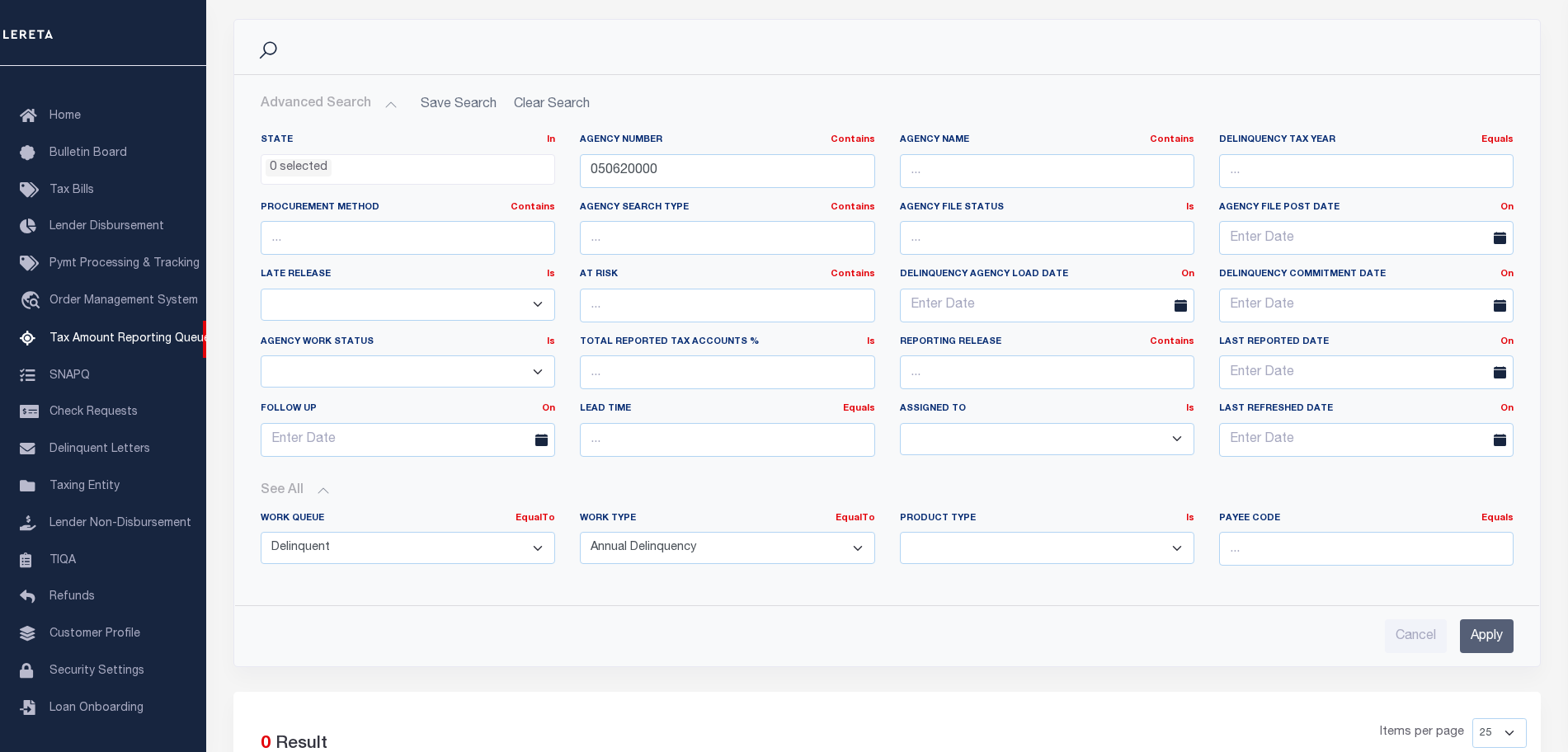
click at [393, 545] on select "--ALL-- Delinquent Escrow" at bounding box center [408, 548] width 294 height 33
select select
click at [261, 532] on select "--ALL-- Delinquent Escrow" at bounding box center [408, 548] width 294 height 33
click at [1475, 641] on input "Apply" at bounding box center [1487, 637] width 54 height 34
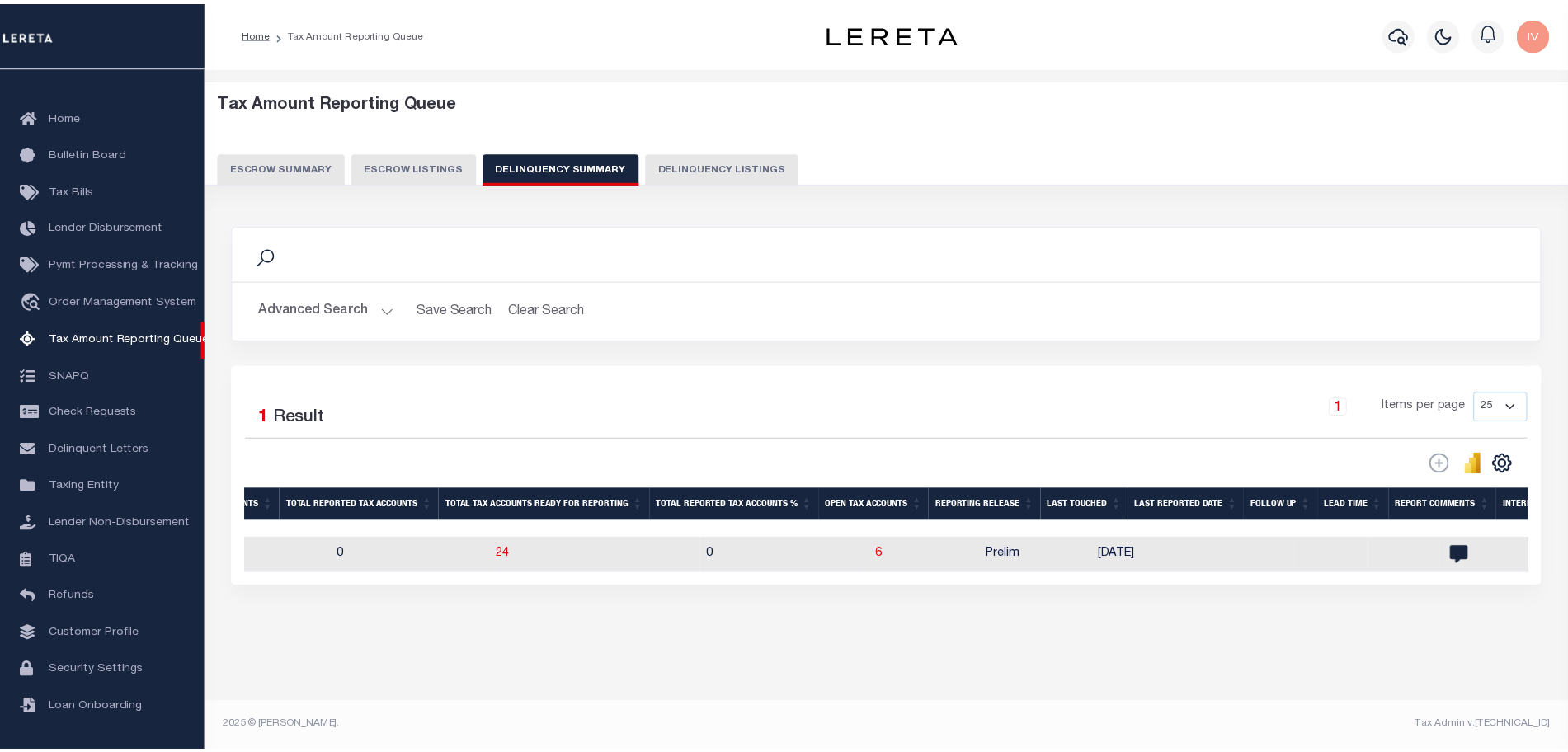
scroll to position [0, 1237]
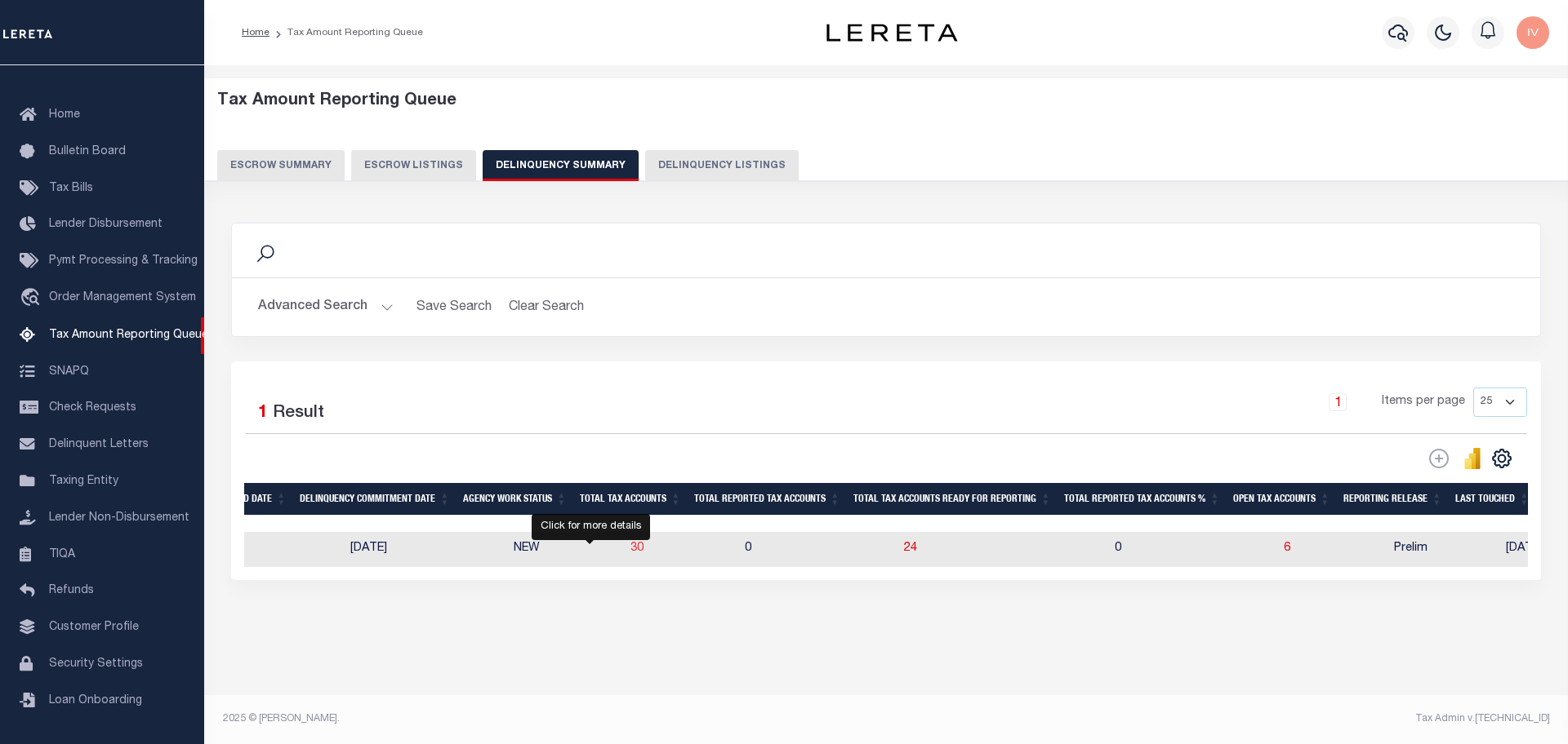
click at [630, 550] on span "30" at bounding box center [637, 548] width 13 height 11
select select "100"
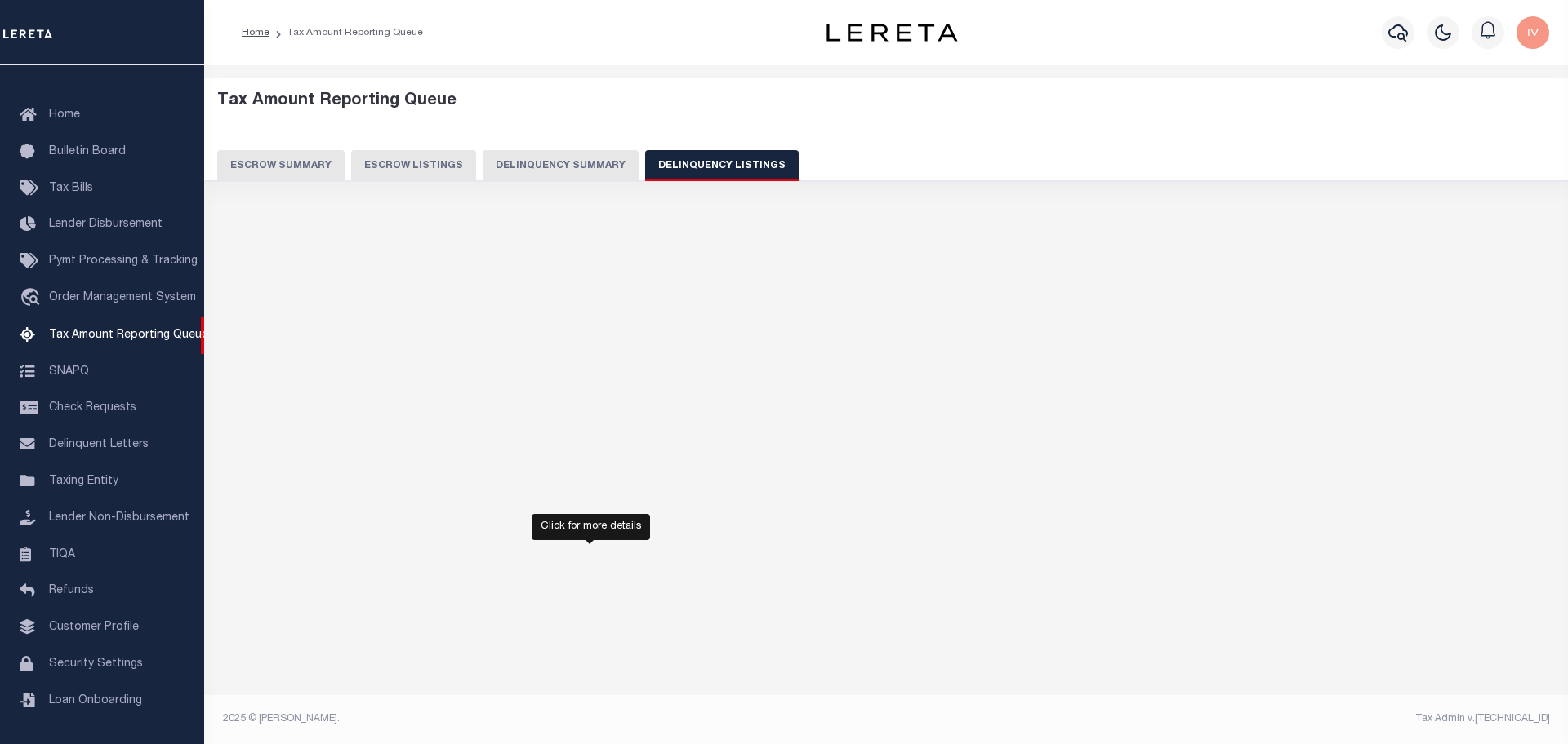
select select "100"
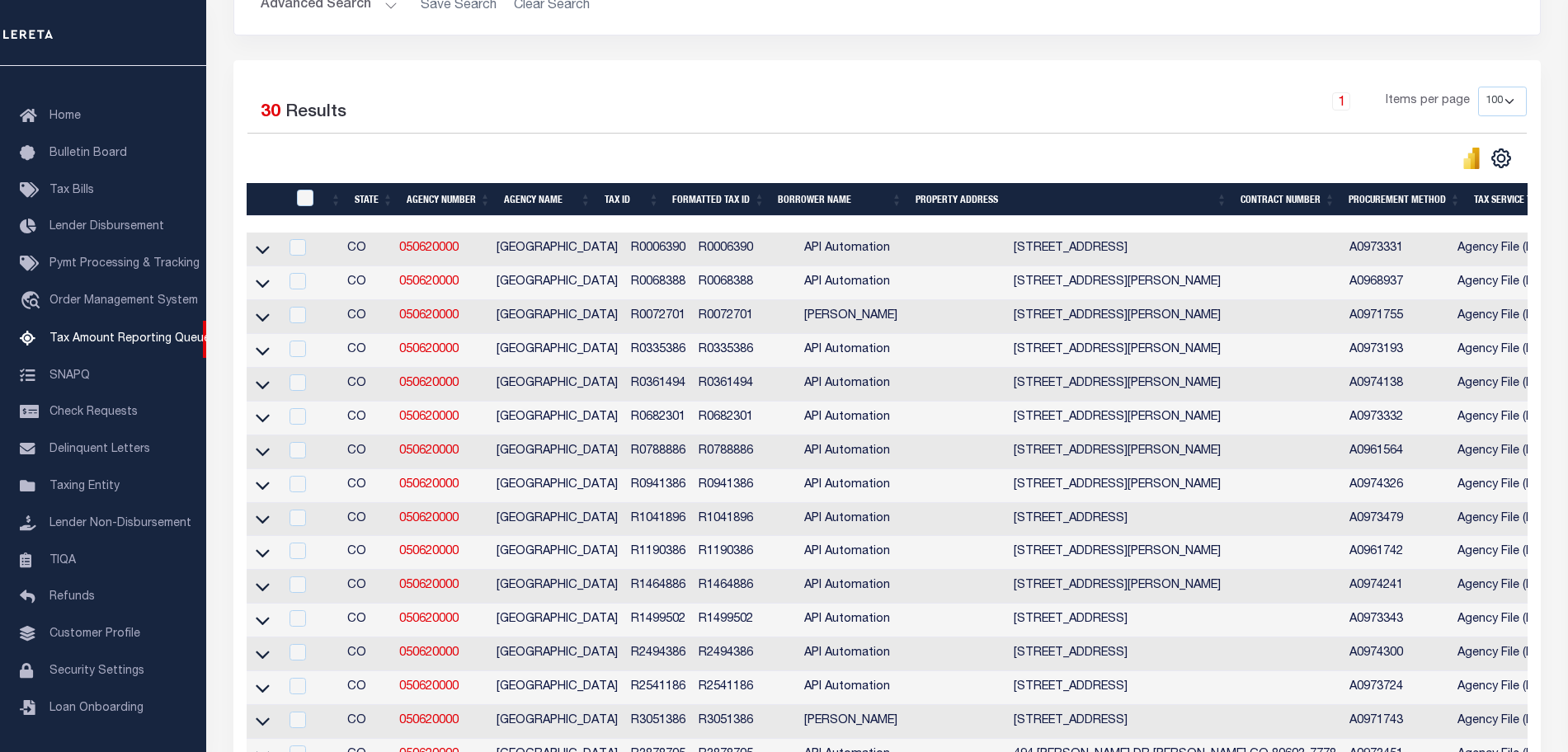
scroll to position [412, 0]
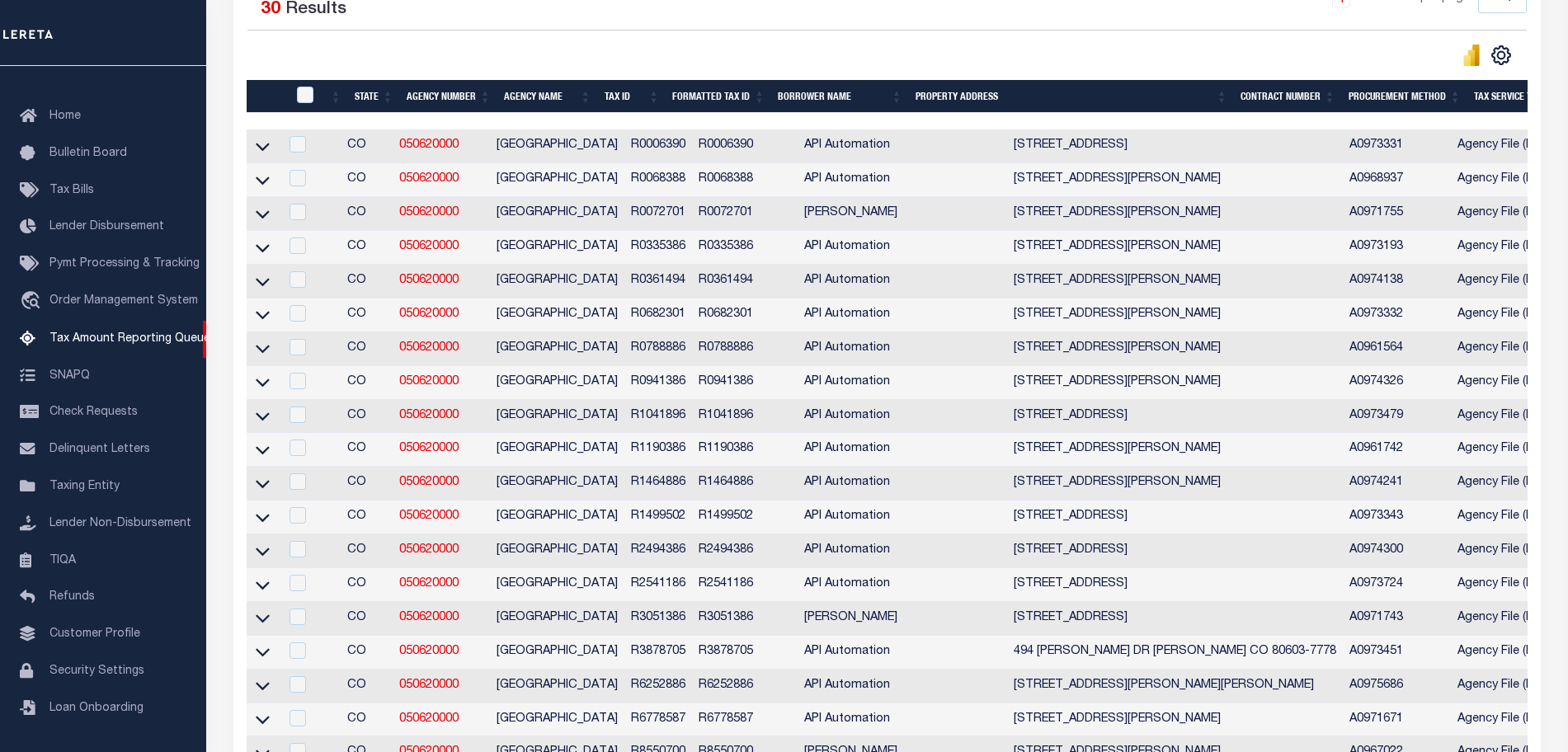
click at [624, 148] on td "R0006390" at bounding box center [658, 146] width 68 height 34
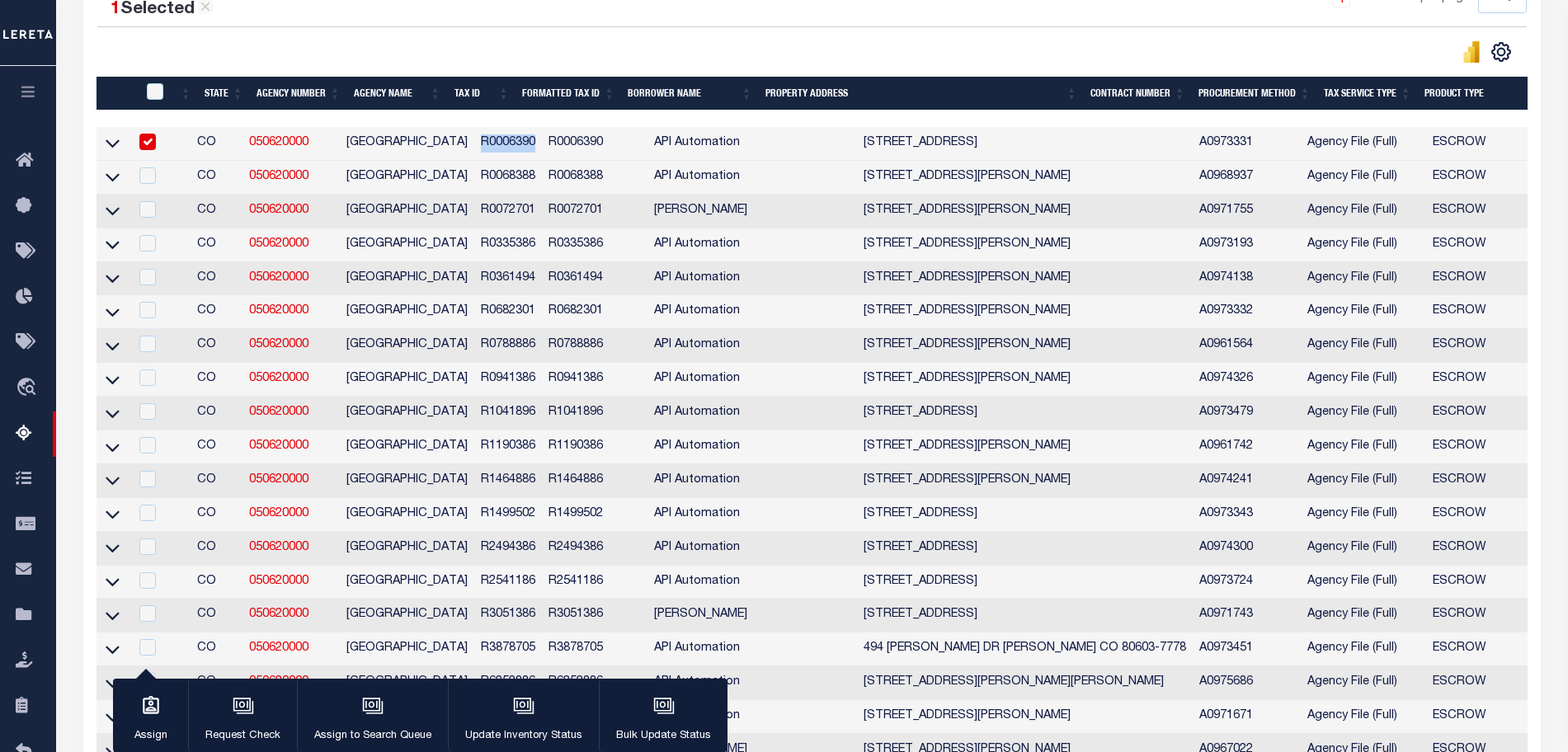
click at [542, 148] on td "R0006390" at bounding box center [508, 143] width 68 height 34
checkbox input "false"
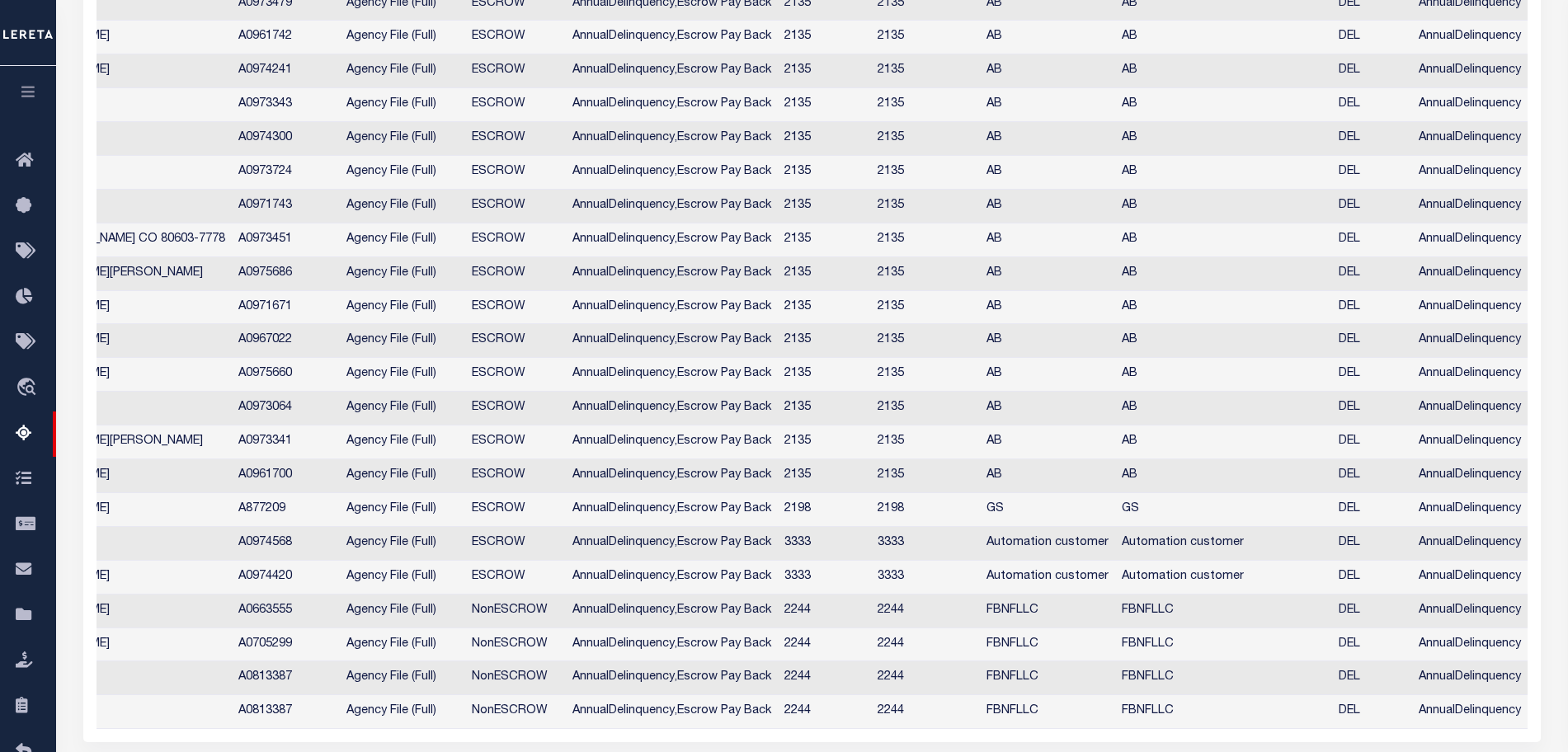
scroll to position [0, 0]
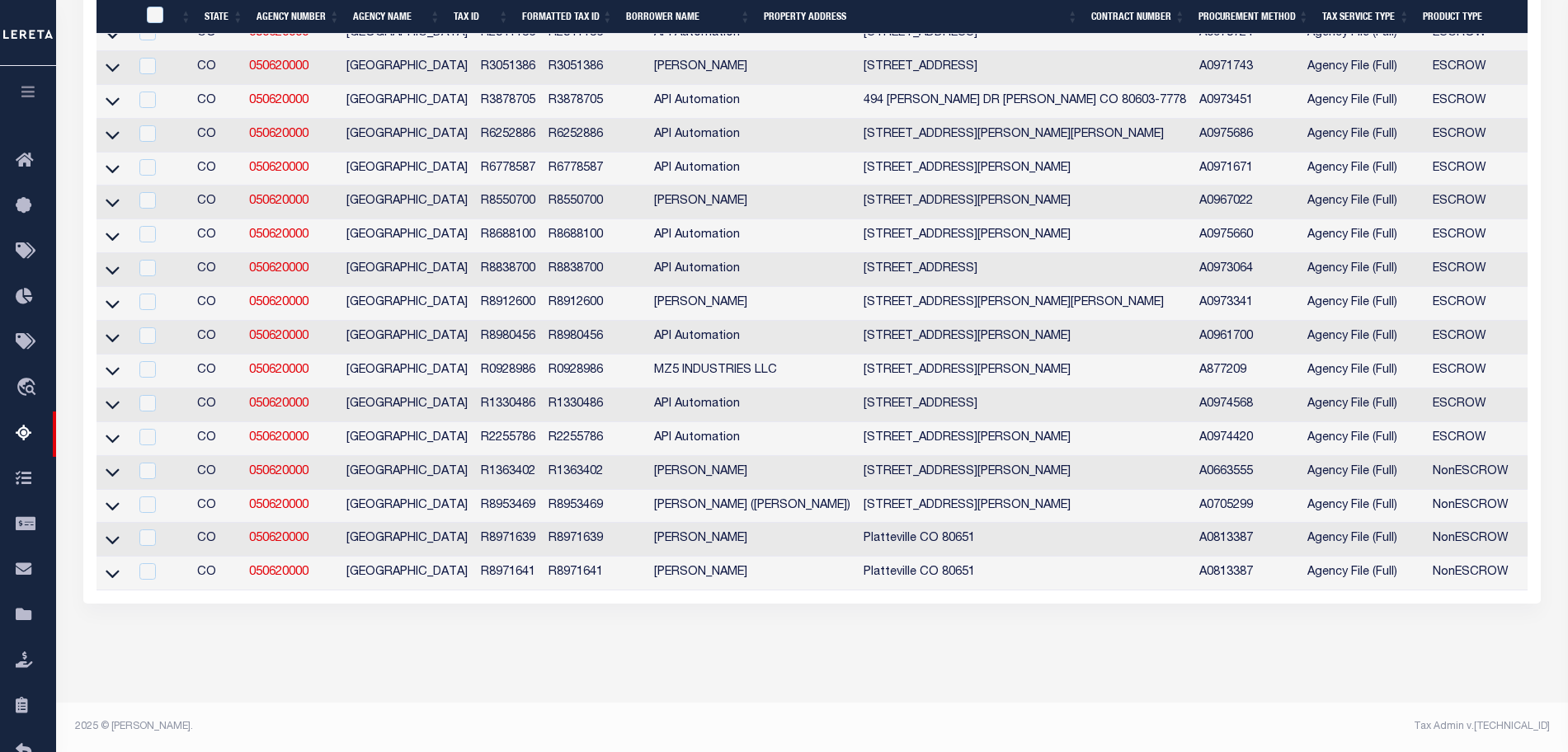
click at [492, 463] on td "R1363402" at bounding box center [508, 473] width 68 height 34
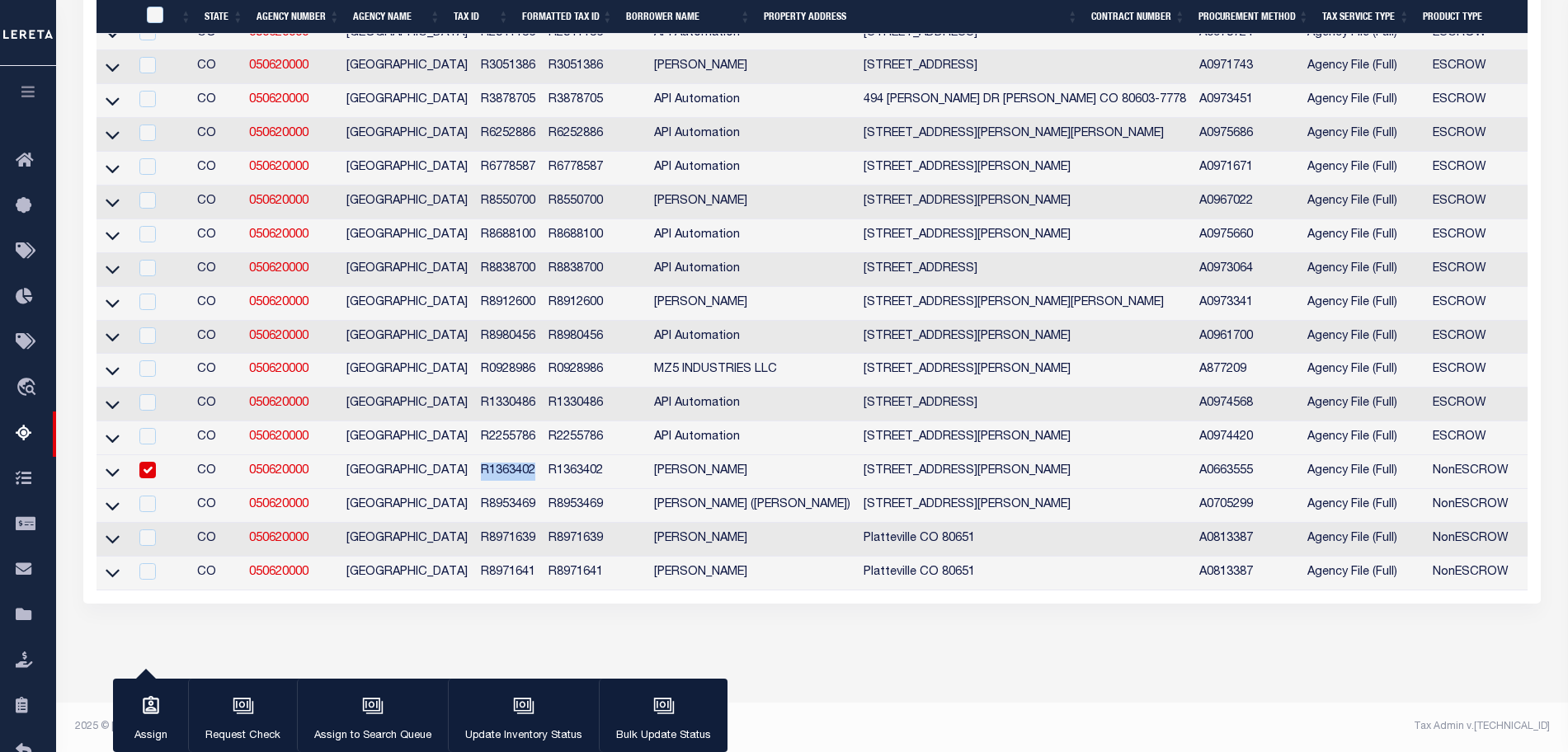
click at [492, 463] on td "R1363402" at bounding box center [508, 472] width 68 height 34
checkbox input "false"
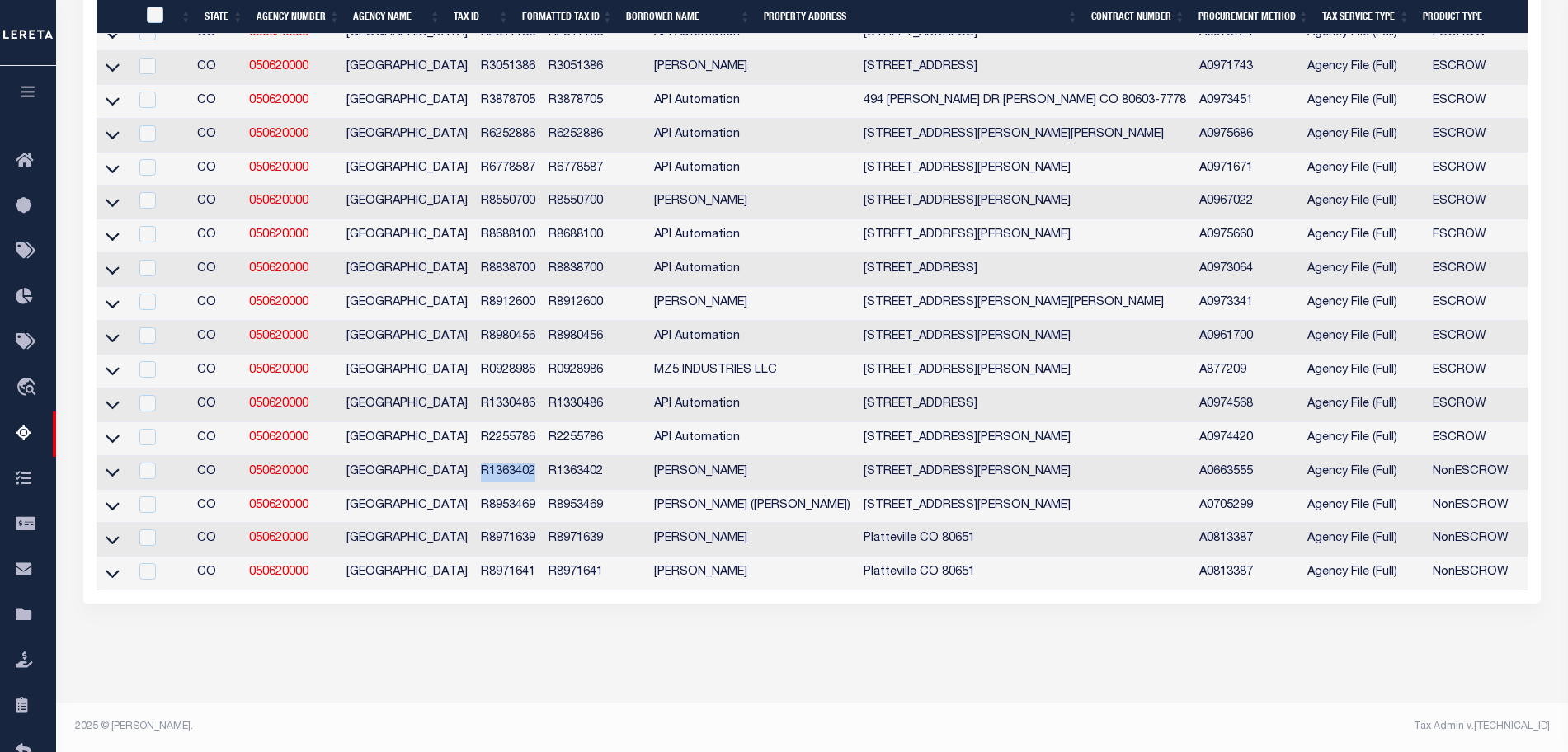
copy td "R1363402"
drag, startPoint x: 117, startPoint y: 489, endPoint x: 163, endPoint y: 509, distance: 50.2
click at [117, 481] on icon at bounding box center [112, 472] width 14 height 18
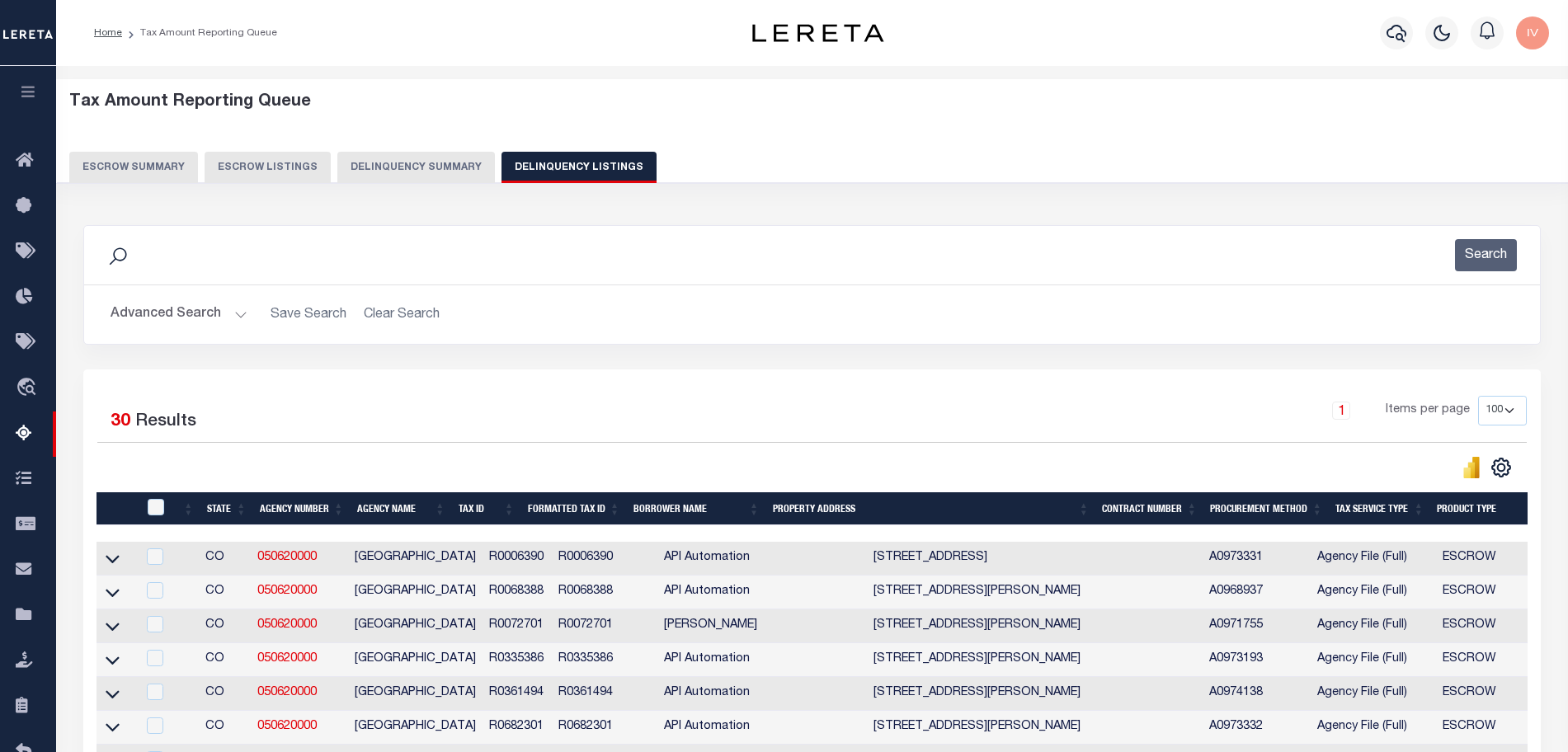
click at [441, 168] on button "Delinquency Summary" at bounding box center [415, 168] width 157 height 32
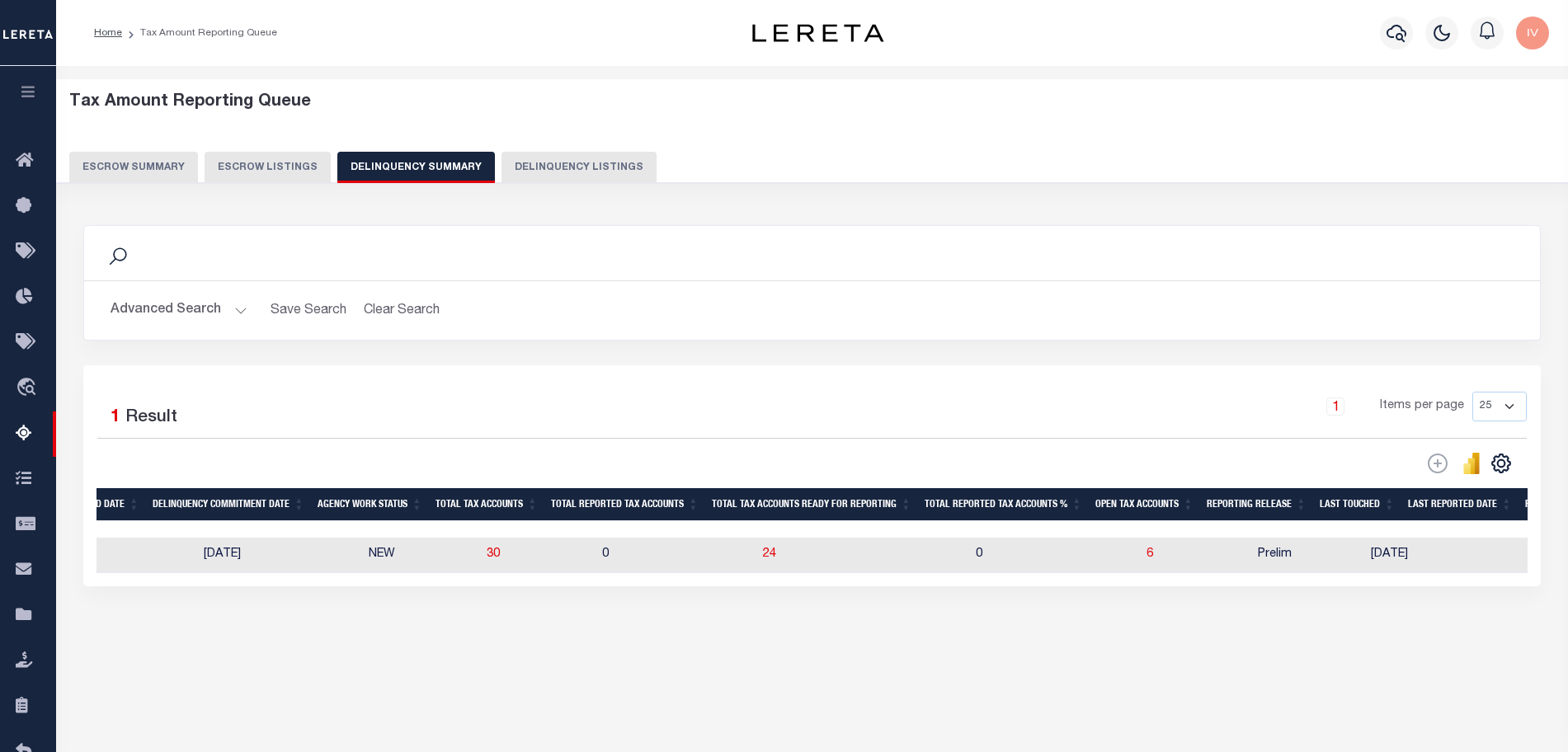
click at [606, 526] on div at bounding box center [605, 530] width 3491 height 17
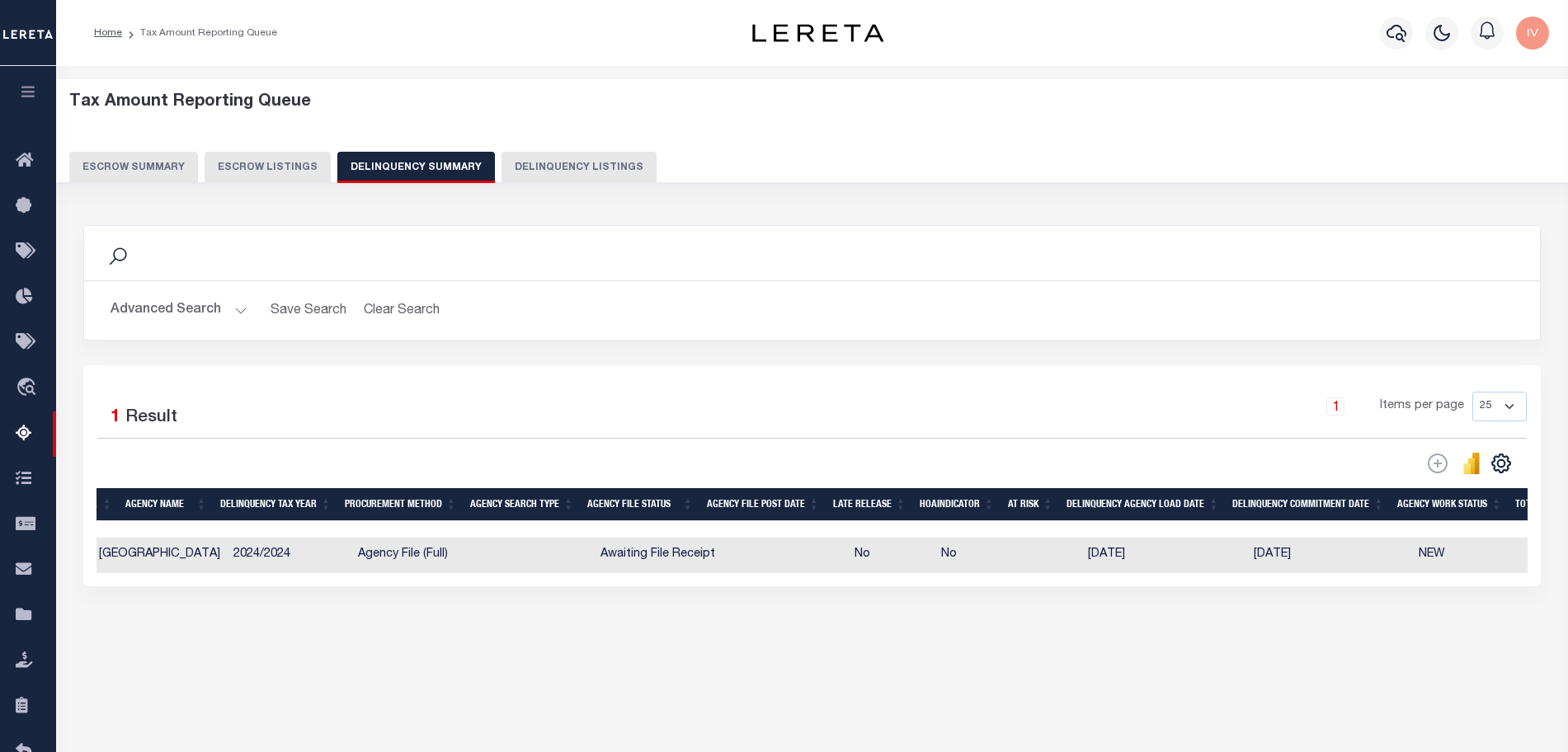
scroll to position [0, 65]
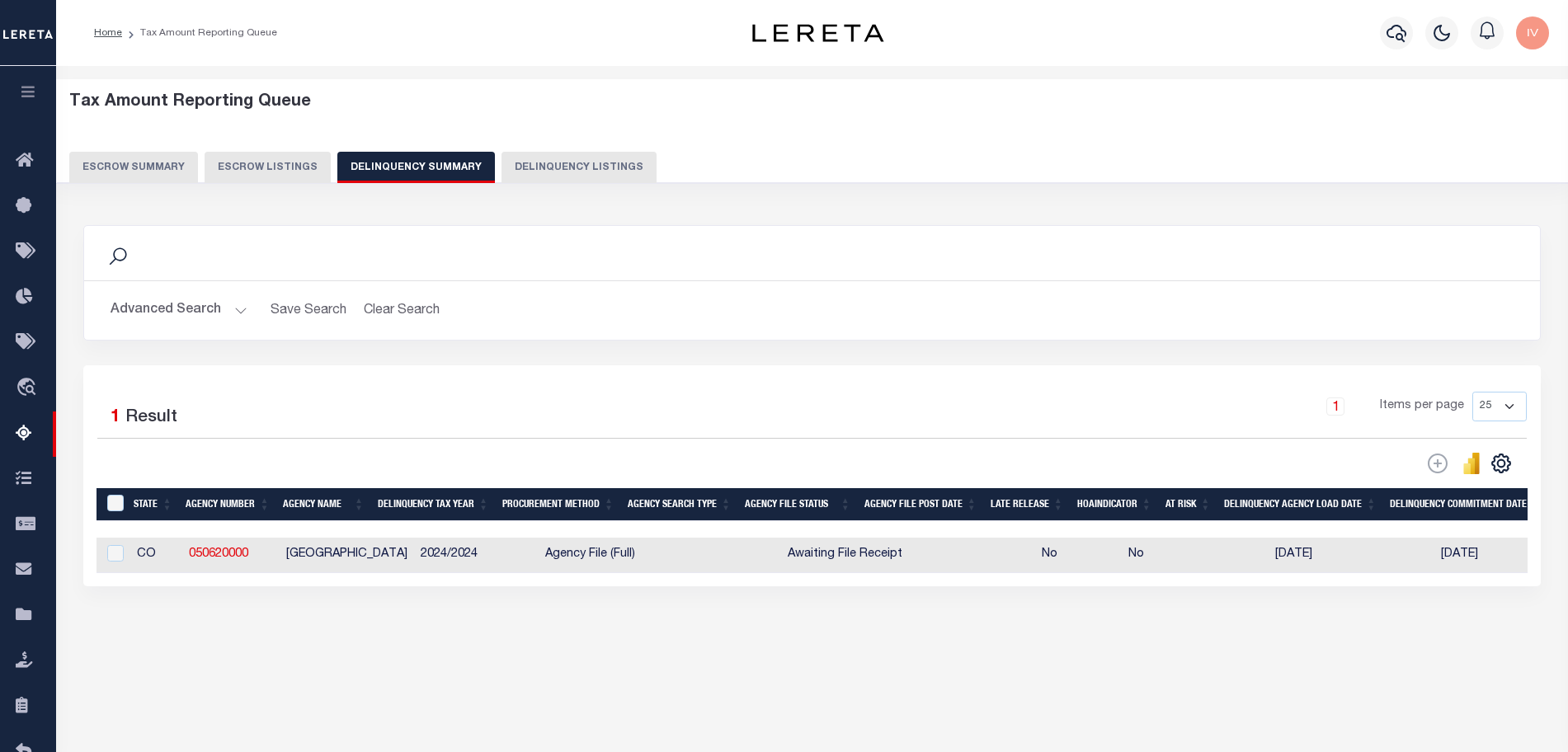
click at [242, 307] on button "Advanced Search" at bounding box center [179, 310] width 137 height 33
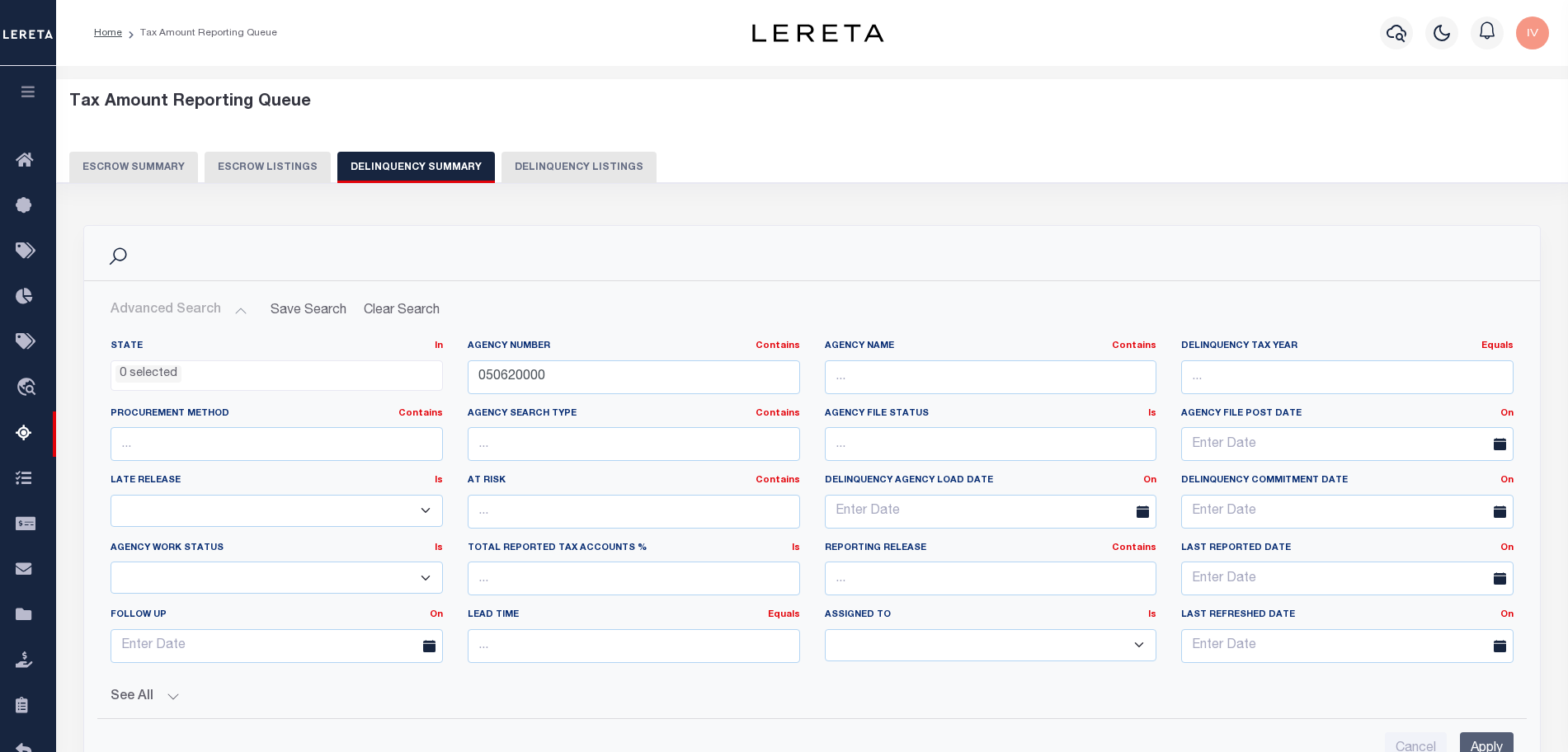
click at [468, 352] on label "Agency Number Contains Contains Is" at bounding box center [634, 346] width 332 height 14
click at [487, 367] on input "050620000" at bounding box center [634, 377] width 332 height 34
paste input "480480001"
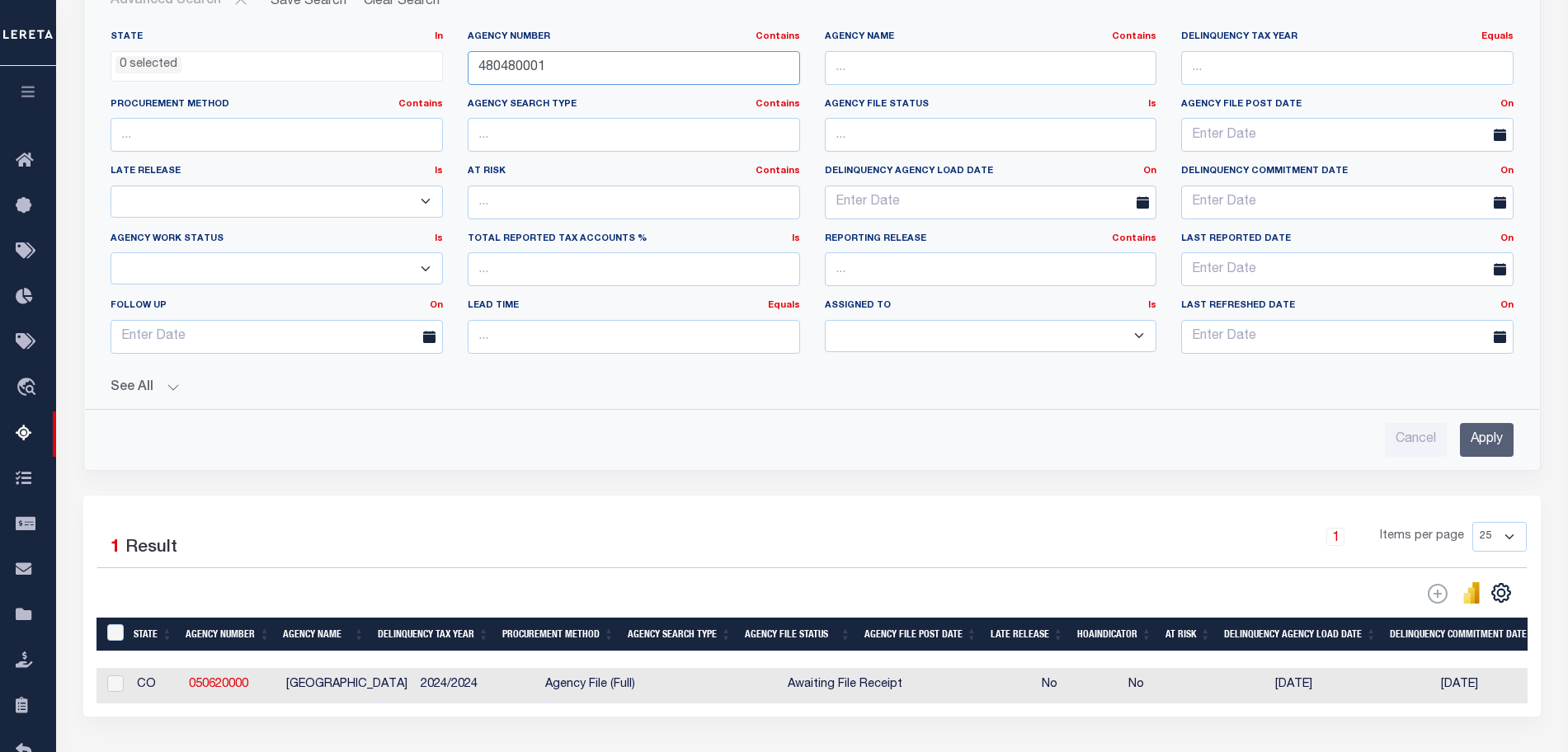
type input "480480001"
click at [175, 389] on button "See All" at bounding box center [812, 388] width 1403 height 16
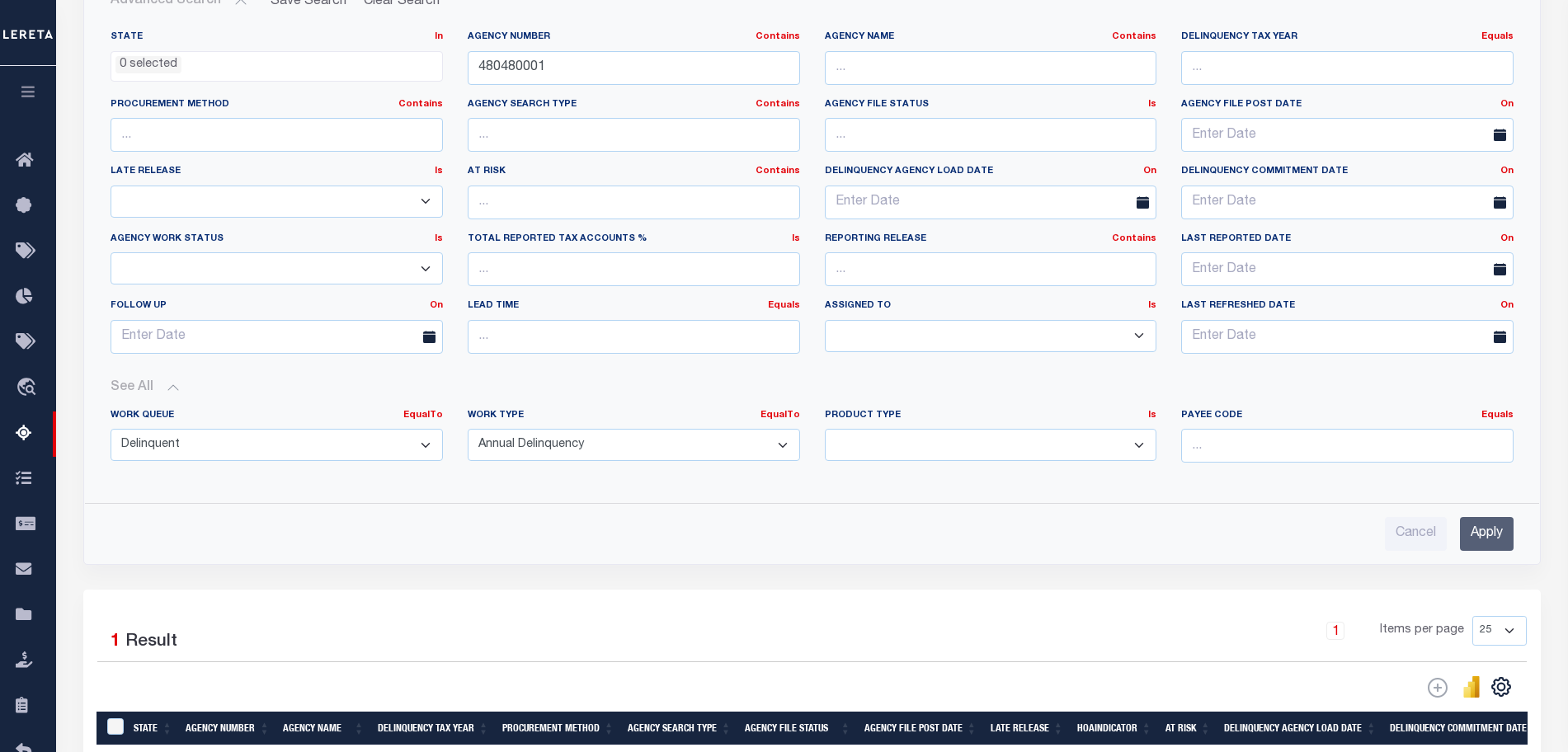
click at [273, 434] on select "--ALL-- Delinquent Escrow" at bounding box center [276, 445] width 332 height 33
click at [205, 454] on select "--ALL-- Delinquent Escrow" at bounding box center [276, 445] width 332 height 33
click at [191, 468] on div "Work Queue EqualTo Is Contains --ALL-- Delinquent Escrow" at bounding box center [276, 443] width 357 height 68
drag, startPoint x: 199, startPoint y: 441, endPoint x: 193, endPoint y: 453, distance: 13.4
click at [193, 453] on select "--ALL-- Delinquent Escrow" at bounding box center [276, 445] width 332 height 33
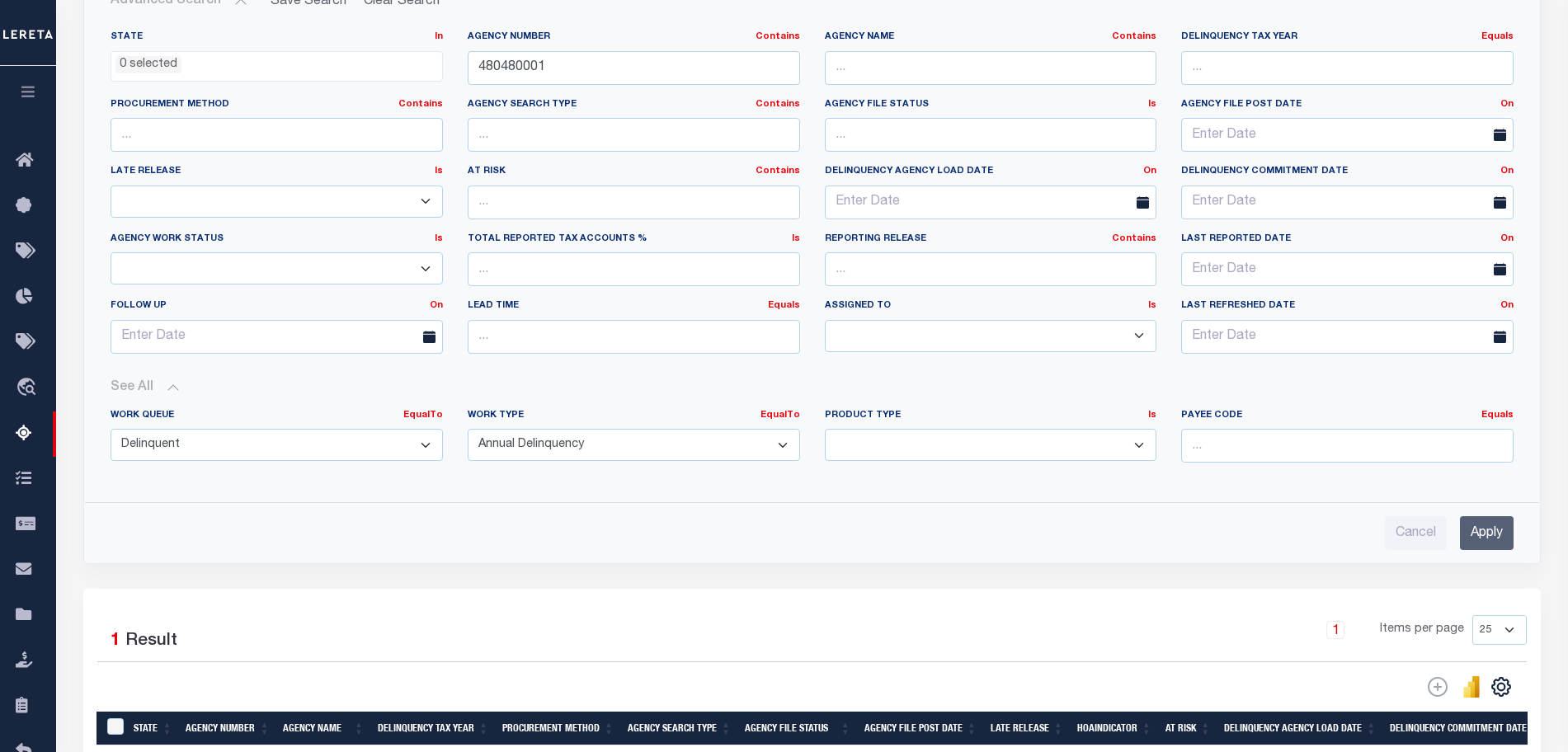
select select
click at [111, 429] on select "--ALL-- Delinquent Escrow" at bounding box center [276, 445] width 332 height 33
click at [1469, 518] on input "Apply" at bounding box center [1487, 533] width 54 height 34
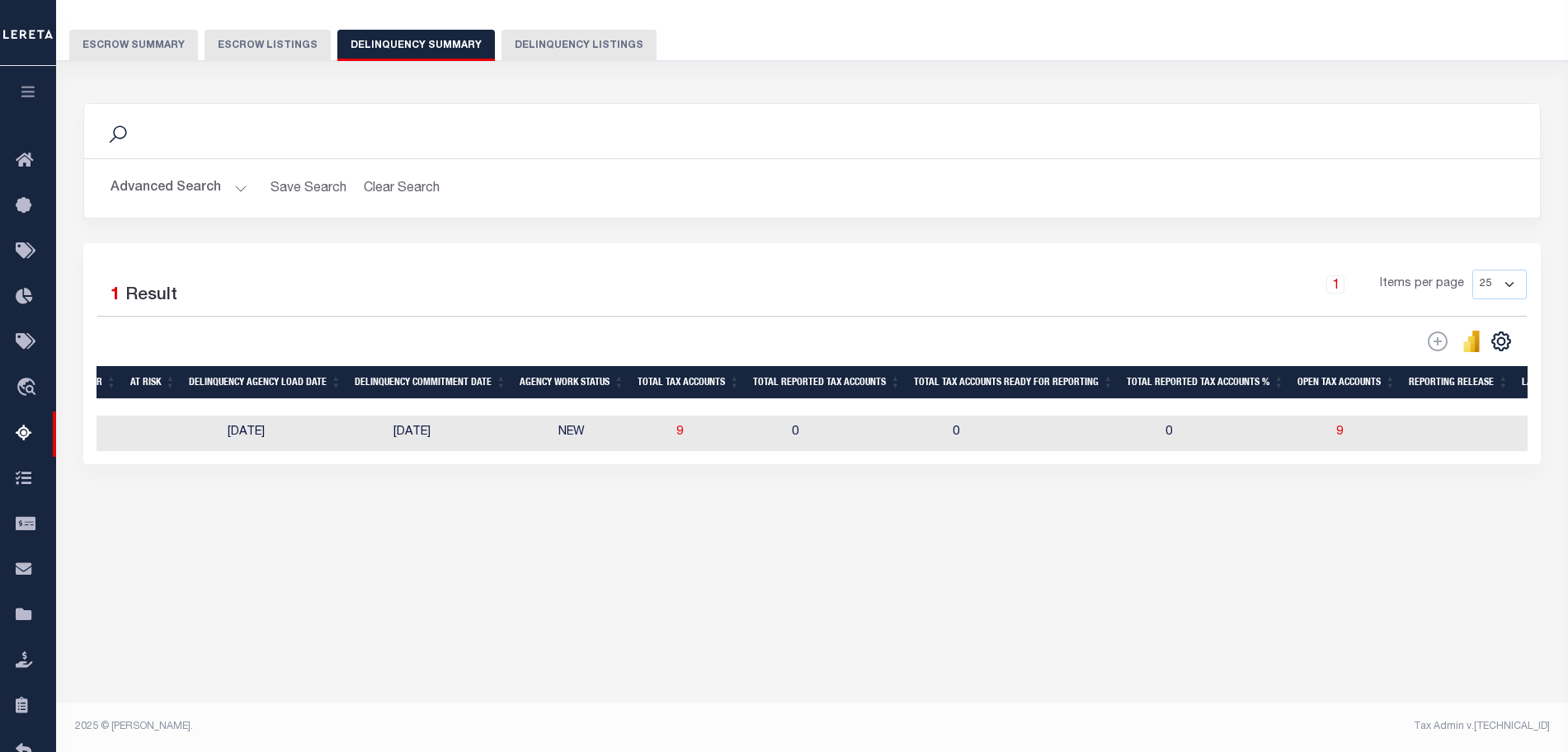
scroll to position [0, 1134]
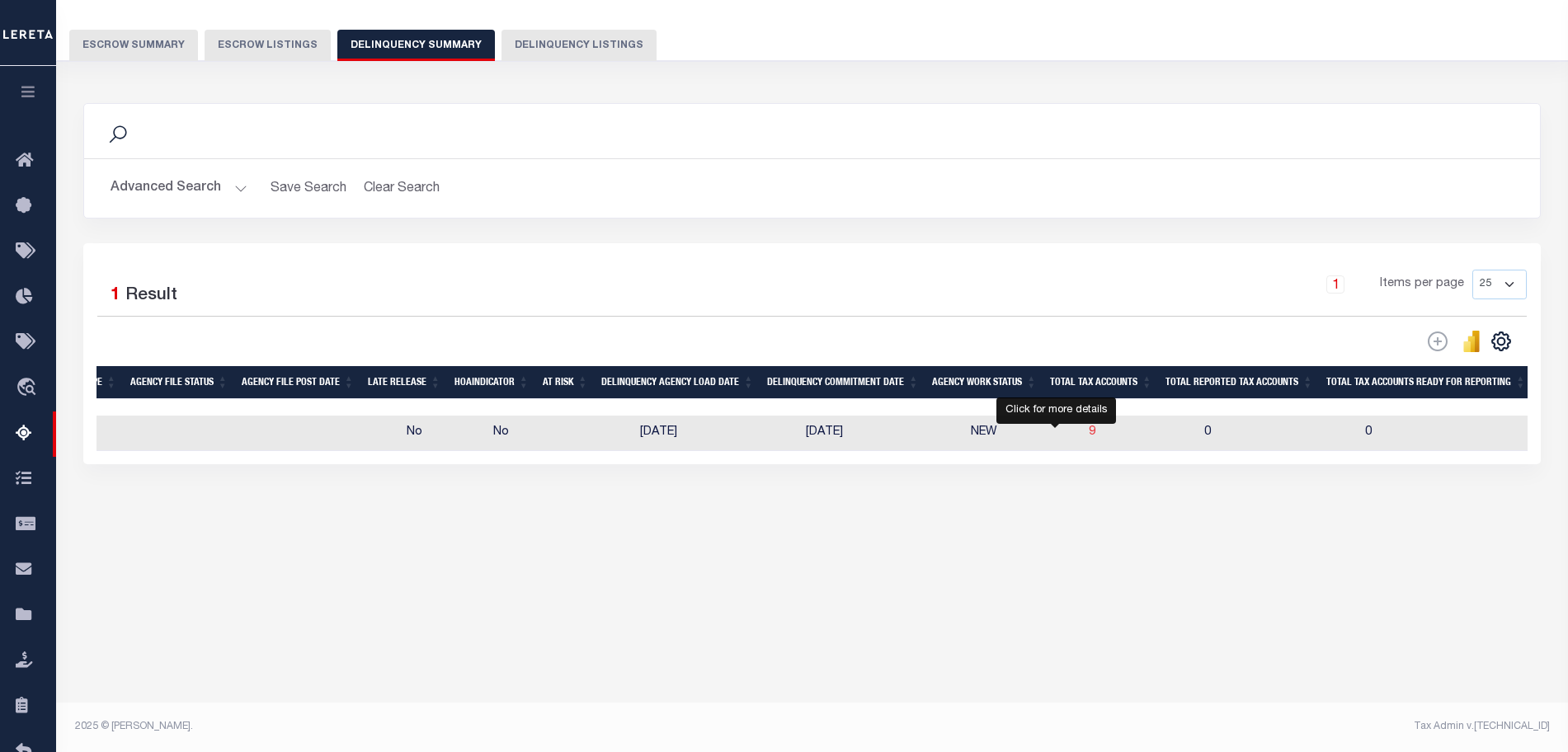
click at [1089, 433] on span "9" at bounding box center [1092, 432] width 7 height 11
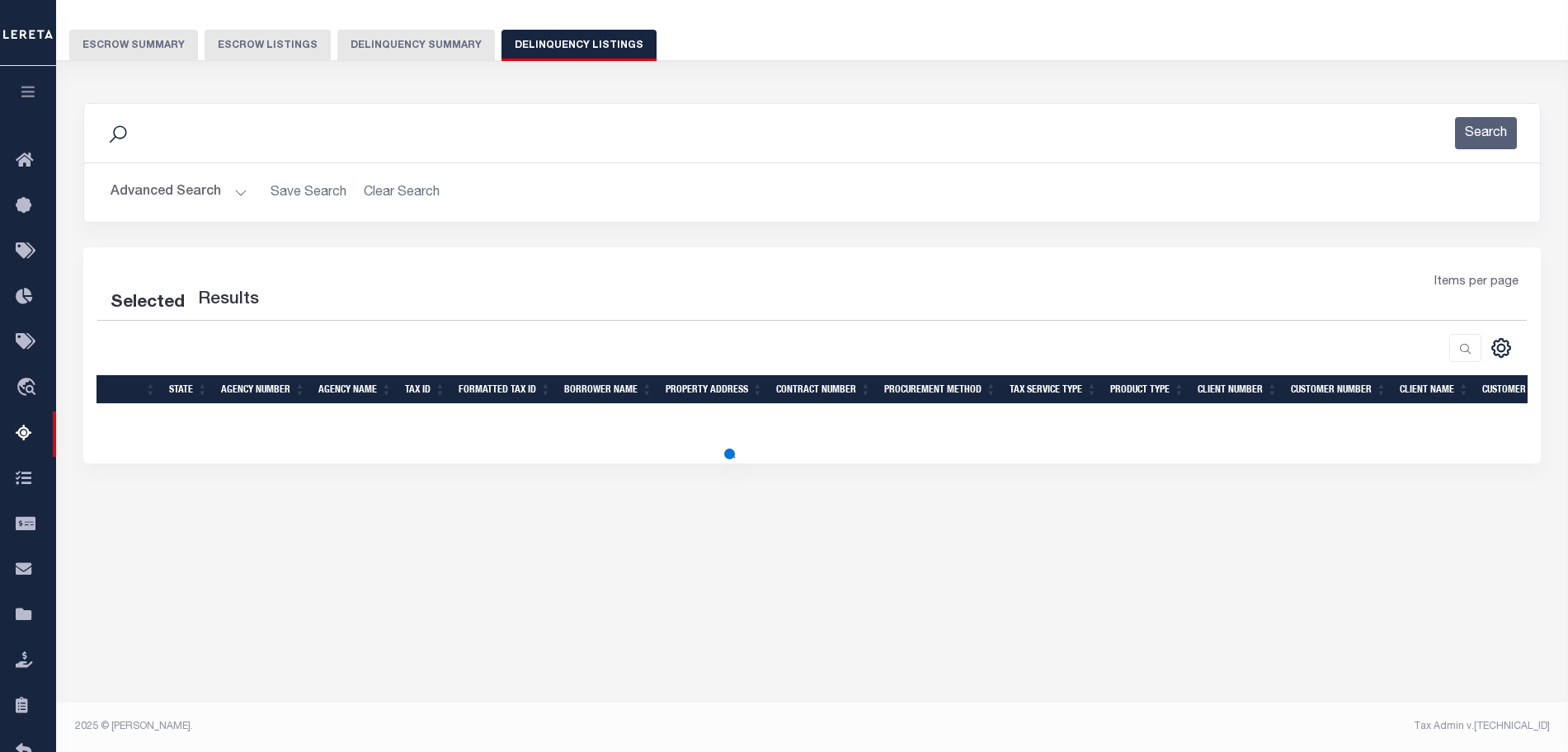
select select "100"
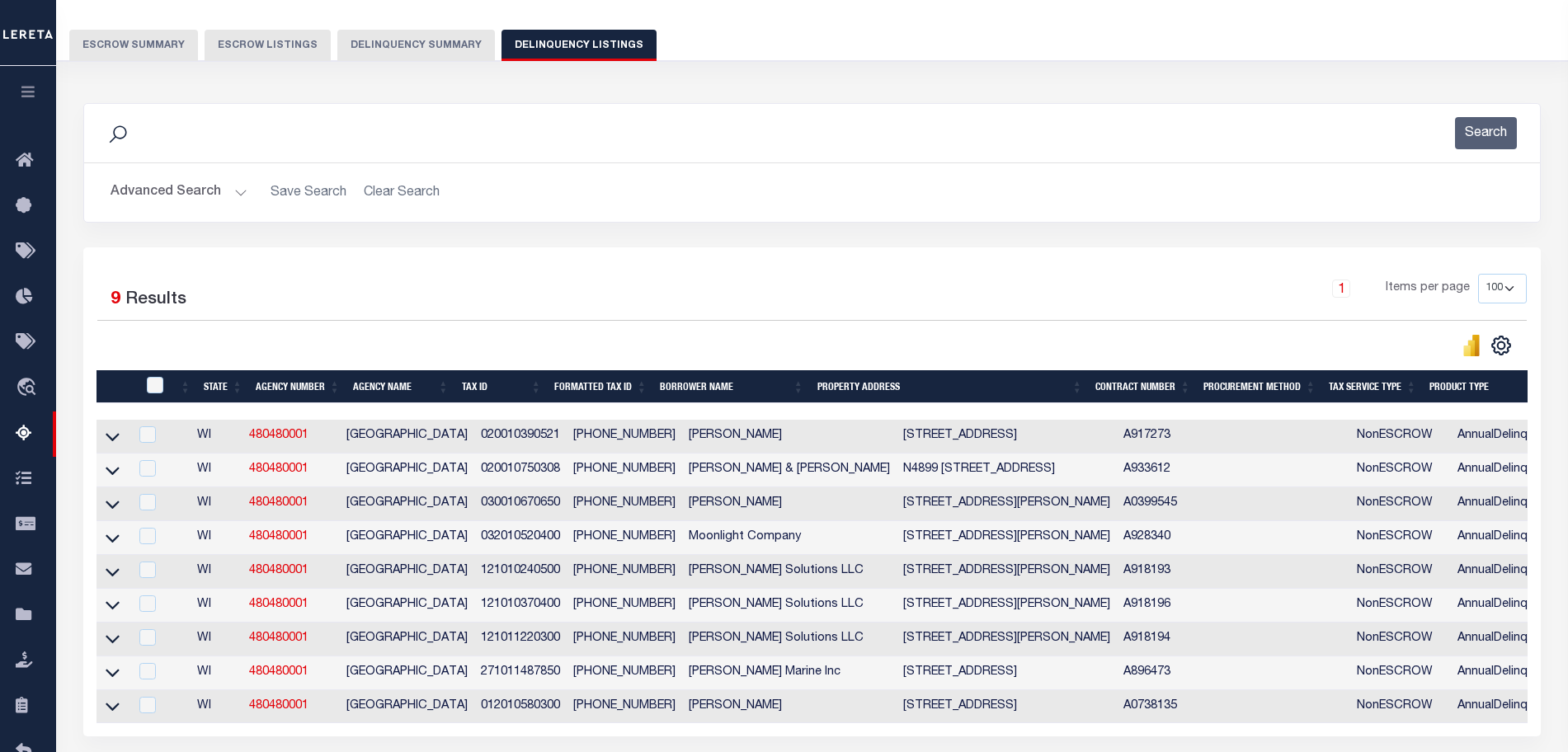
click at [809, 429] on td "BEDNAR, BLAKE" at bounding box center [789, 436] width 214 height 34
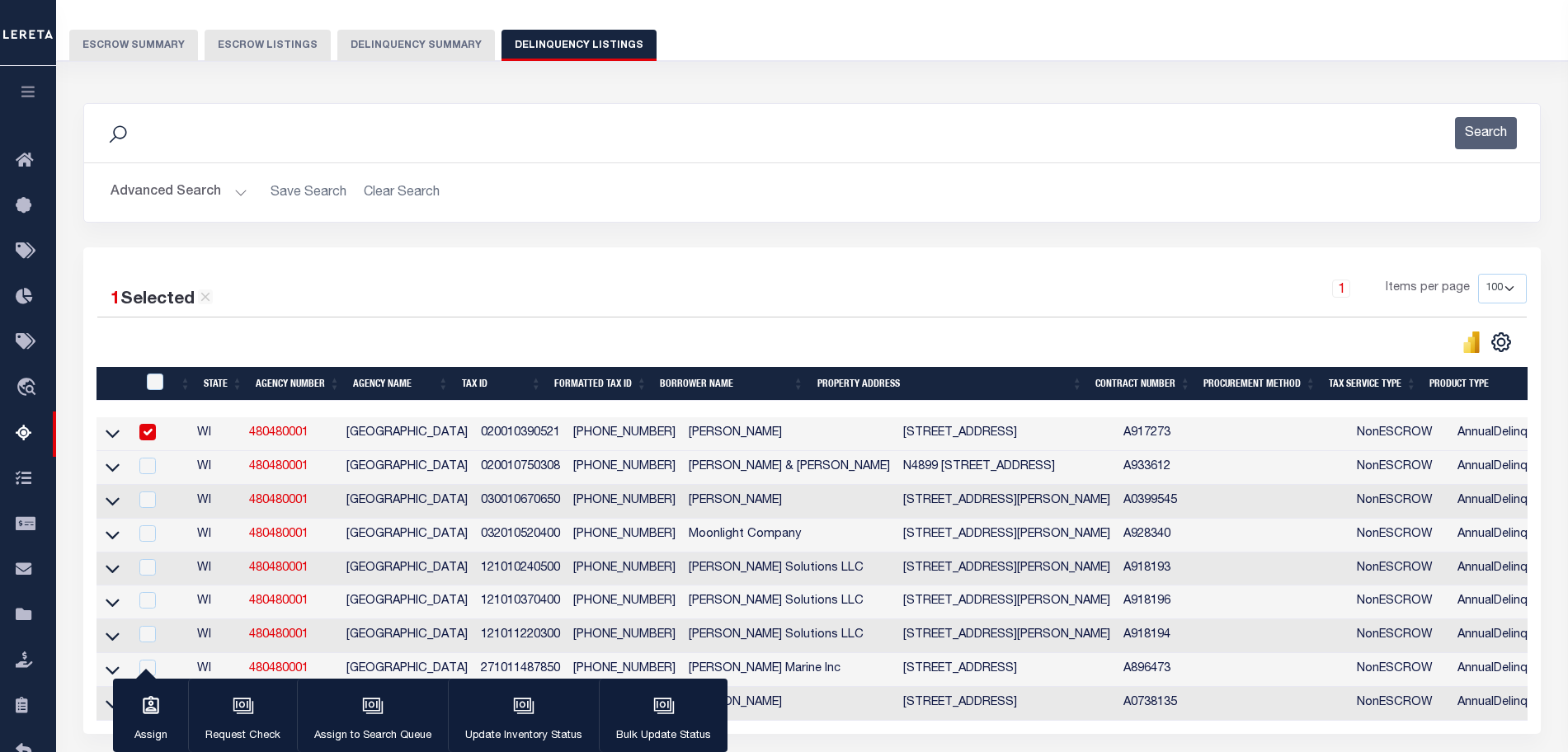
click at [475, 436] on td "020010390521" at bounding box center [520, 434] width 92 height 34
checkbox input "false"
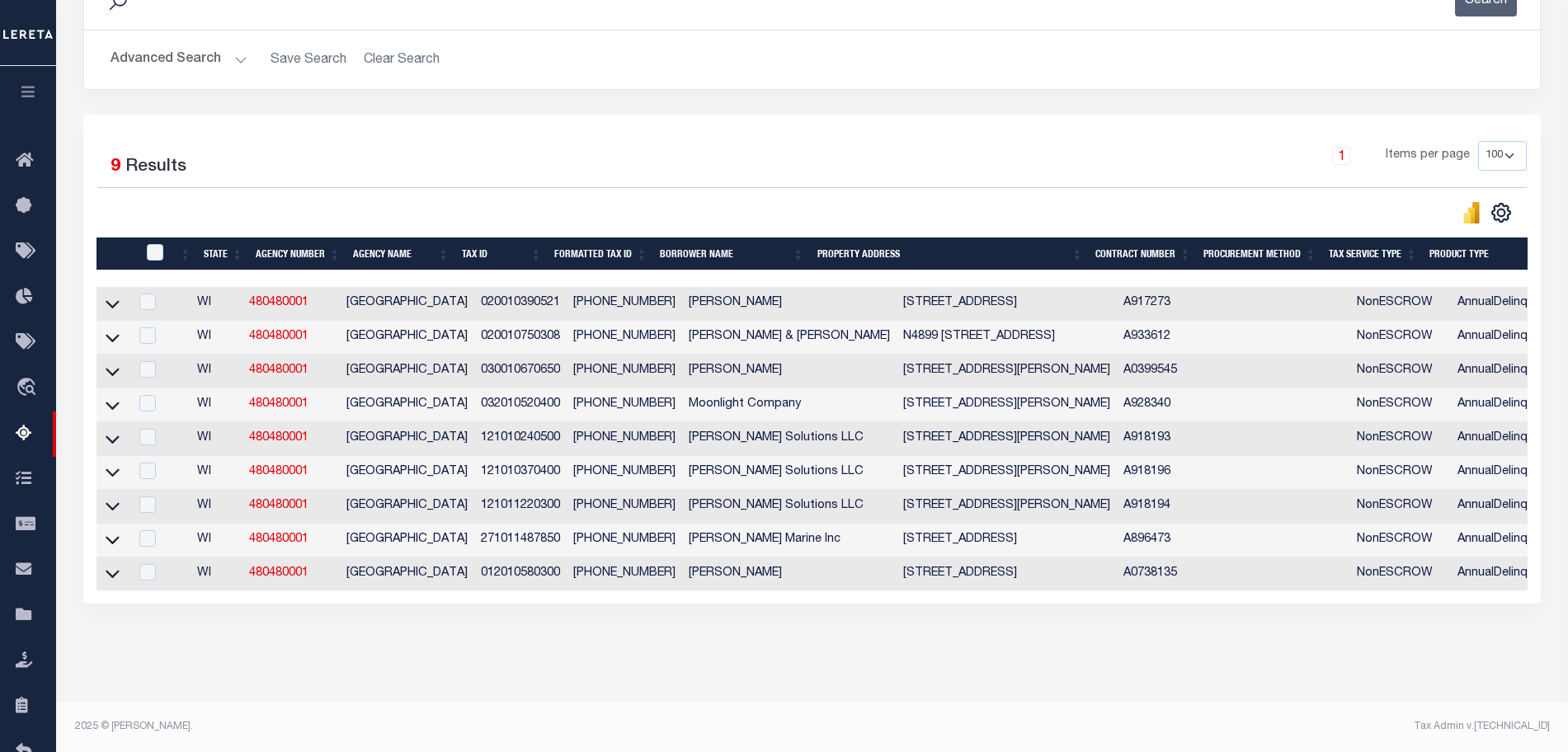
click at [475, 355] on td "030010670650" at bounding box center [520, 371] width 92 height 34
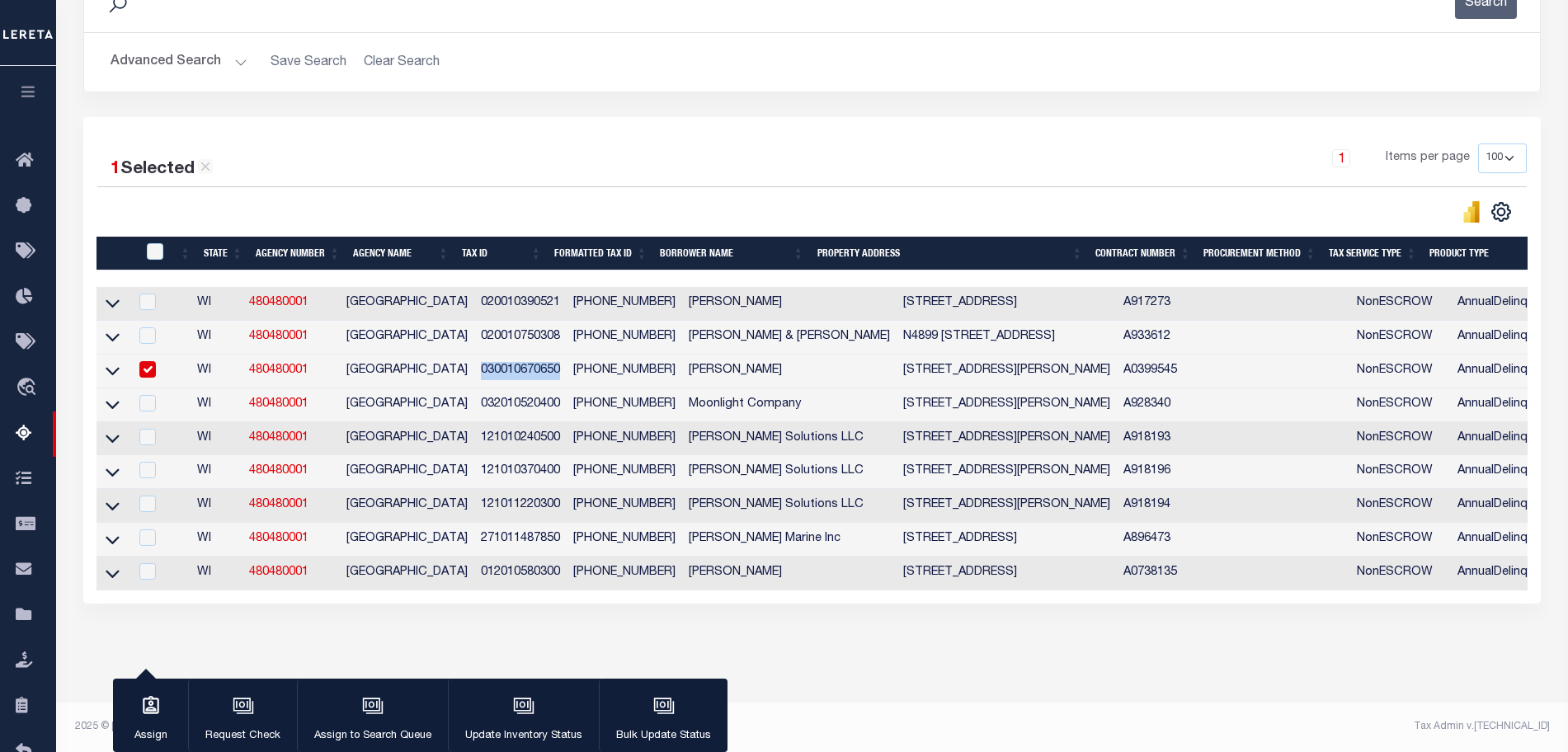
click at [475, 355] on td "030010670650" at bounding box center [520, 371] width 92 height 34
checkbox input "false"
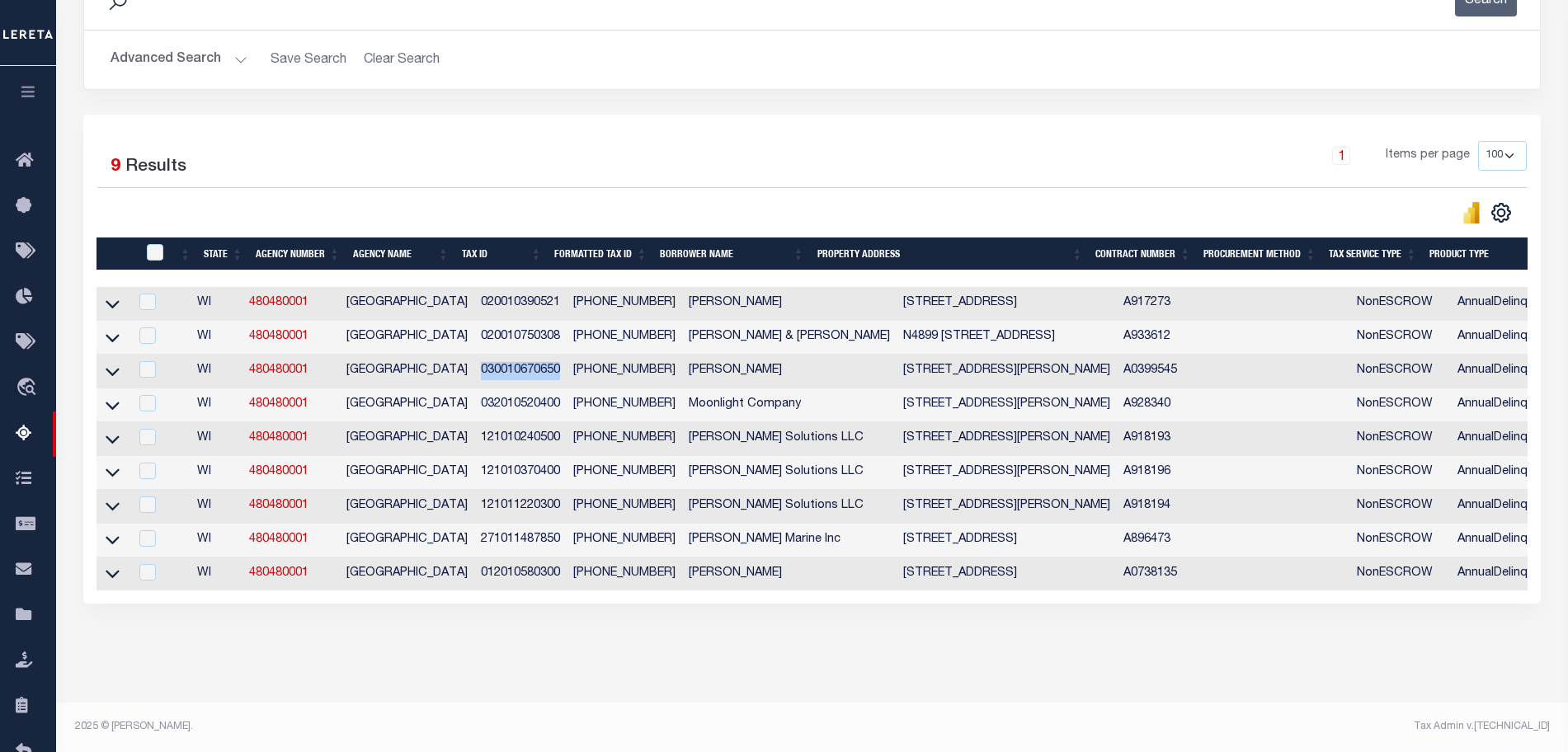
copy td "030010670650"
click at [119, 363] on icon at bounding box center [112, 371] width 14 height 18
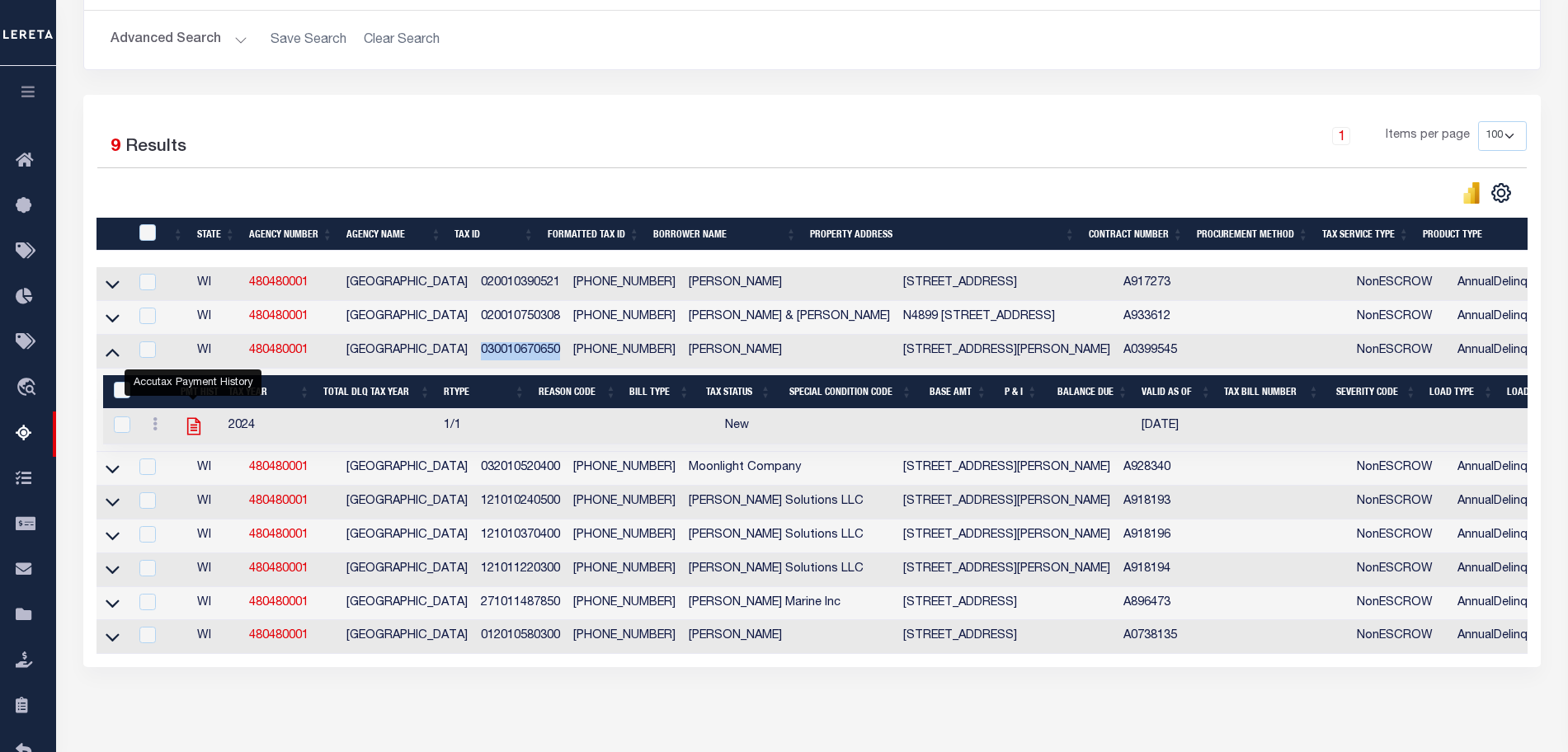
drag, startPoint x: 199, startPoint y: 436, endPoint x: 248, endPoint y: 403, distance: 59.1
click at [361, 445] on td at bounding box center [376, 427] width 120 height 35
checkbox input "true"
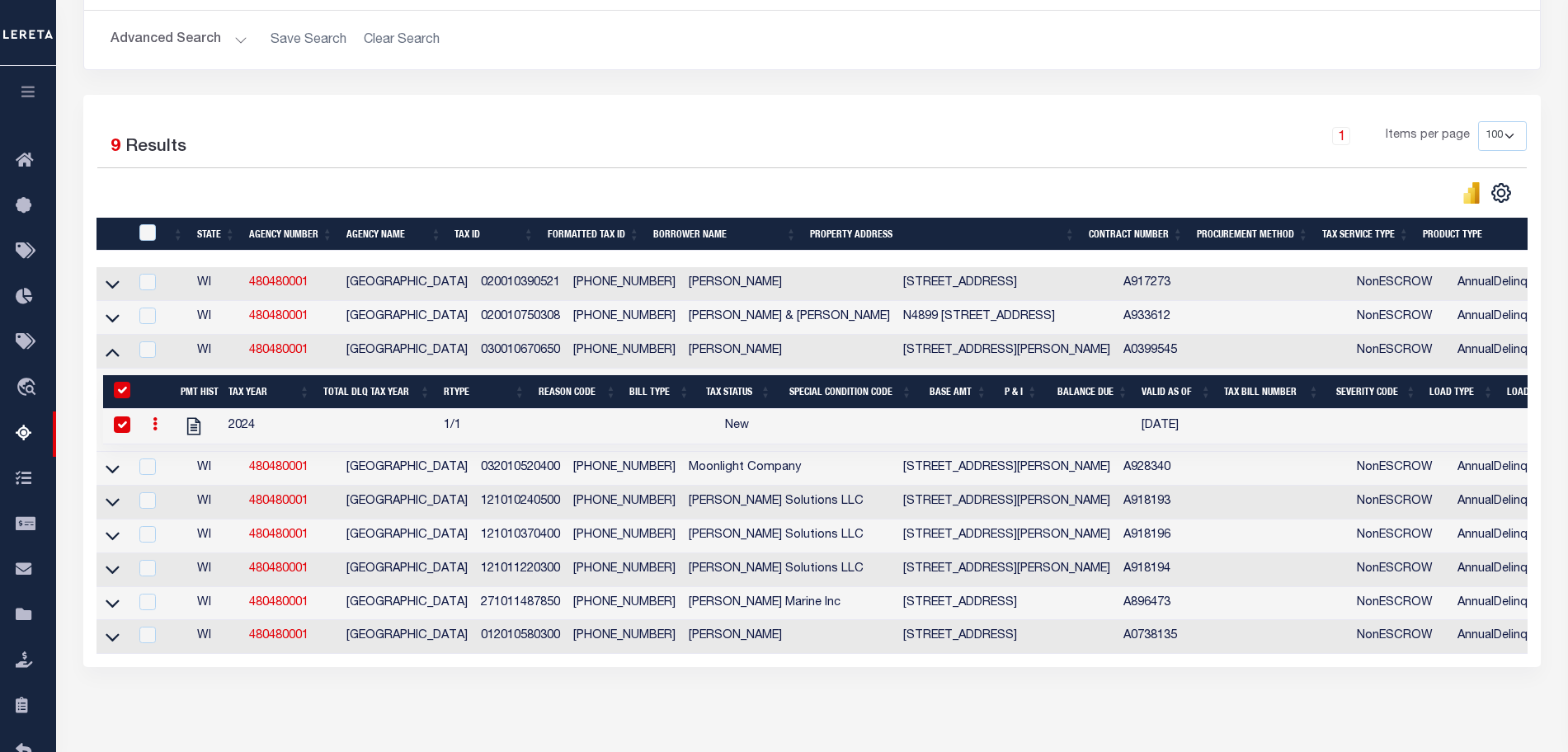
click at [361, 445] on td at bounding box center [376, 427] width 120 height 35
checkbox input "false"
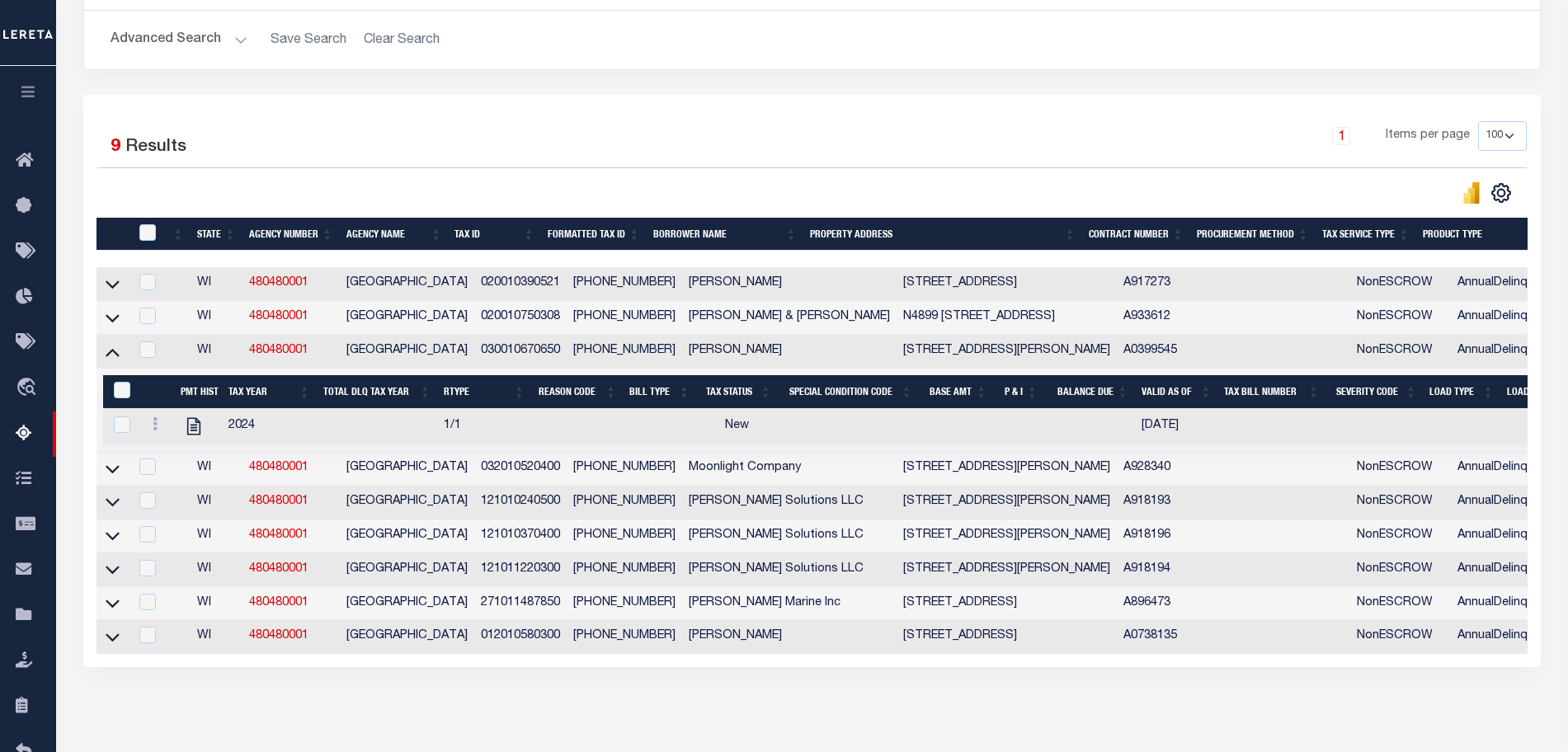
click at [497, 360] on td "030010670650" at bounding box center [520, 352] width 92 height 34
checkbox input "false"
copy td "030010670650"
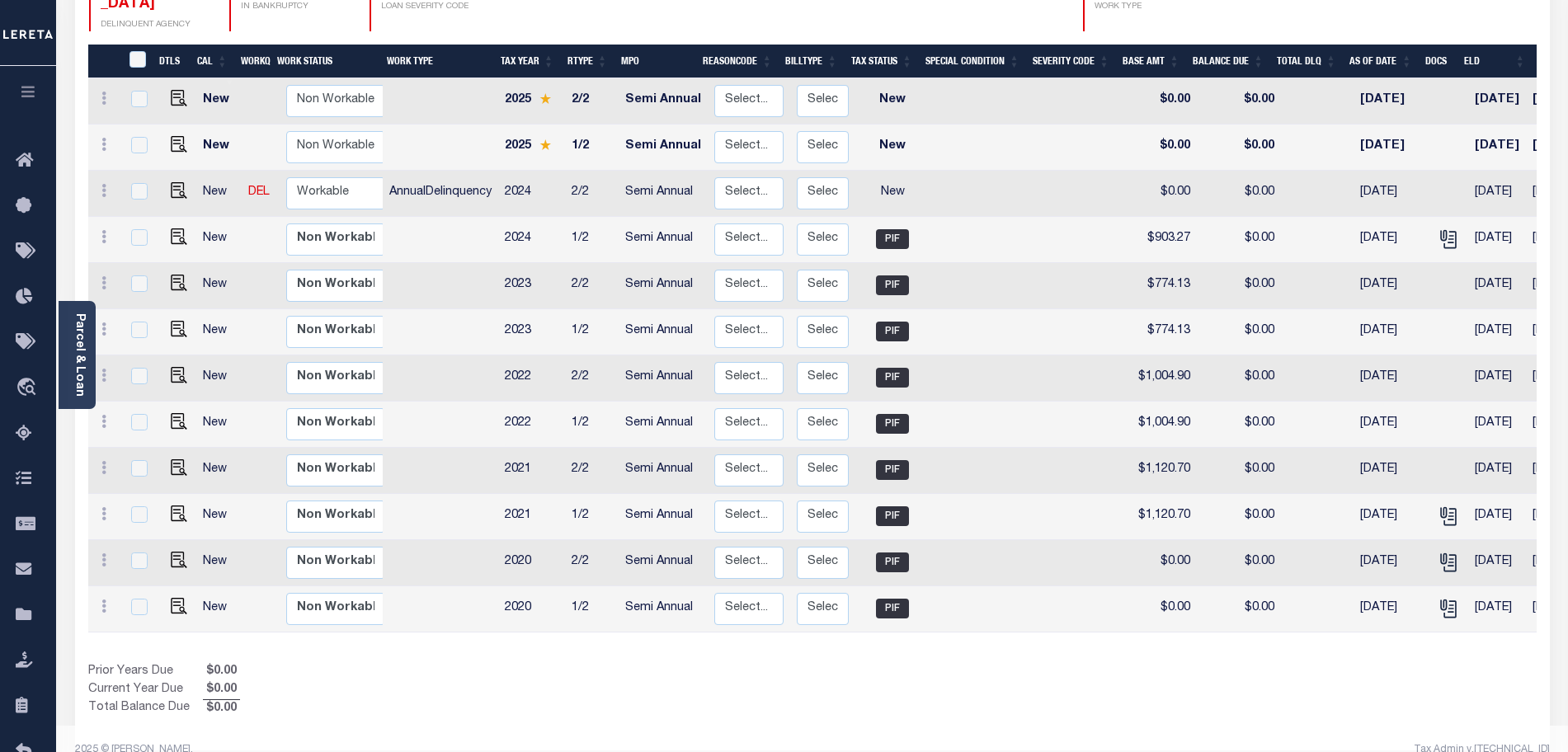
scroll to position [65, 0]
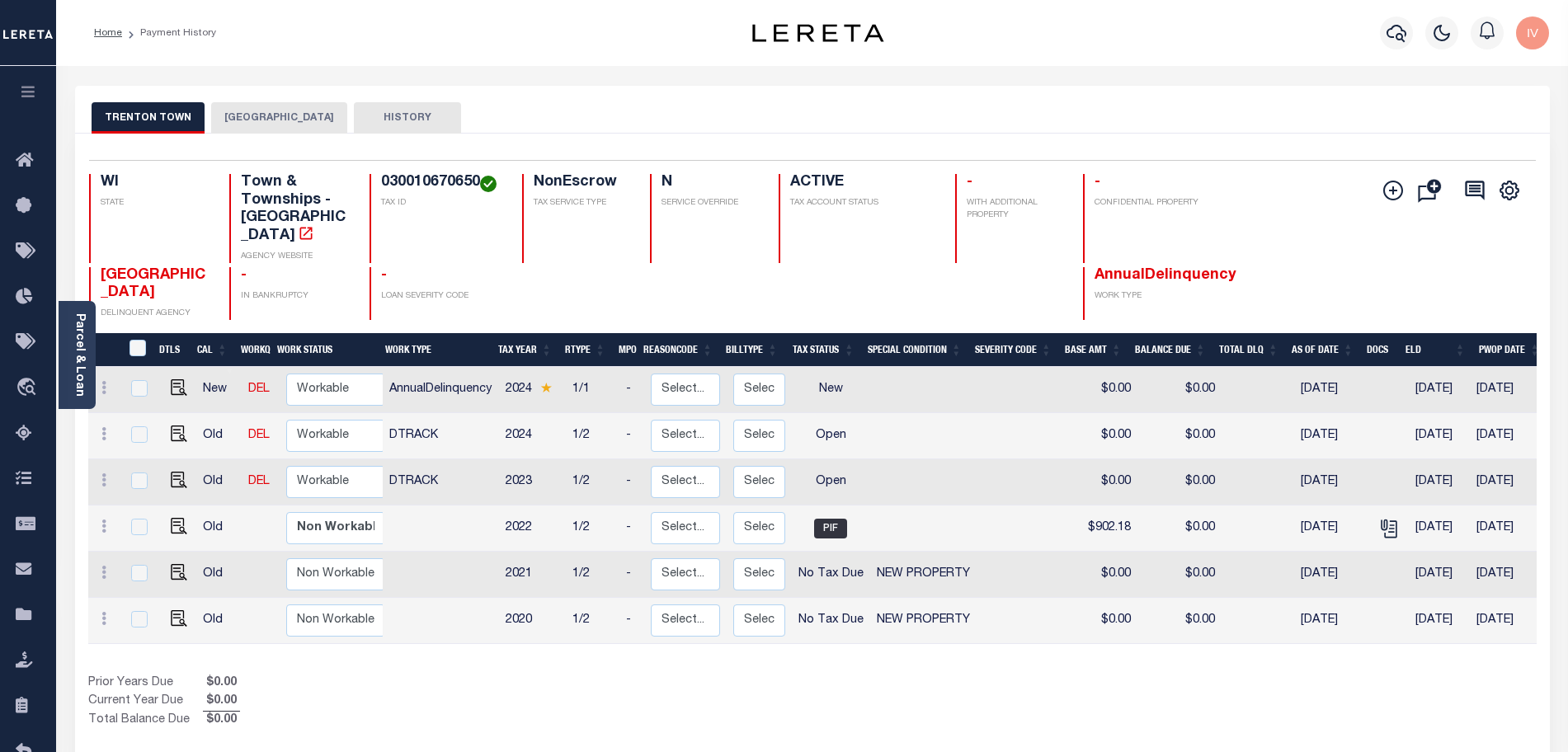
click at [201, 102] on div "TRENTON TOWN PIERCE COUNTY HISTORY" at bounding box center [811, 117] width 1441 height 31
click at [211, 107] on button "[GEOGRAPHIC_DATA]" at bounding box center [279, 118] width 136 height 32
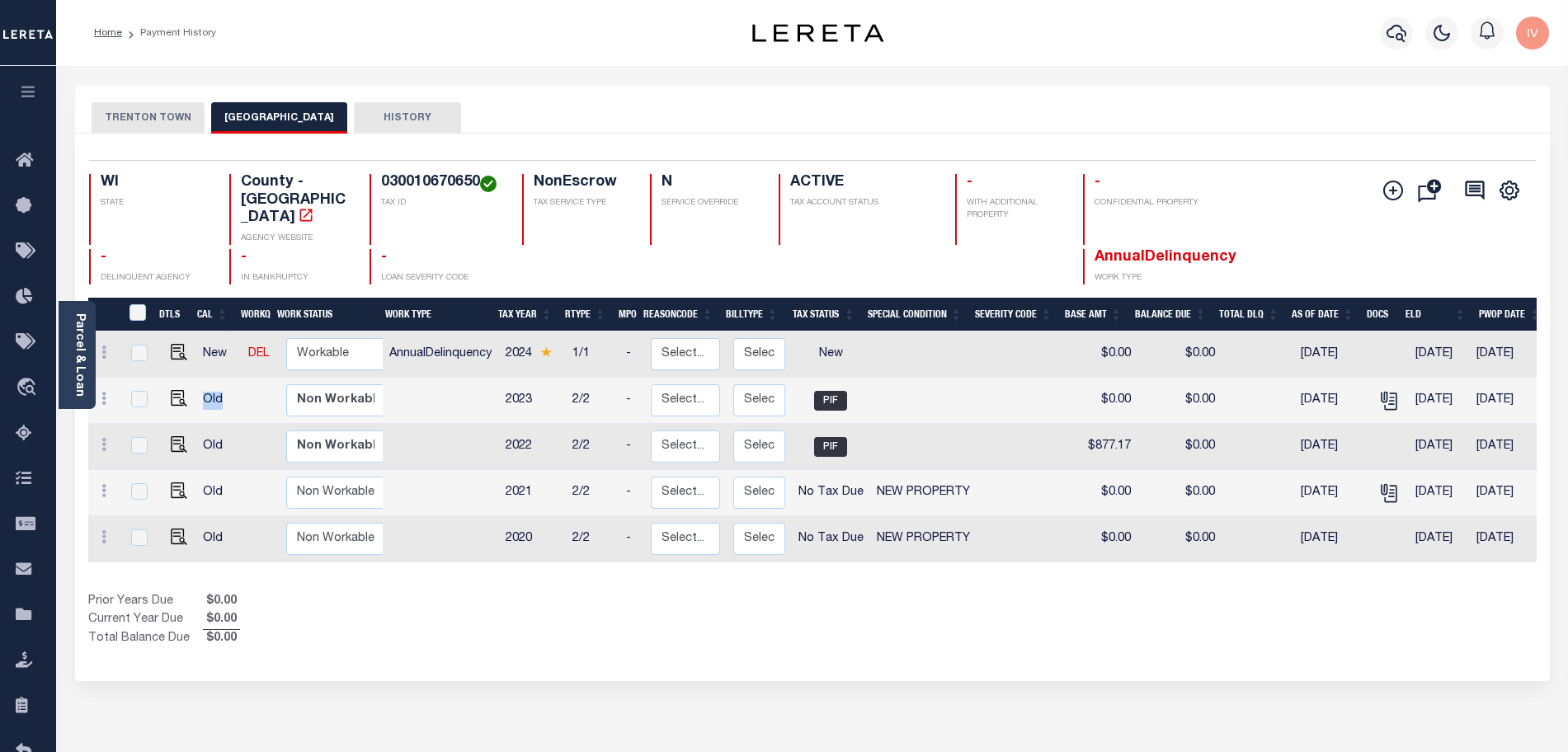
drag, startPoint x: 214, startPoint y: 379, endPoint x: 194, endPoint y: 374, distance: 20.6
click at [196, 378] on td "Old" at bounding box center [219, 401] width 46 height 47
checkbox input "true"
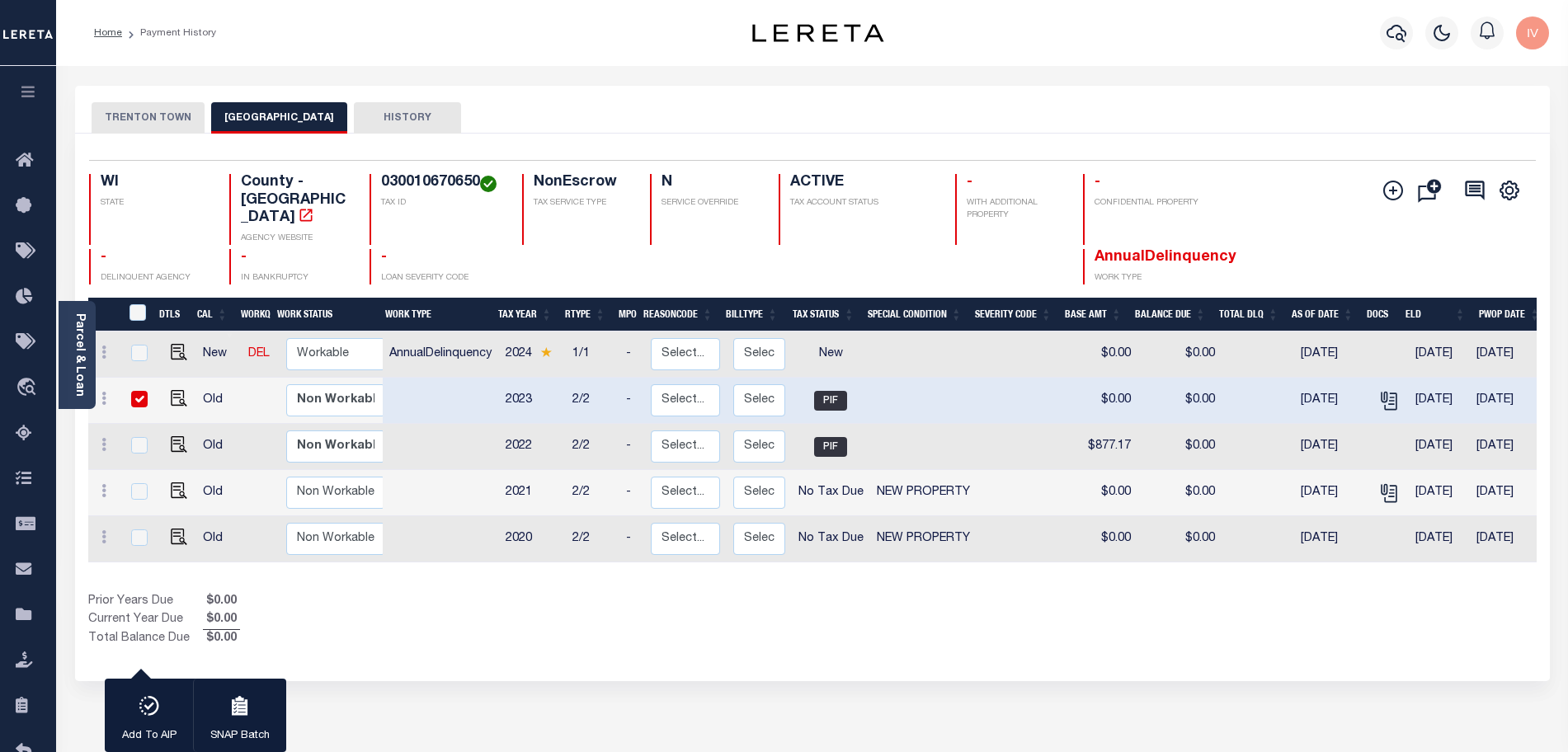
drag, startPoint x: 577, startPoint y: 660, endPoint x: 582, endPoint y: 648, distance: 13.0
click at [581, 654] on div "TRENTON TOWN PIERCE COUNTY HISTORY 1 Selected 5" at bounding box center [811, 551] width 1499 height 932
click at [224, 378] on td "Old" at bounding box center [219, 401] width 46 height 47
checkbox input "false"
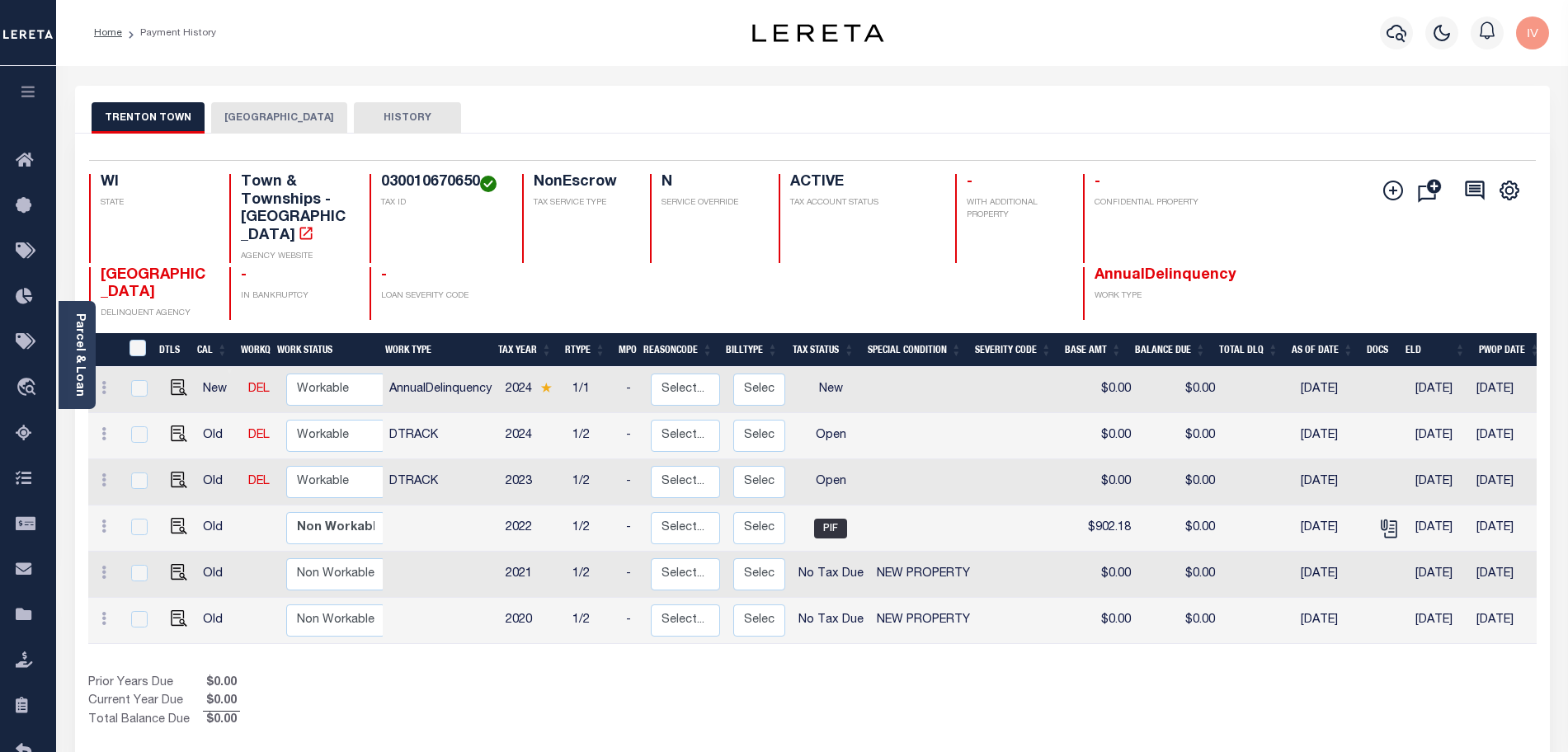
click at [187, 133] on button "TRENTON TOWN" at bounding box center [147, 118] width 113 height 32
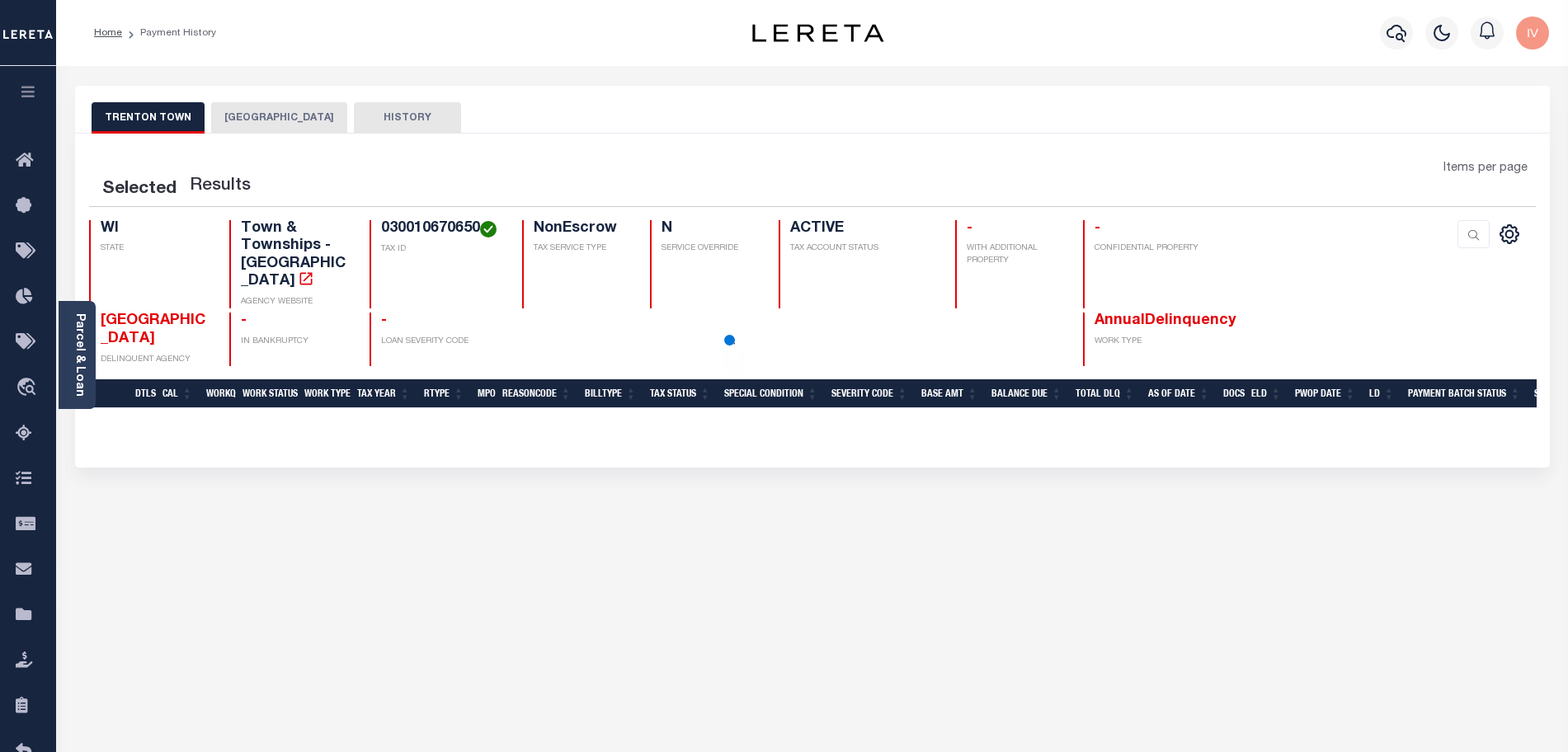
click at [187, 133] on button "TRENTON TOWN" at bounding box center [147, 118] width 113 height 32
click at [268, 120] on button "[GEOGRAPHIC_DATA]" at bounding box center [279, 118] width 136 height 32
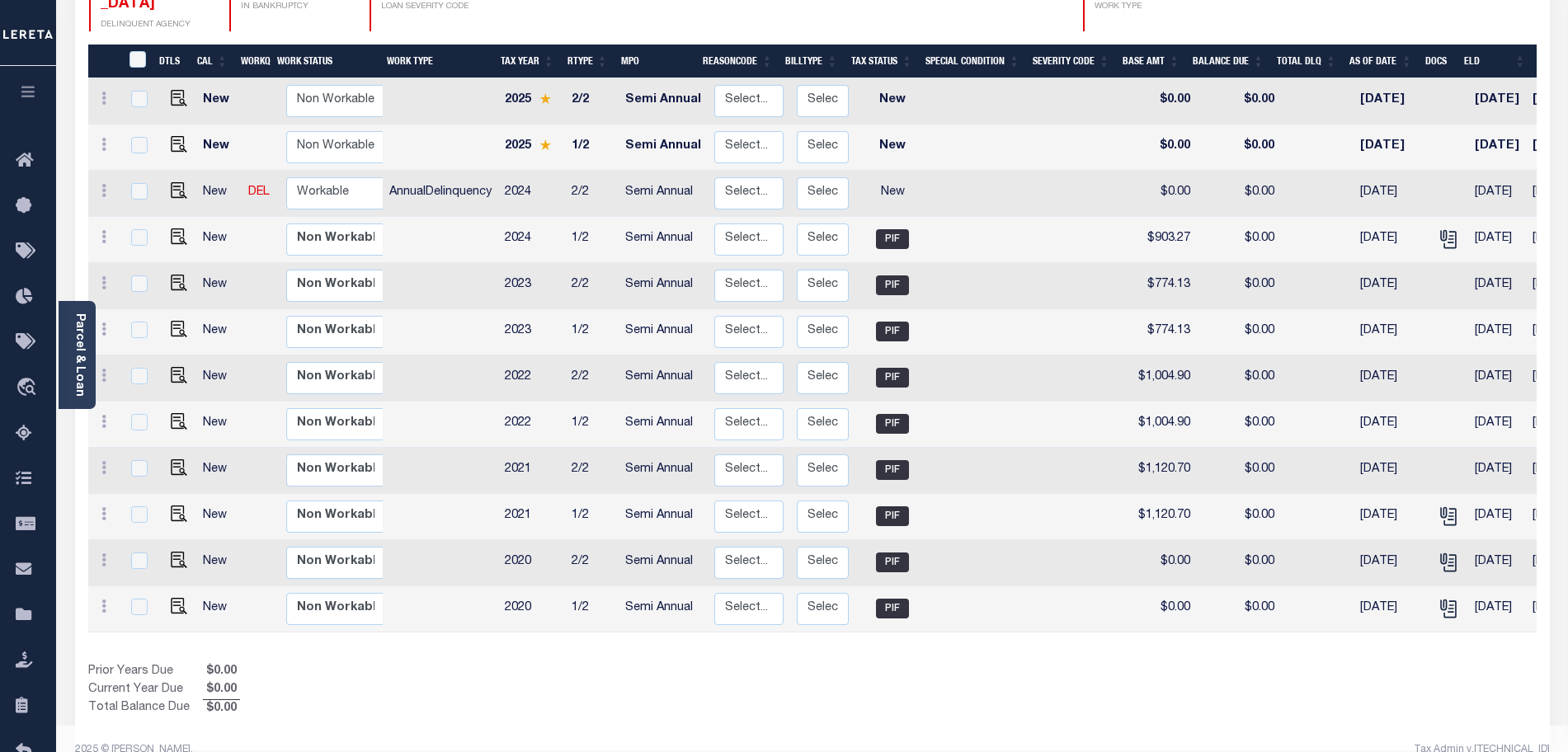
scroll to position [168, 0]
